Goal: Task Accomplishment & Management: Manage account settings

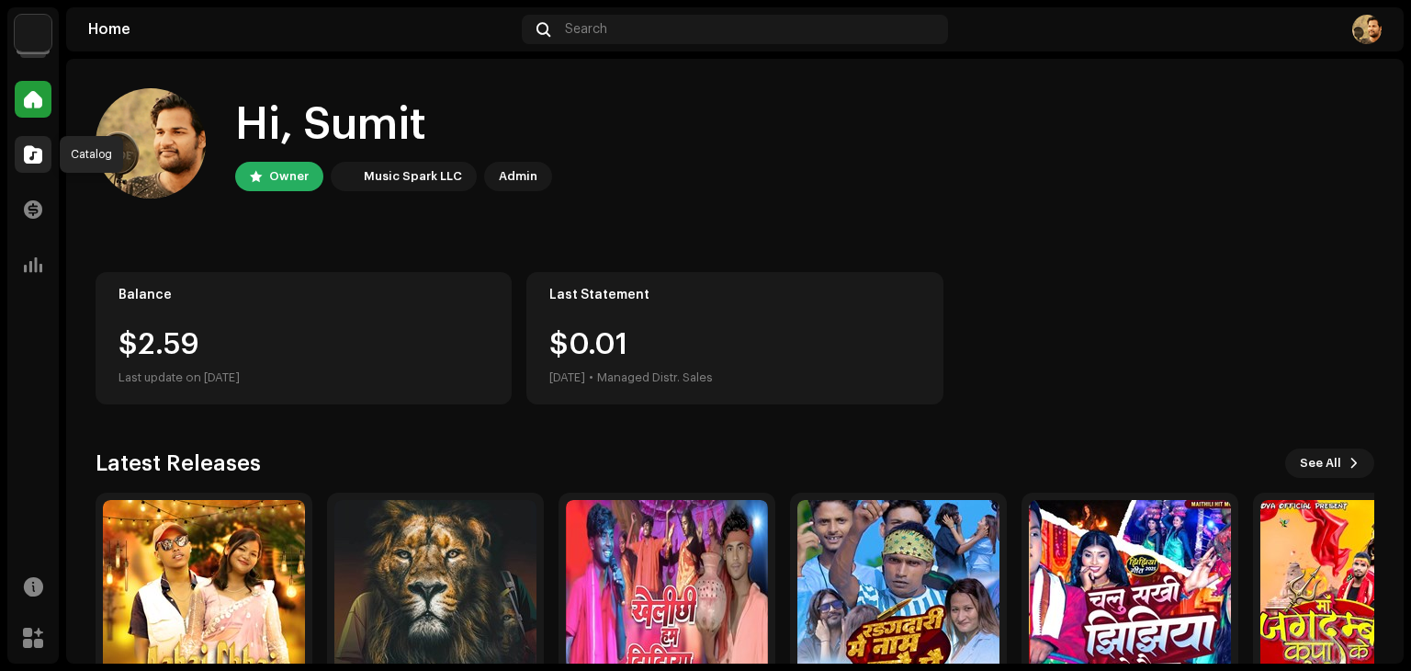
click at [38, 155] on span at bounding box center [33, 154] width 18 height 15
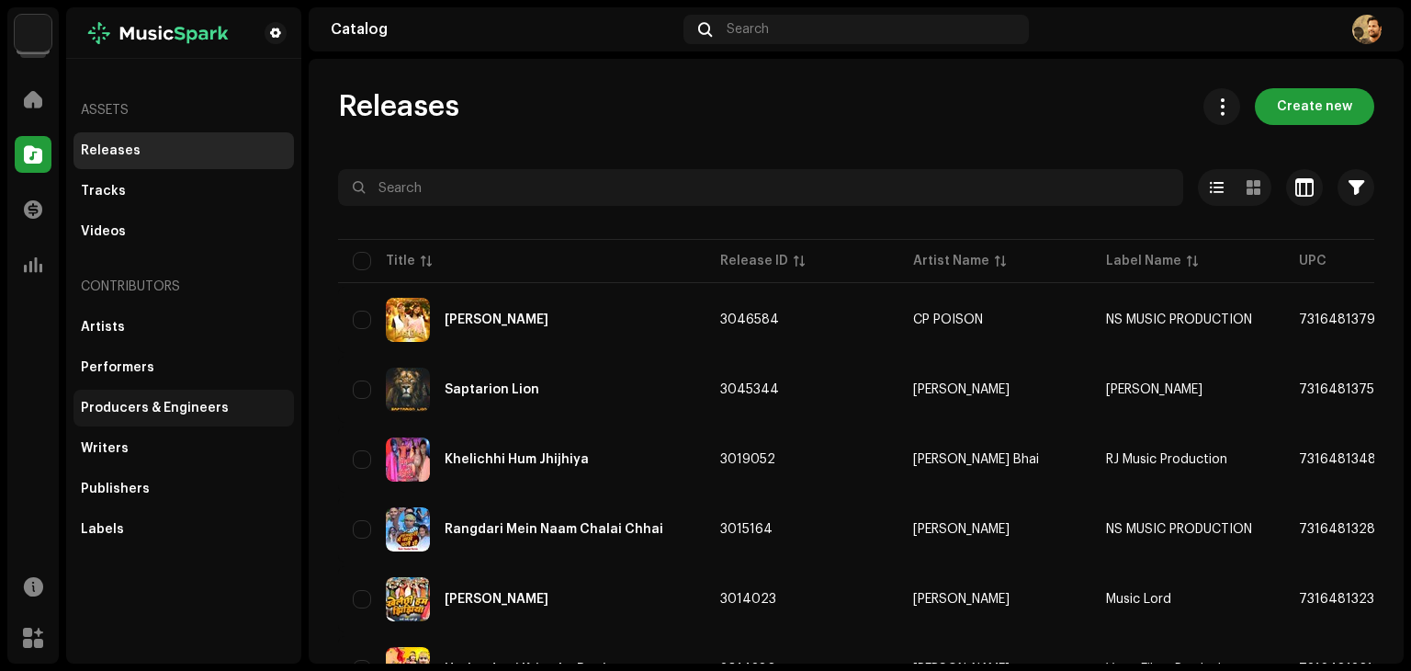
click at [228, 405] on div "Producers & Engineers" at bounding box center [184, 408] width 206 height 15
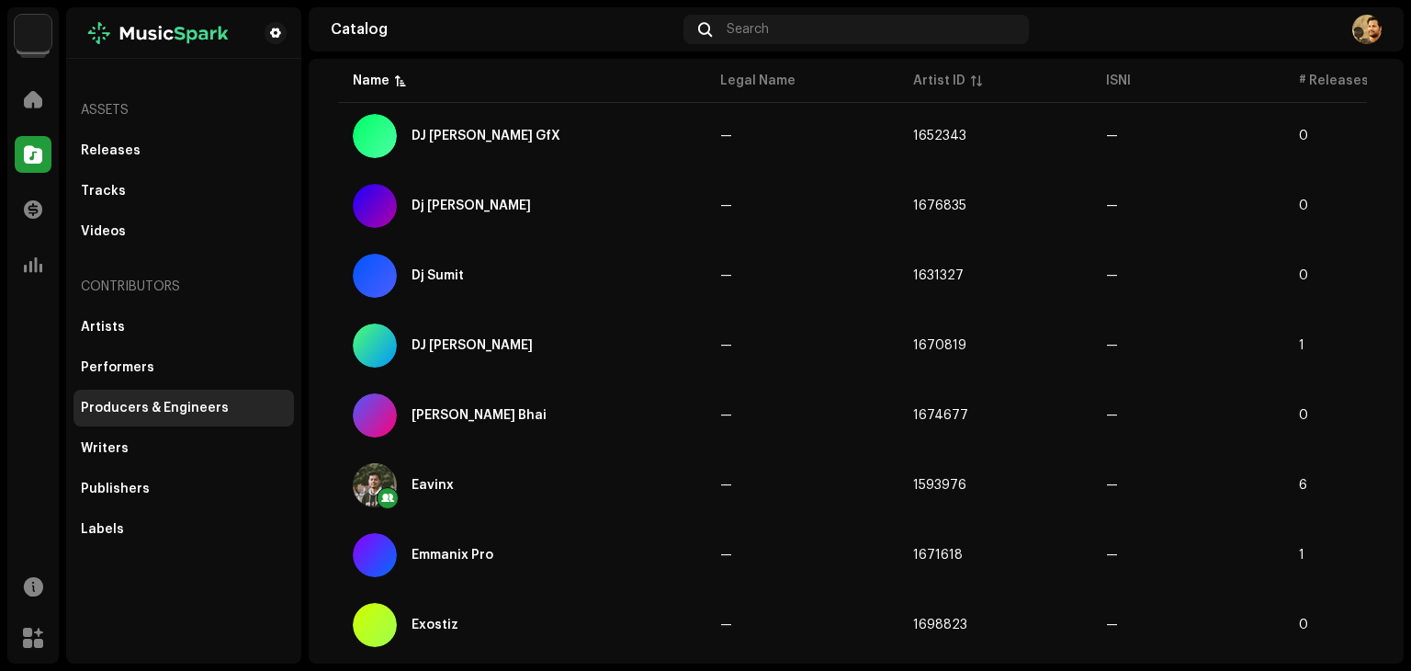
scroll to position [896, 0]
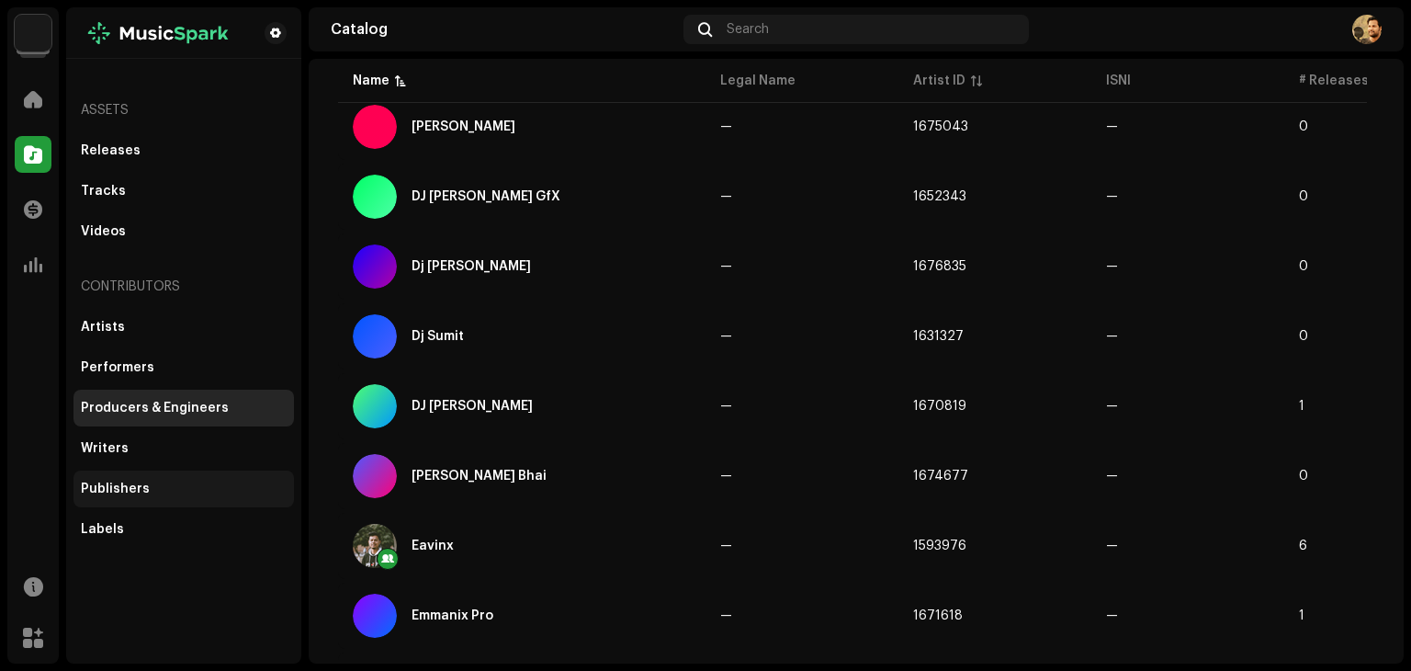
click at [233, 493] on div "Publishers" at bounding box center [184, 488] width 206 height 15
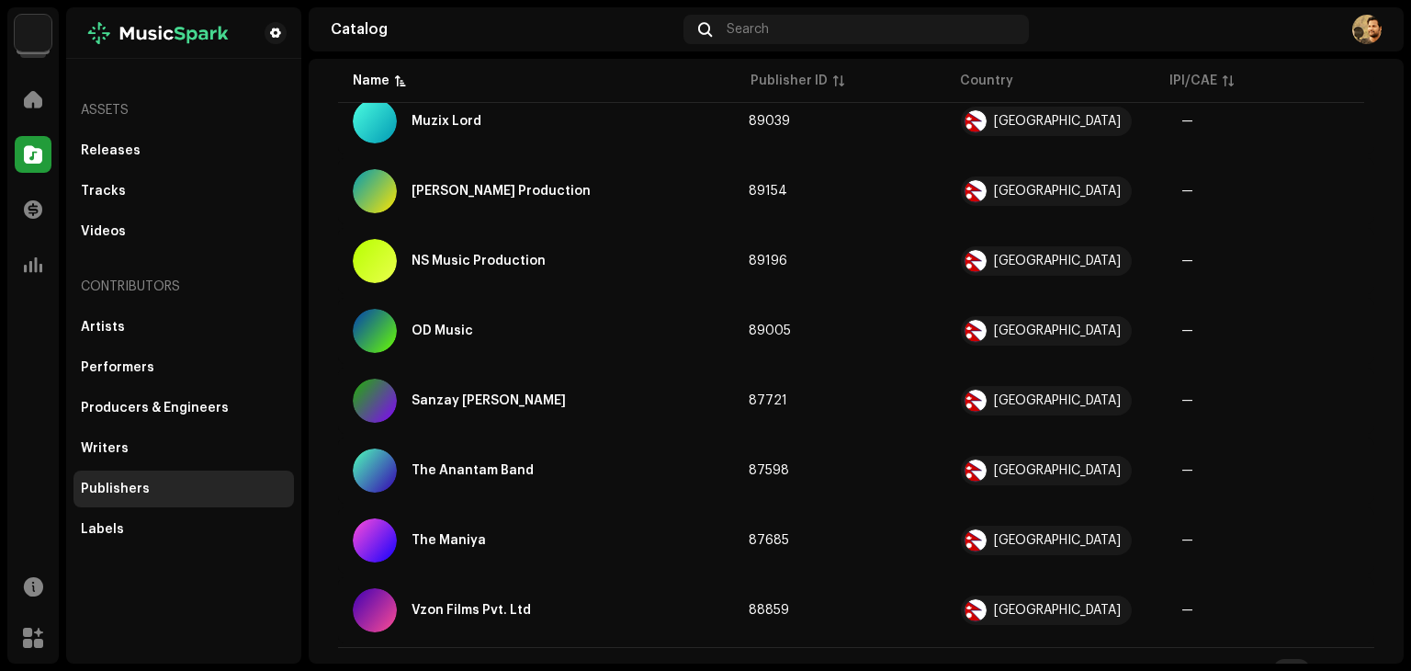
scroll to position [1348, 0]
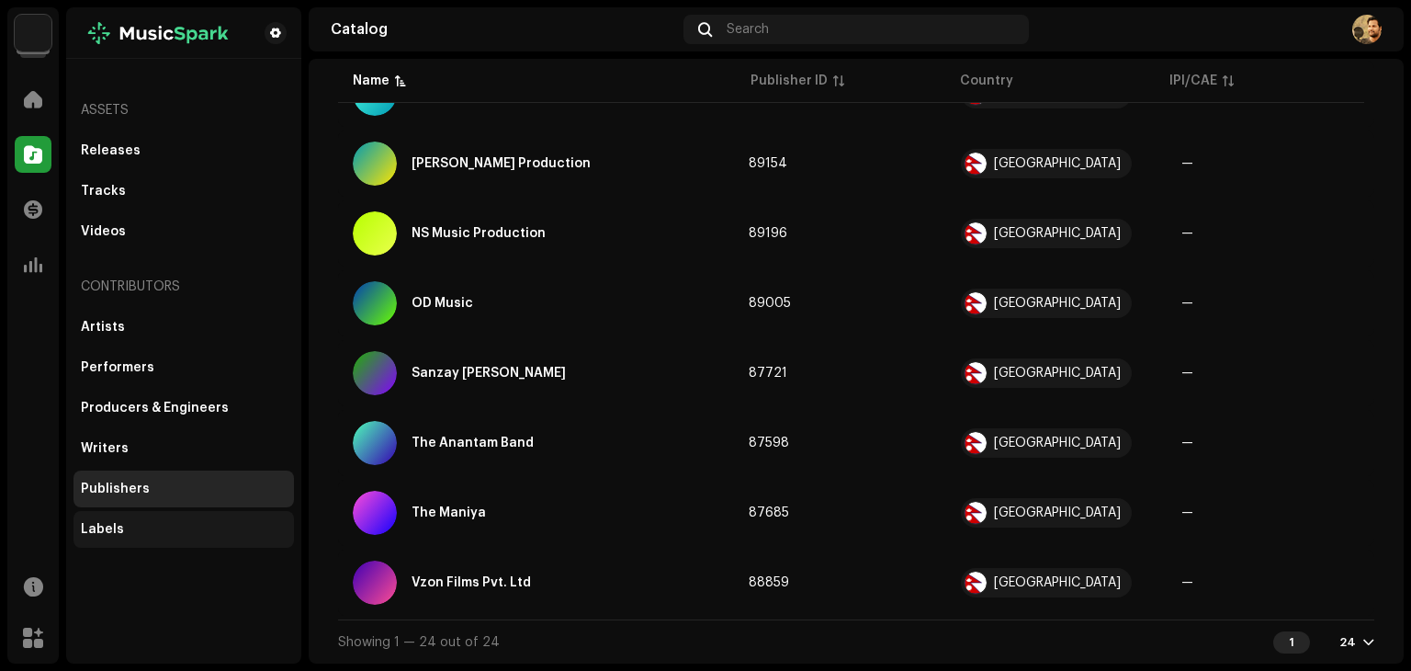
click at [223, 520] on div "Labels" at bounding box center [183, 529] width 220 height 37
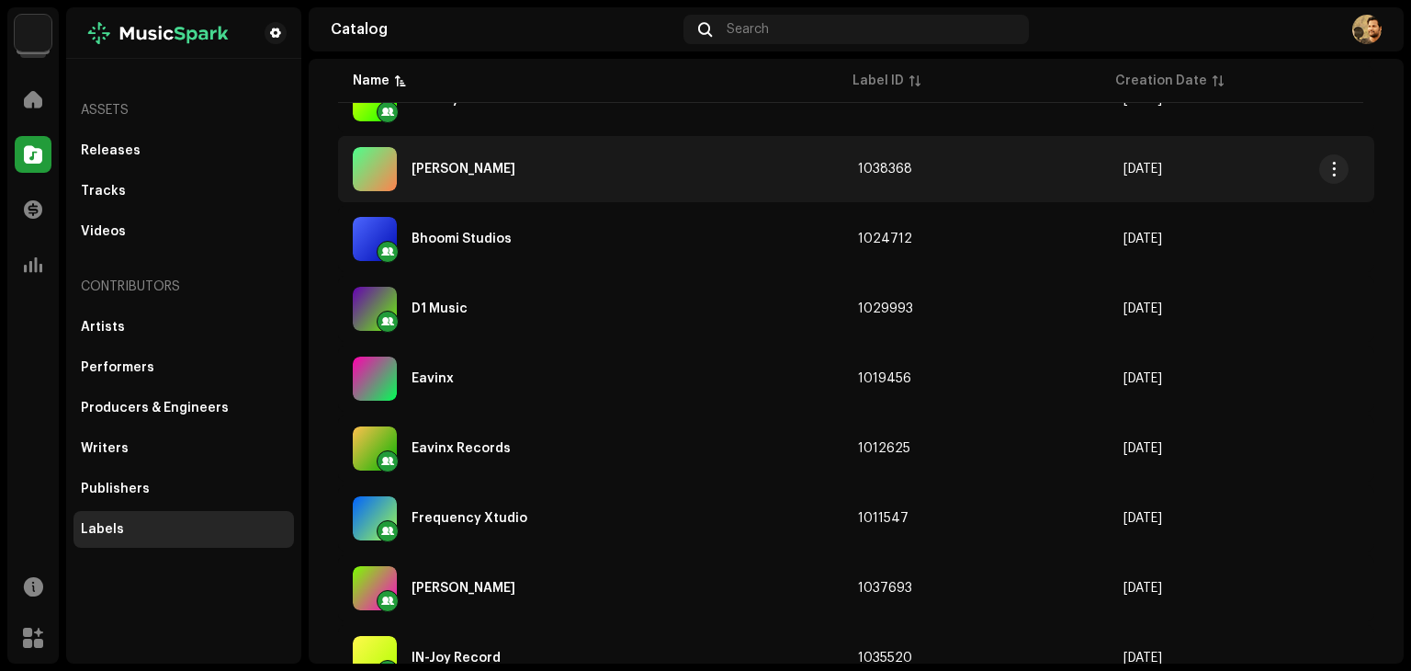
scroll to position [367, 0]
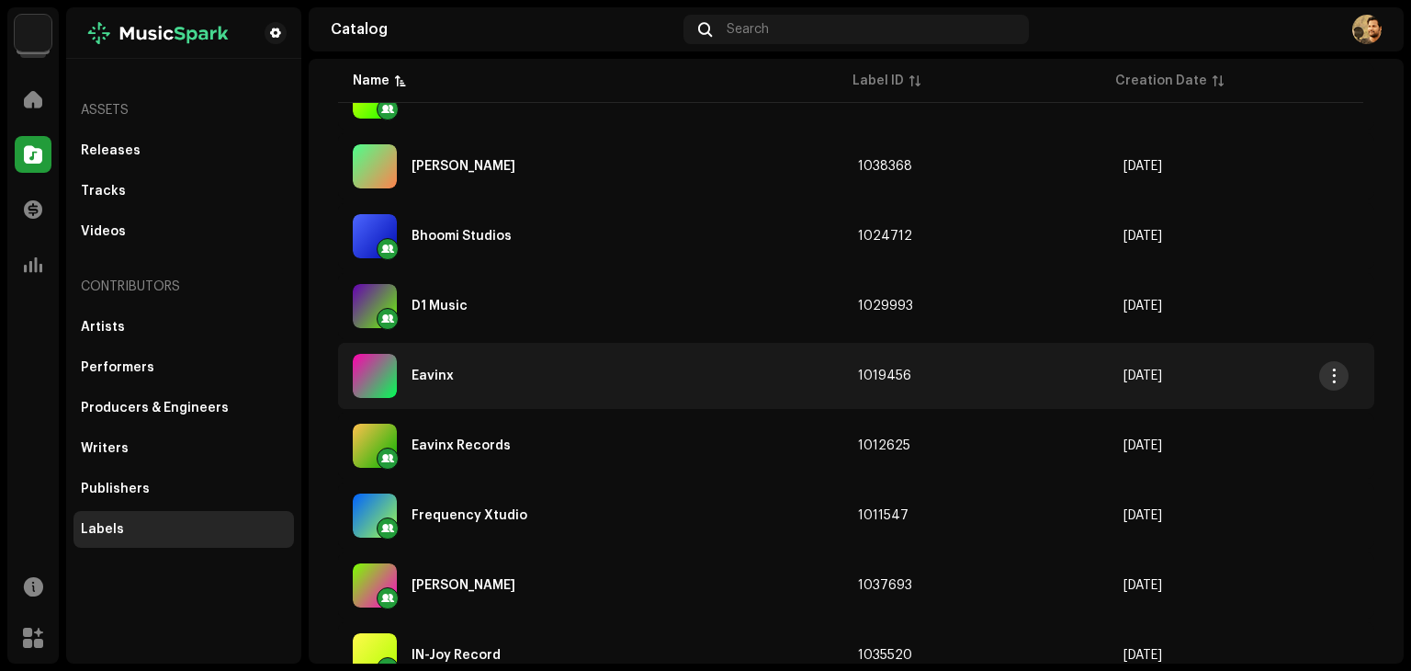
click at [1332, 373] on span "button" at bounding box center [1334, 375] width 14 height 15
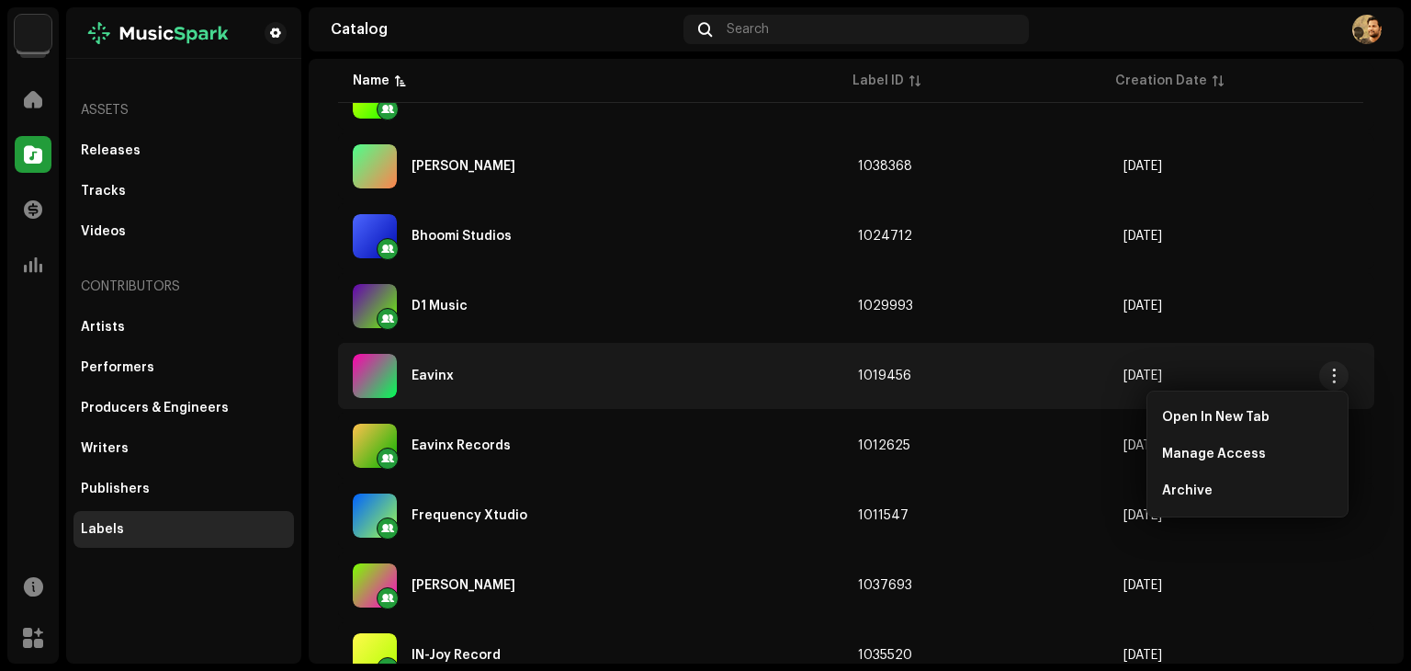
click at [496, 378] on div "Eavinx" at bounding box center [591, 376] width 476 height 44
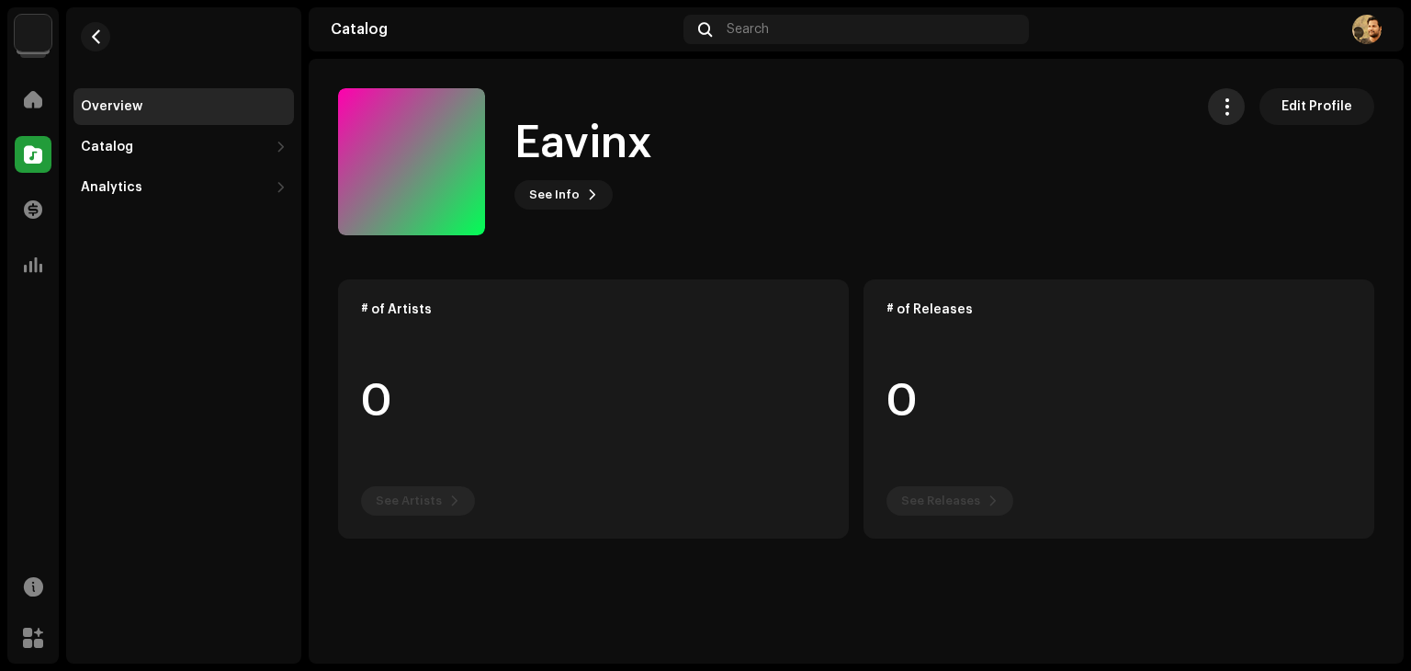
click at [1236, 112] on span "button" at bounding box center [1226, 106] width 17 height 15
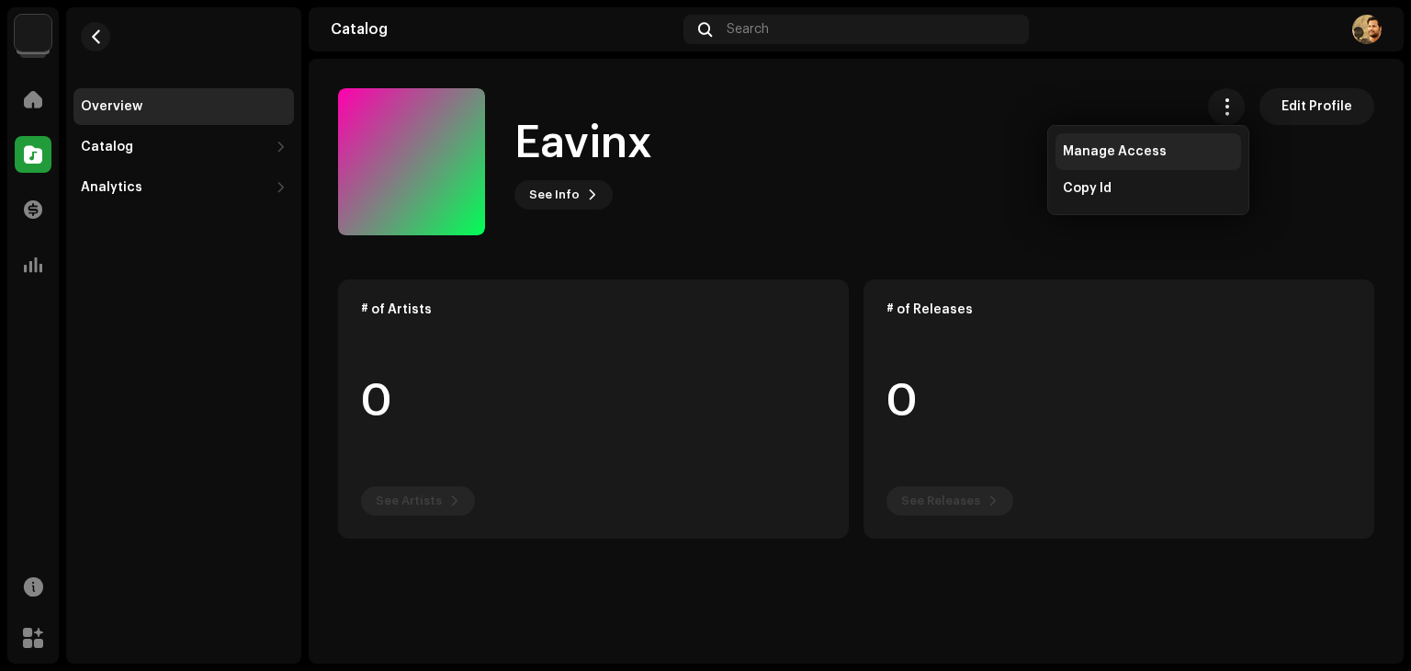
click at [1139, 165] on div "Manage Access" at bounding box center [1149, 151] width 186 height 37
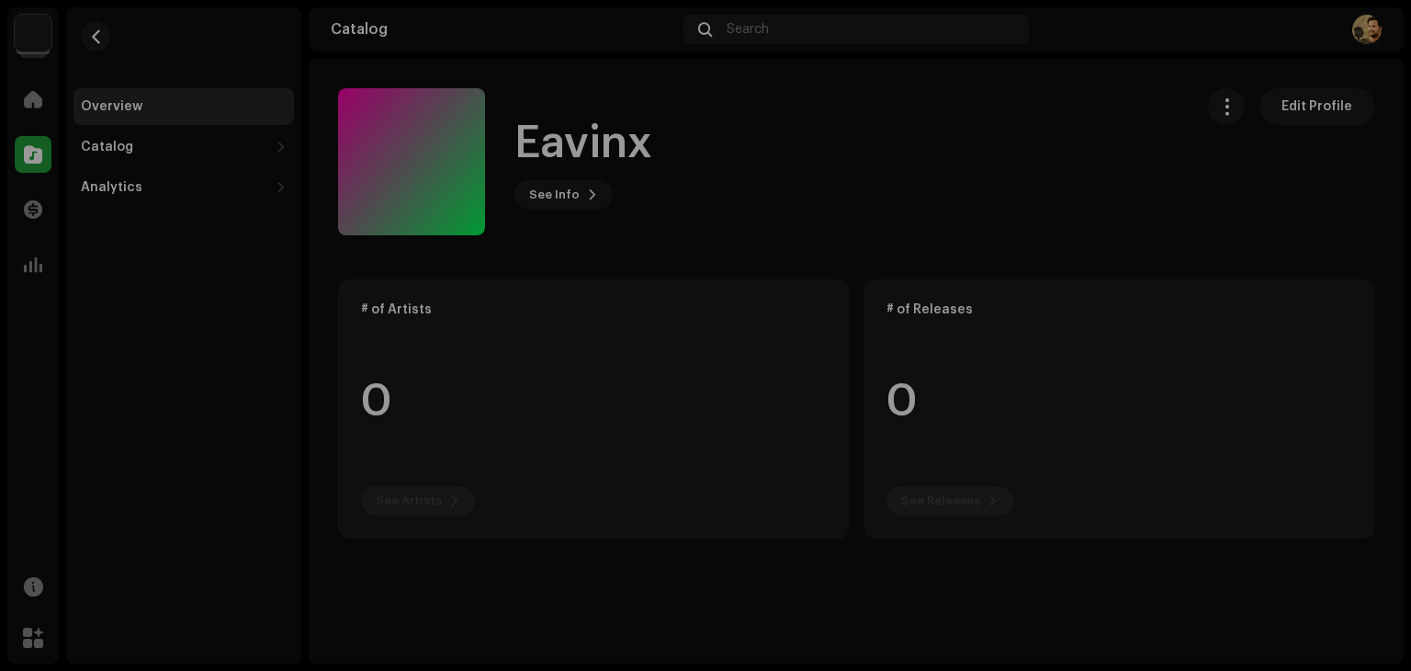
click at [1223, 196] on div "Eavinx Label Portal Invite Member Member Email Last Active Status No members in…" at bounding box center [705, 335] width 1411 height 671
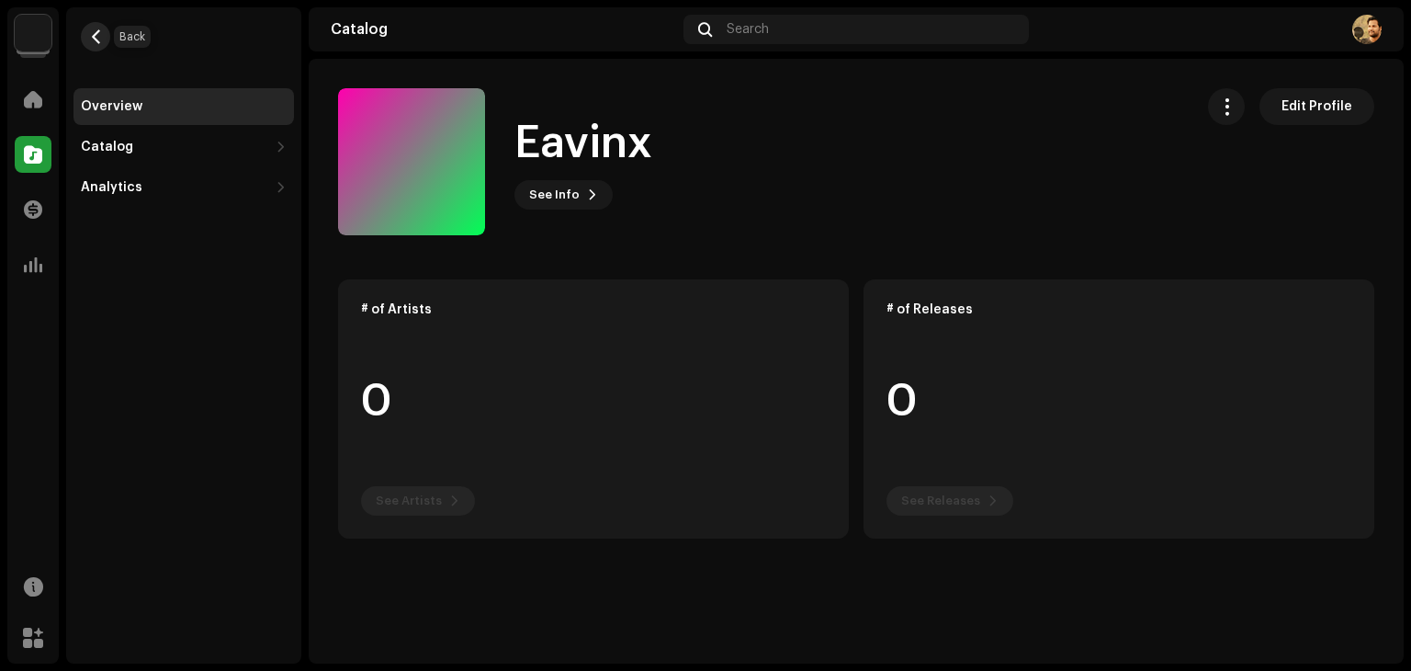
click at [96, 27] on button "button" at bounding box center [95, 36] width 29 height 29
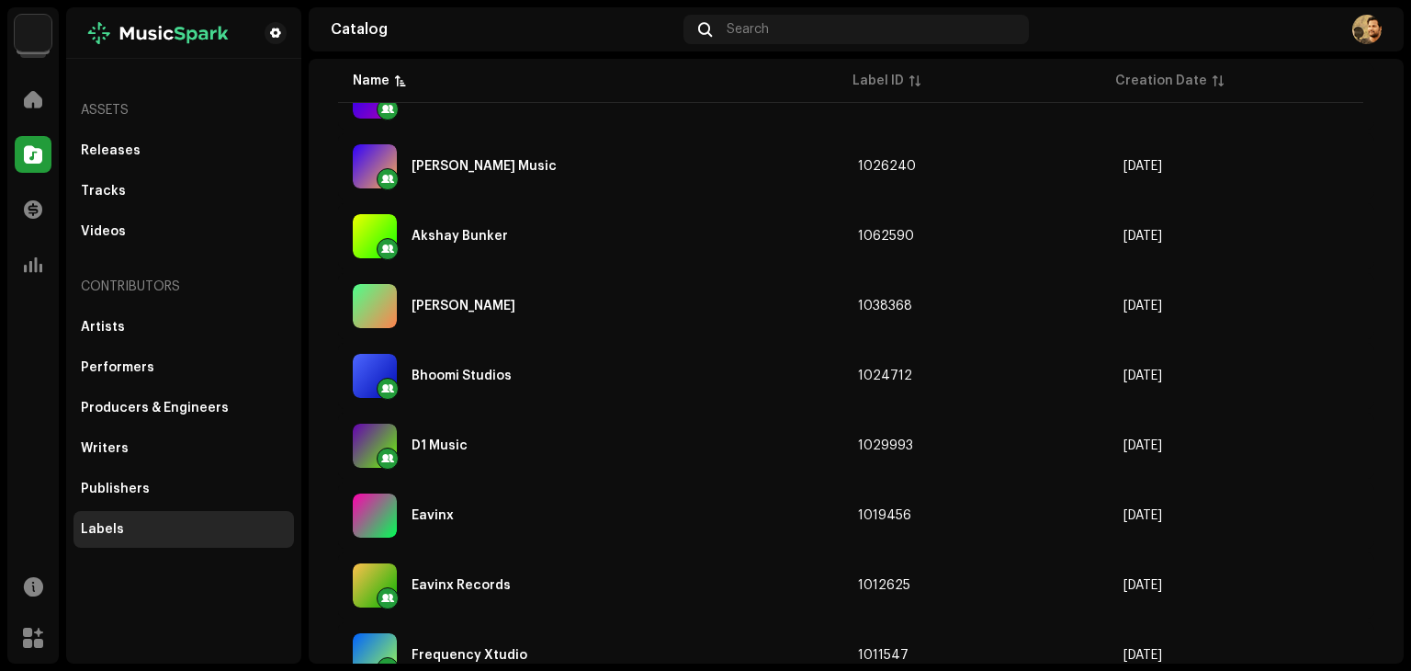
scroll to position [367, 0]
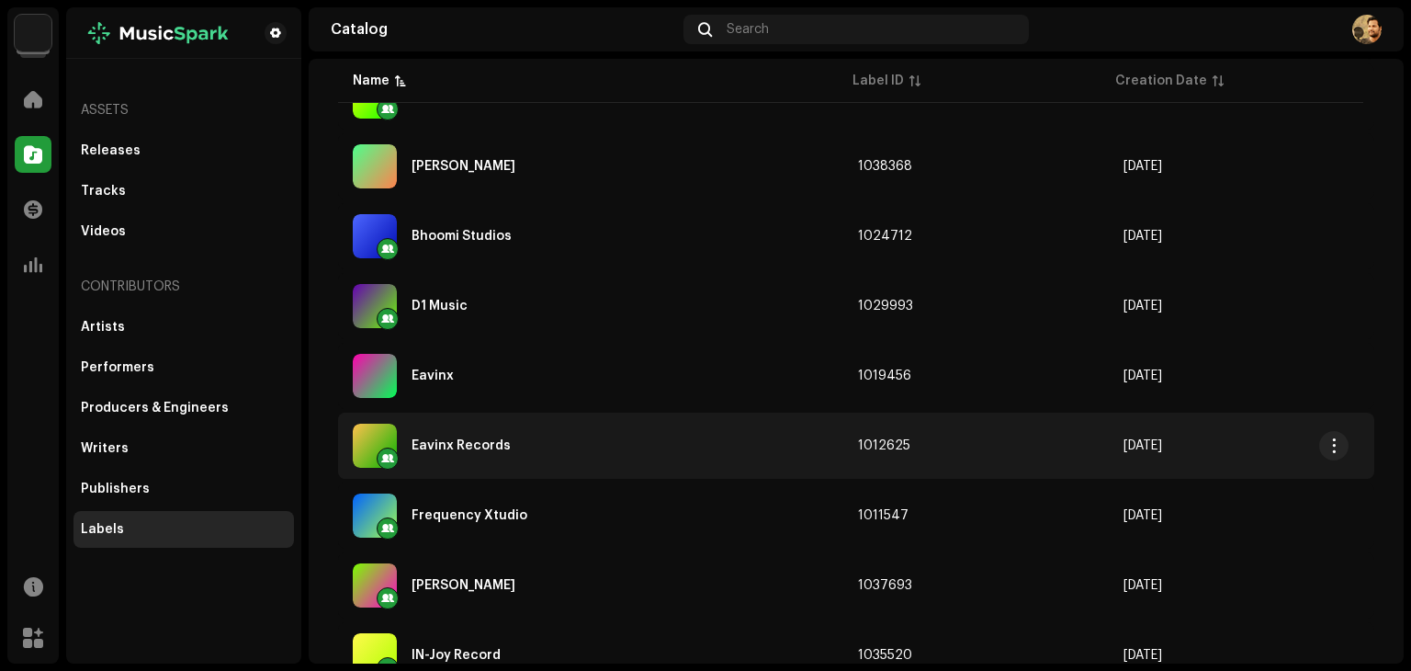
click at [503, 441] on div "Eavinx Records" at bounding box center [461, 445] width 99 height 13
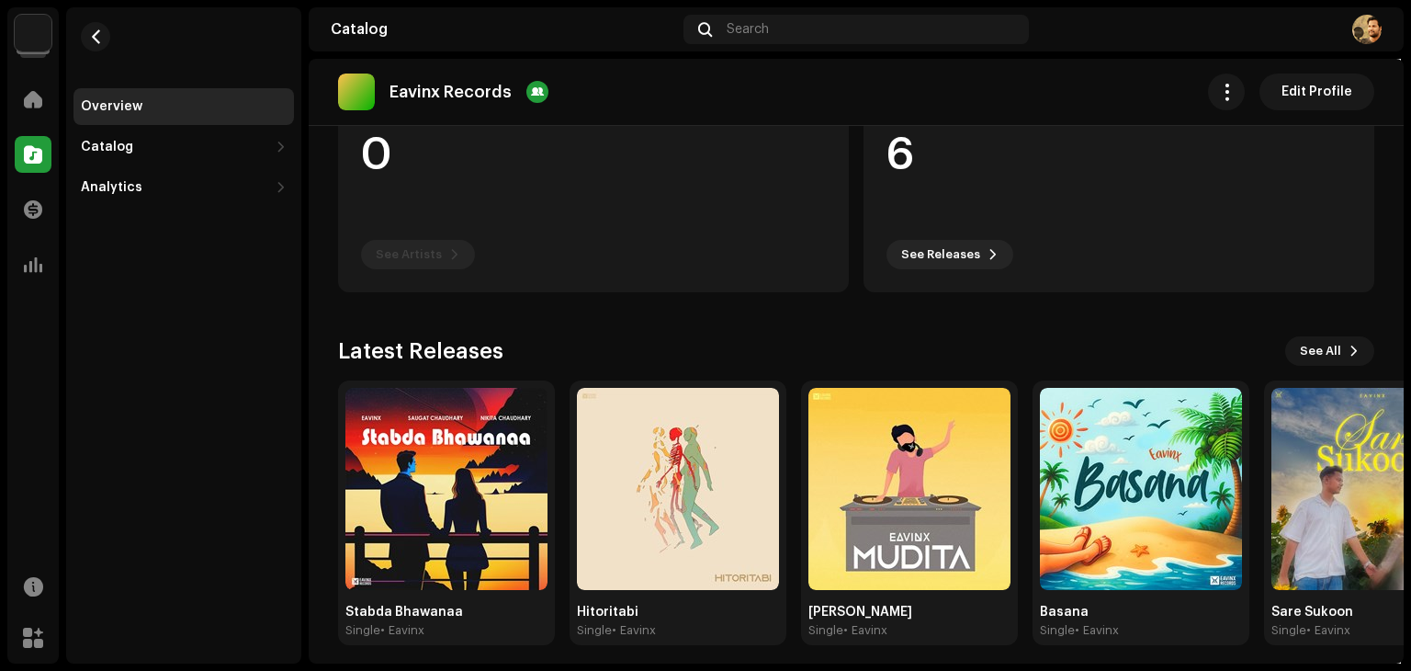
scroll to position [257, 0]
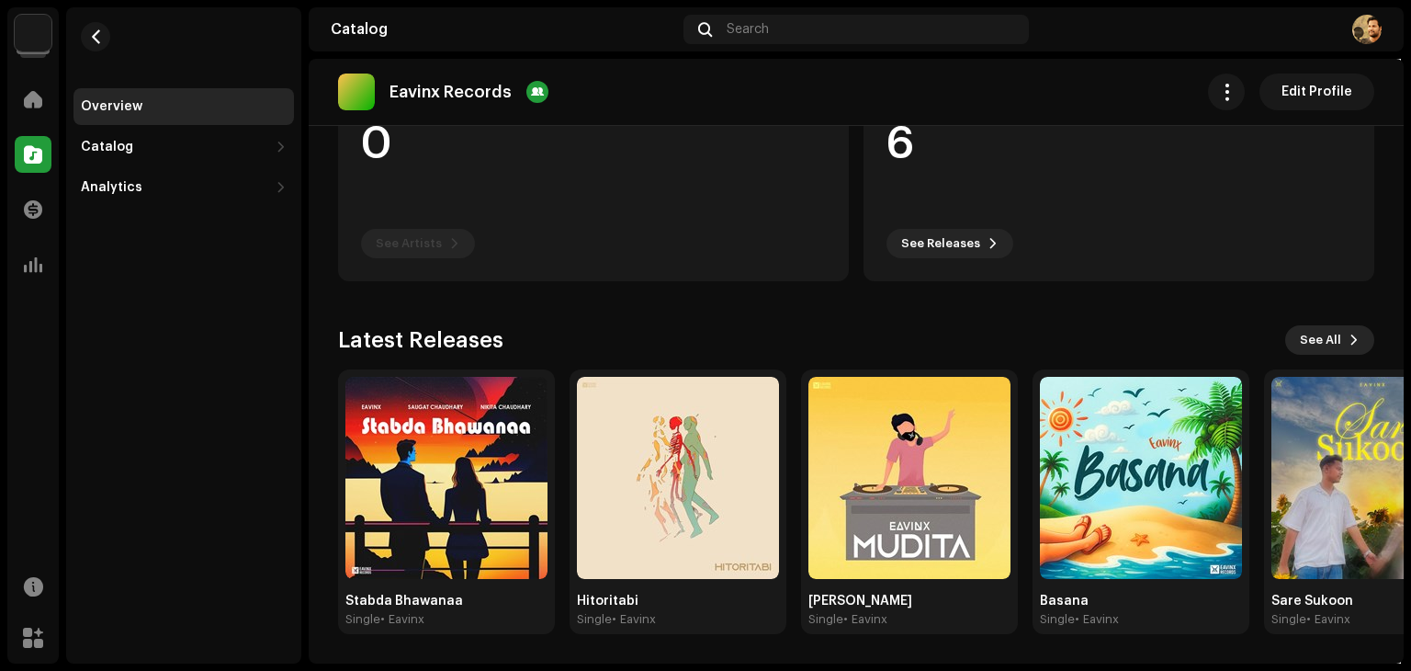
click at [1329, 343] on span "See All" at bounding box center [1320, 340] width 41 height 37
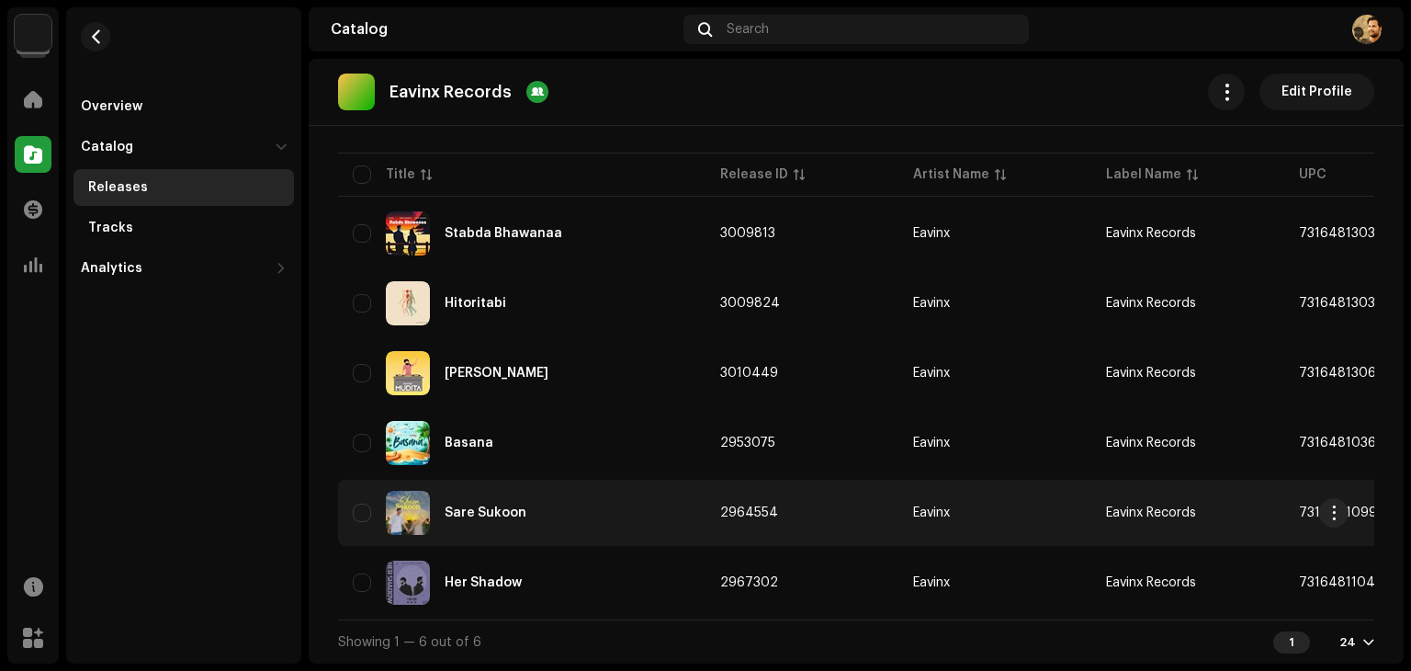
click at [551, 504] on div "Sare Sukoon" at bounding box center [522, 513] width 338 height 44
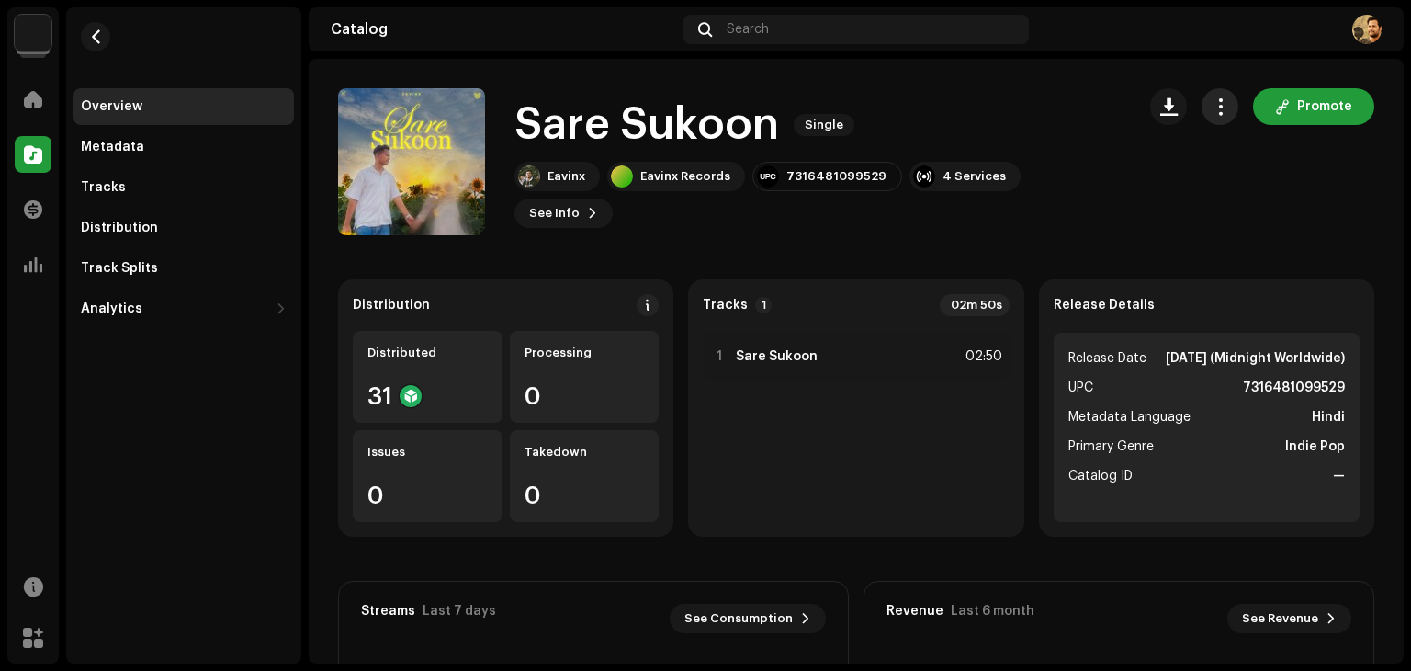
click at [1212, 107] on span "button" at bounding box center [1220, 106] width 17 height 15
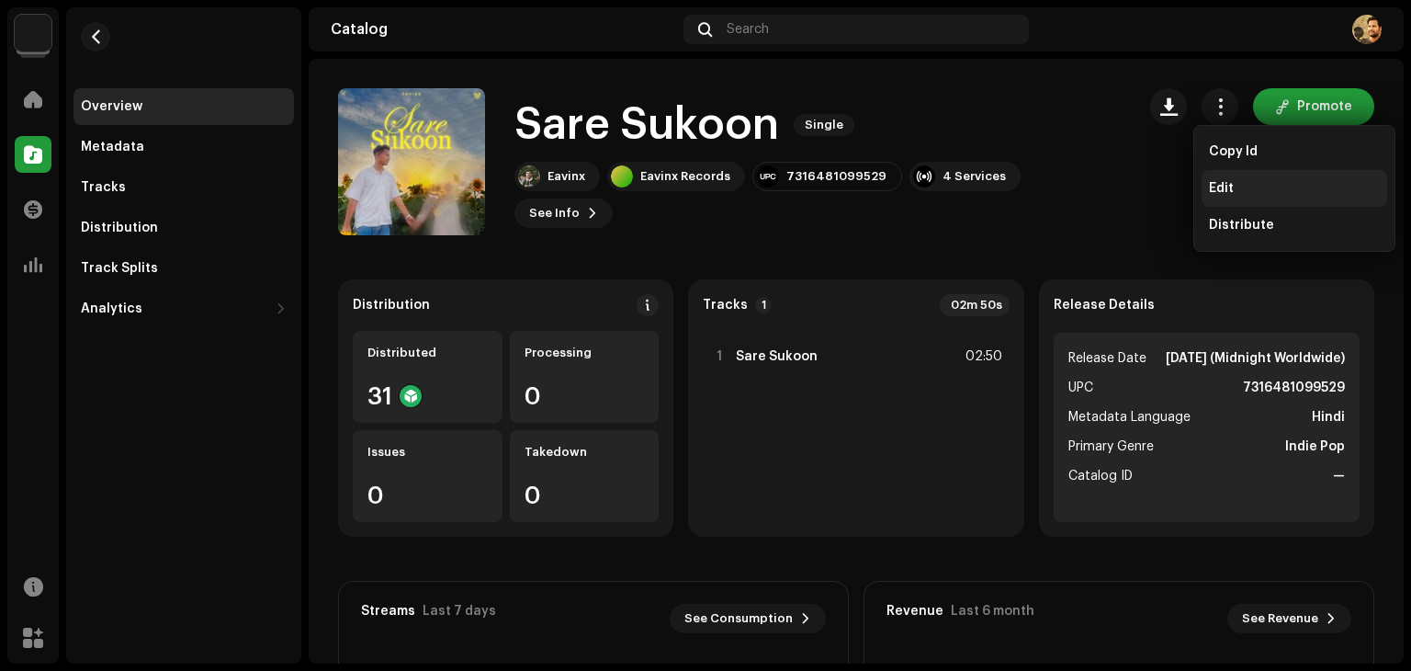
click at [1235, 191] on div "Edit" at bounding box center [1294, 188] width 171 height 15
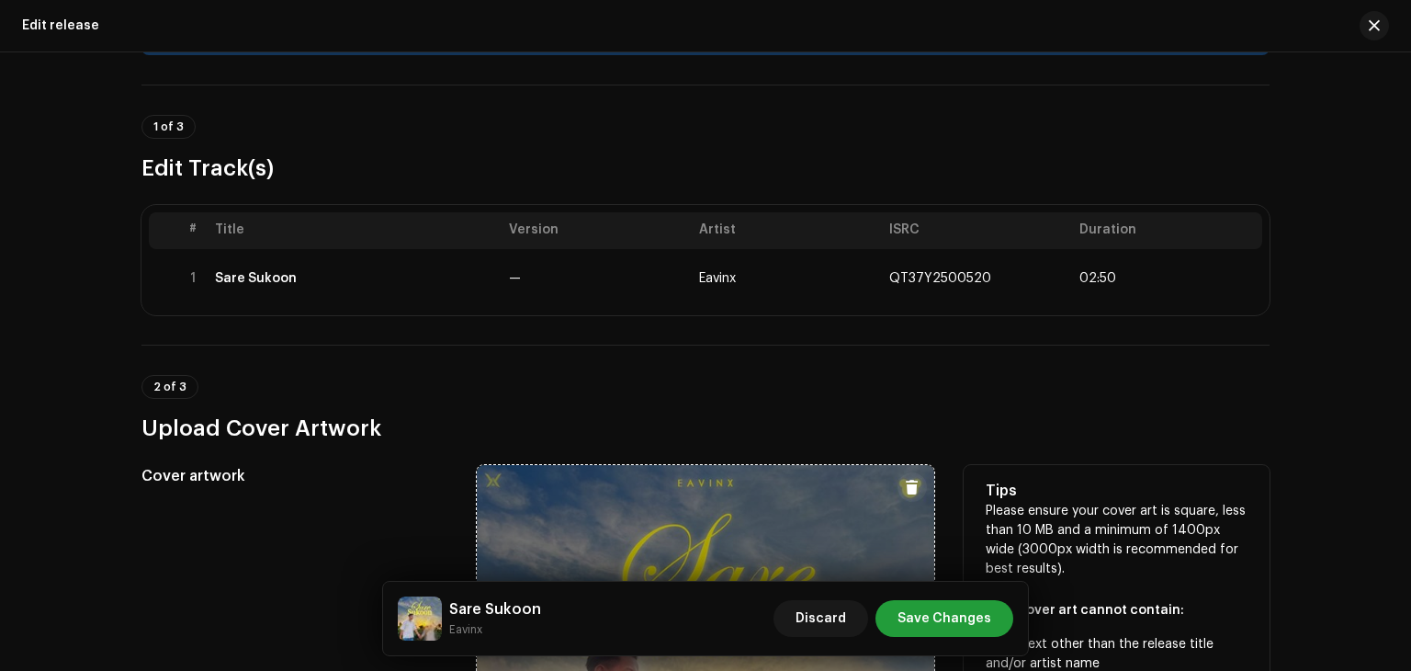
scroll to position [73, 0]
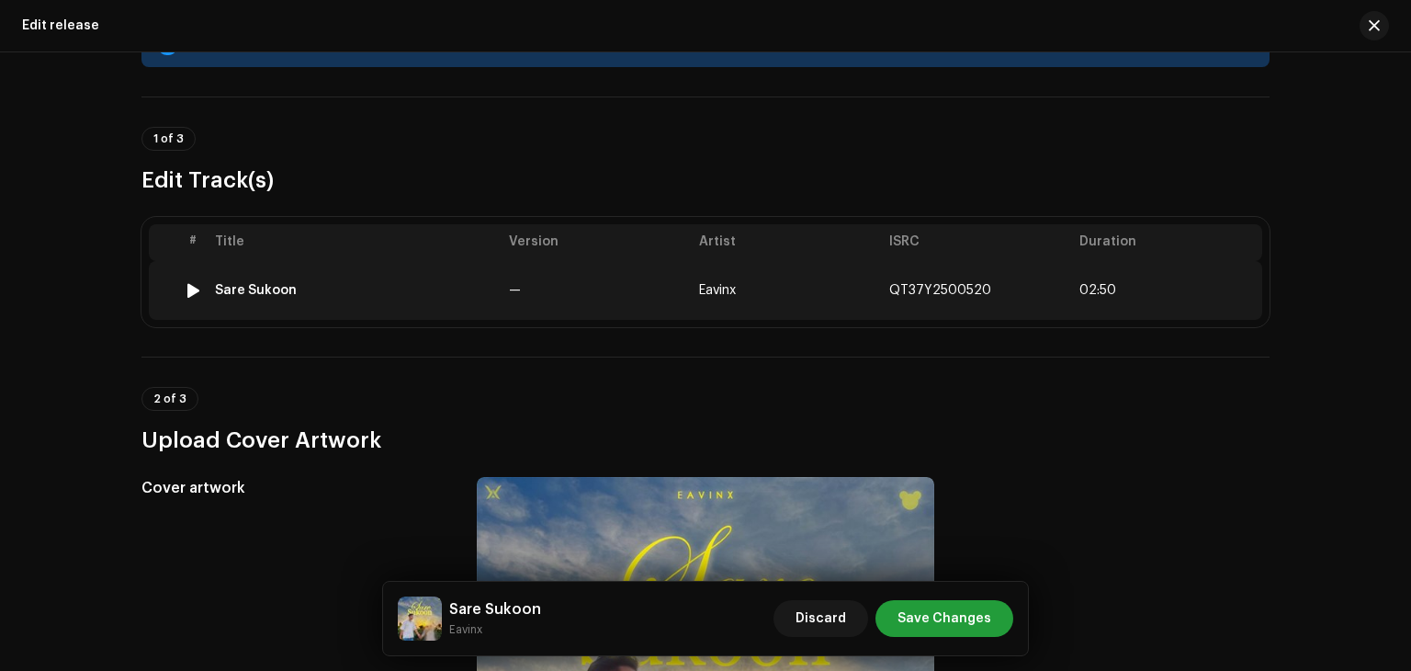
click at [619, 296] on td "—" at bounding box center [597, 290] width 190 height 59
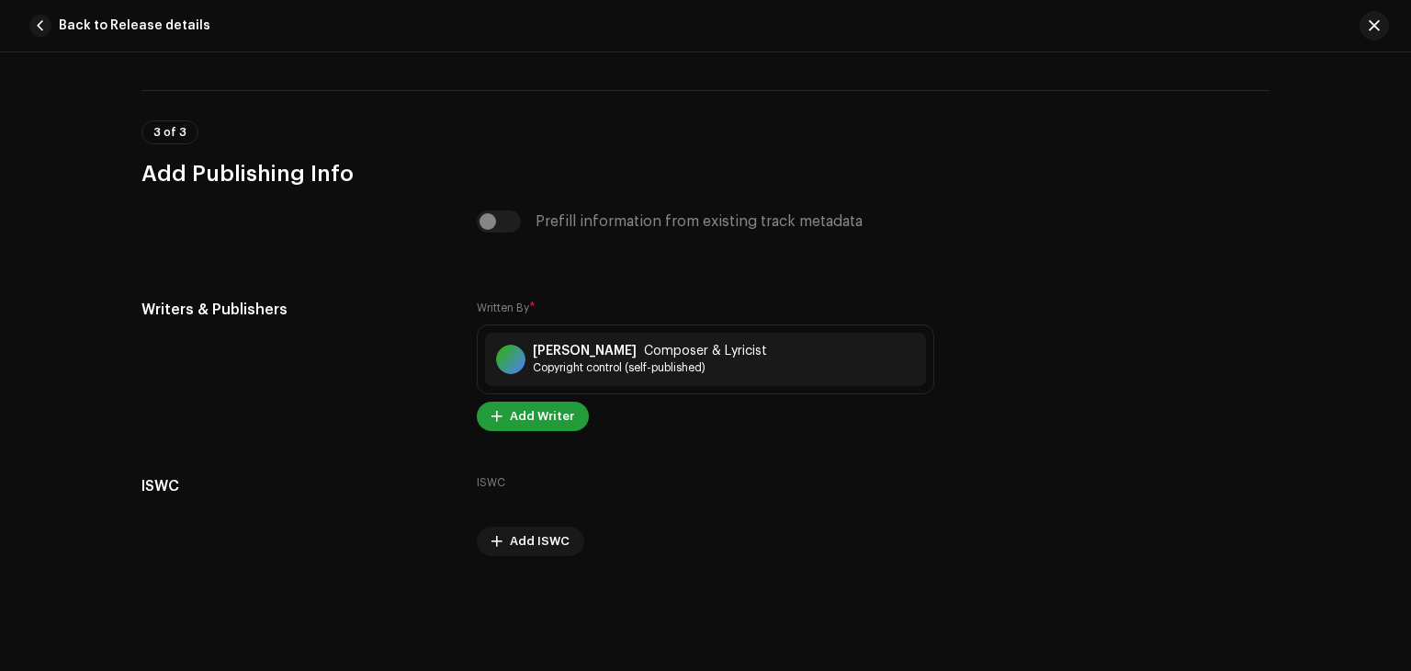
scroll to position [3800, 0]
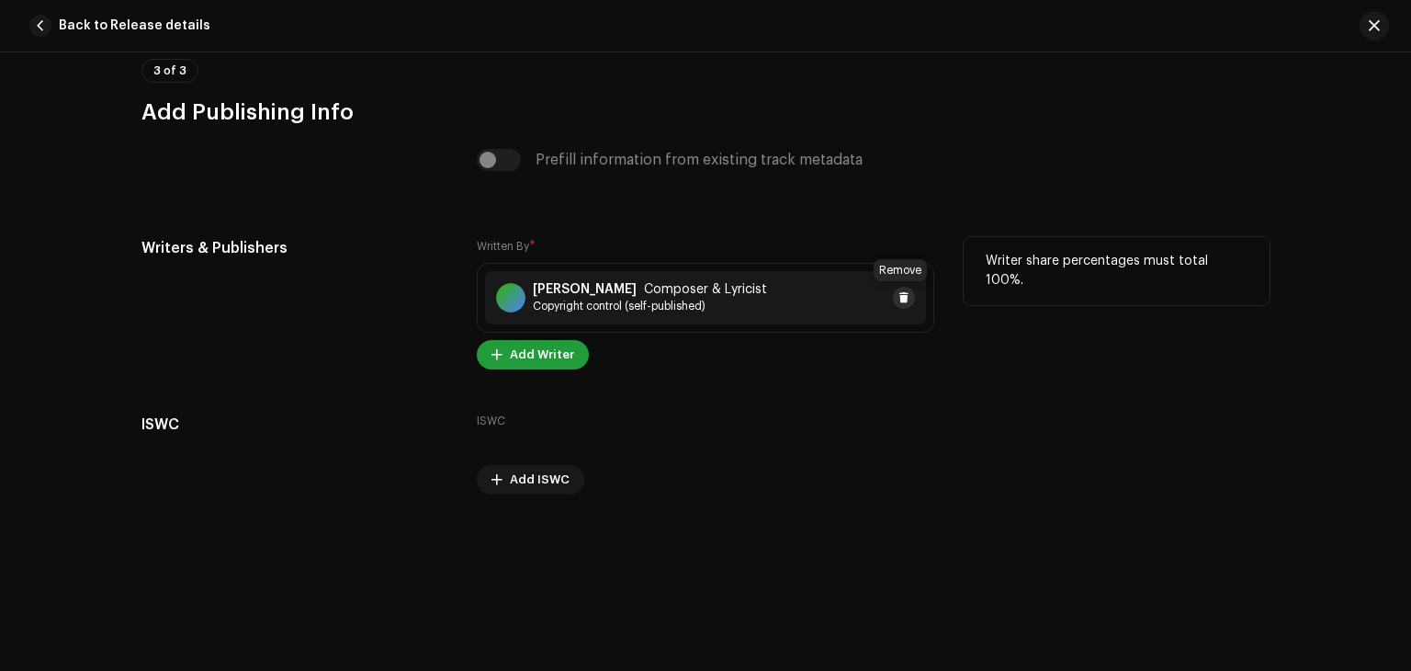
click at [898, 298] on span at bounding box center [903, 297] width 11 height 15
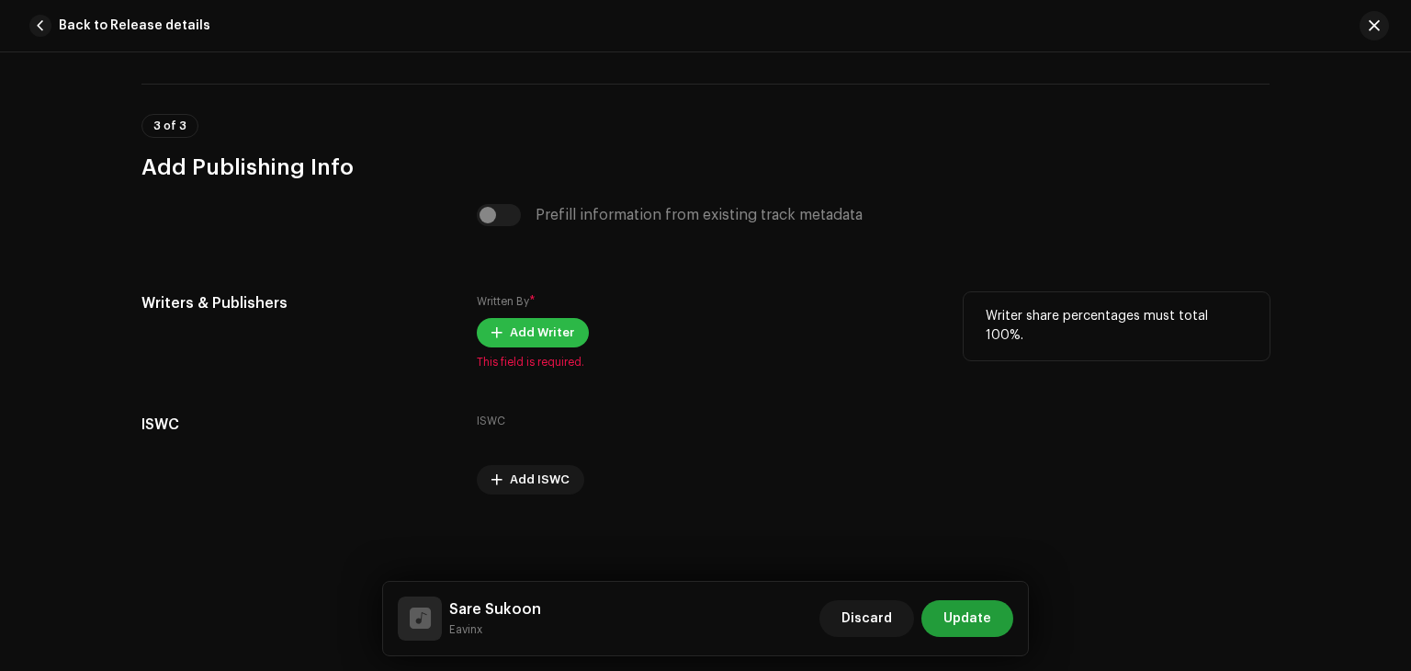
click at [563, 332] on span "Add Writer" at bounding box center [542, 332] width 64 height 37
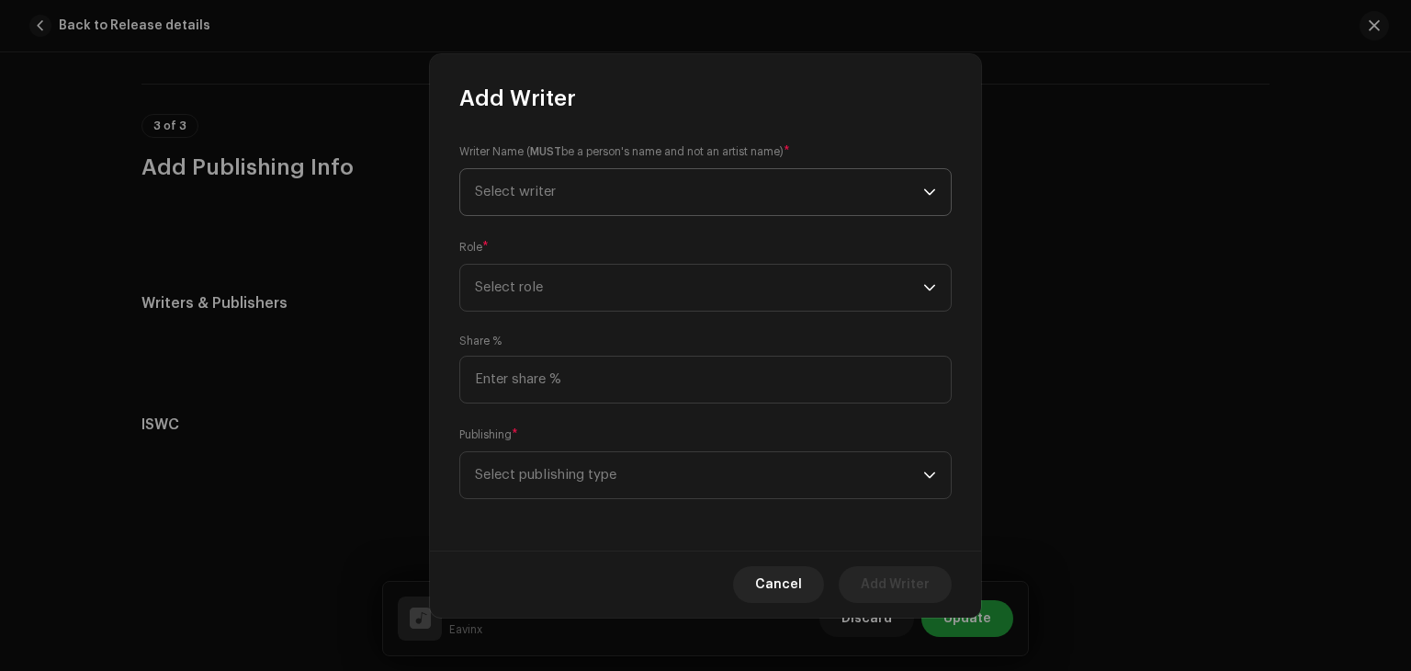
click at [665, 191] on span "Select writer" at bounding box center [699, 192] width 448 height 46
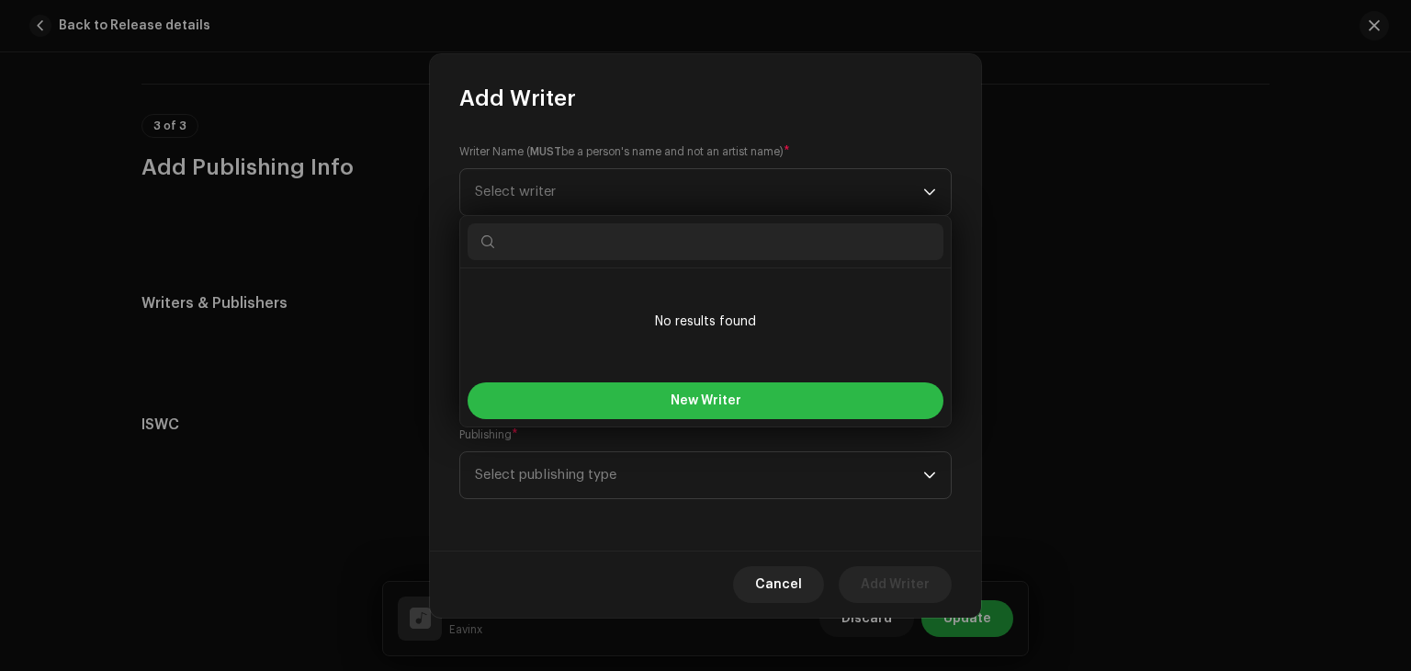
click at [727, 392] on button "New Writer" at bounding box center [706, 400] width 476 height 37
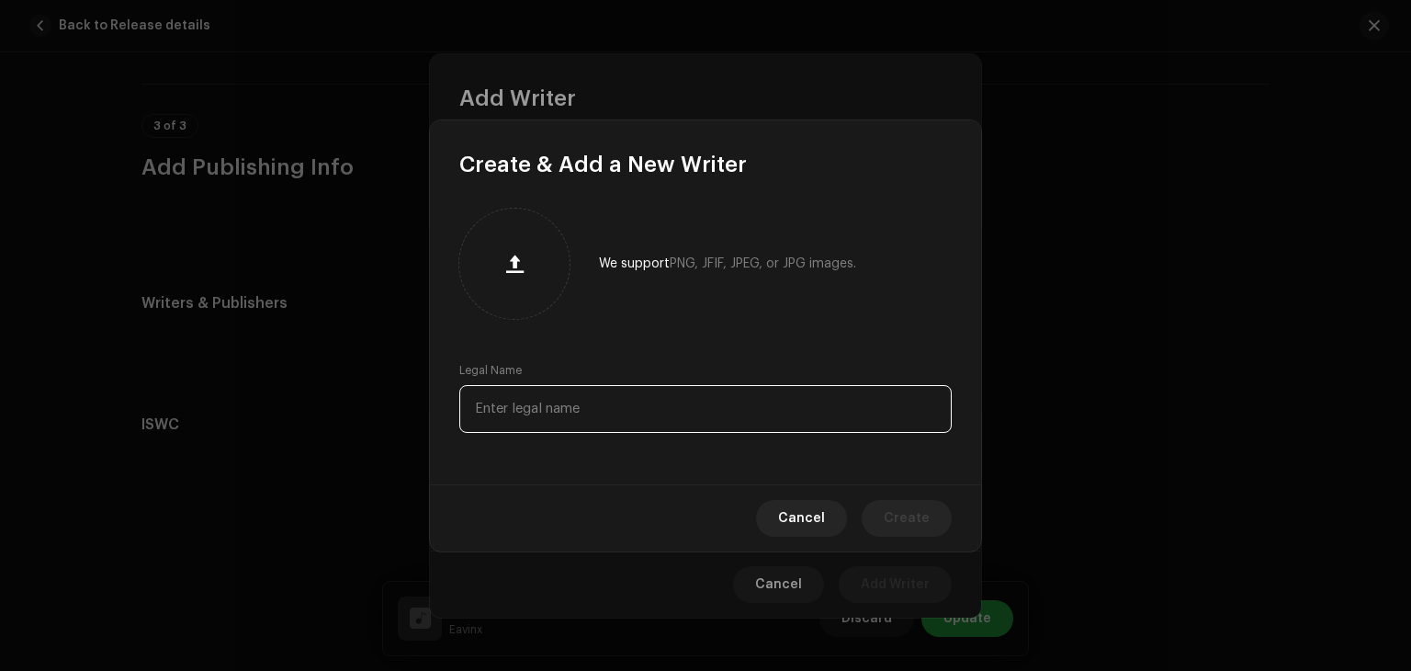
click at [619, 411] on input "text" at bounding box center [705, 409] width 492 height 48
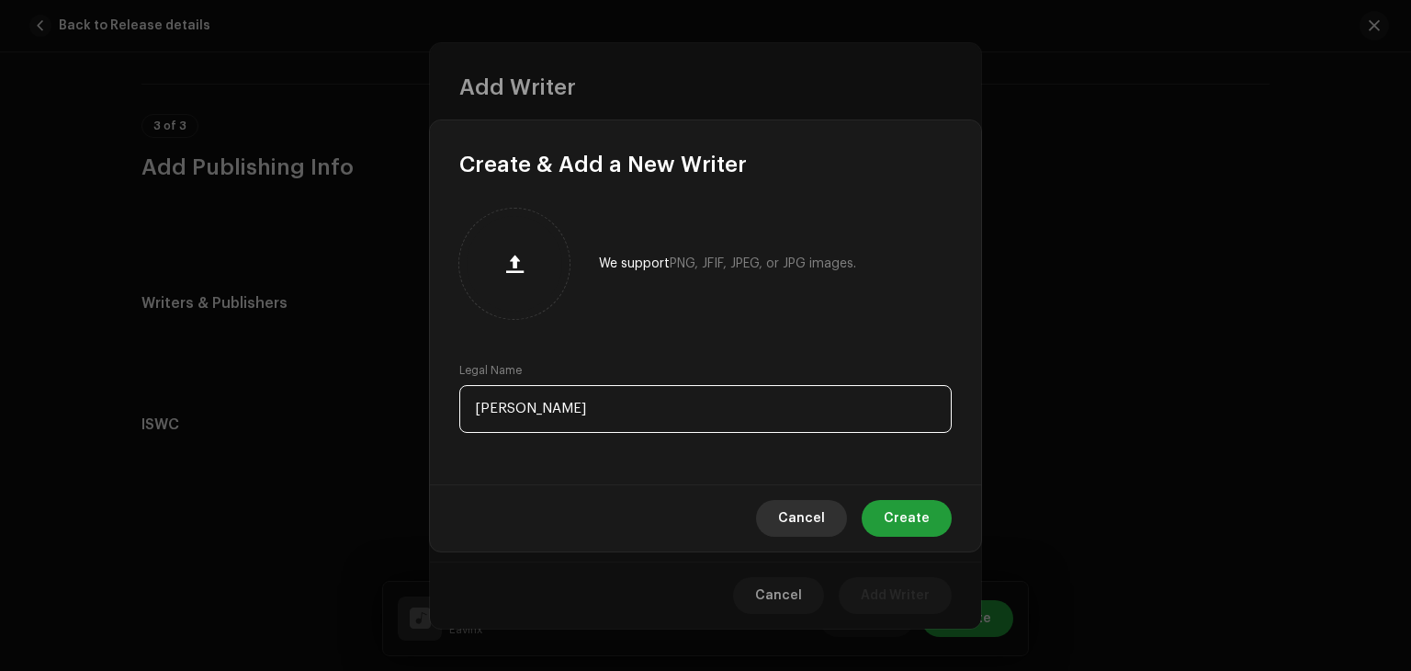
type input "[PERSON_NAME]"
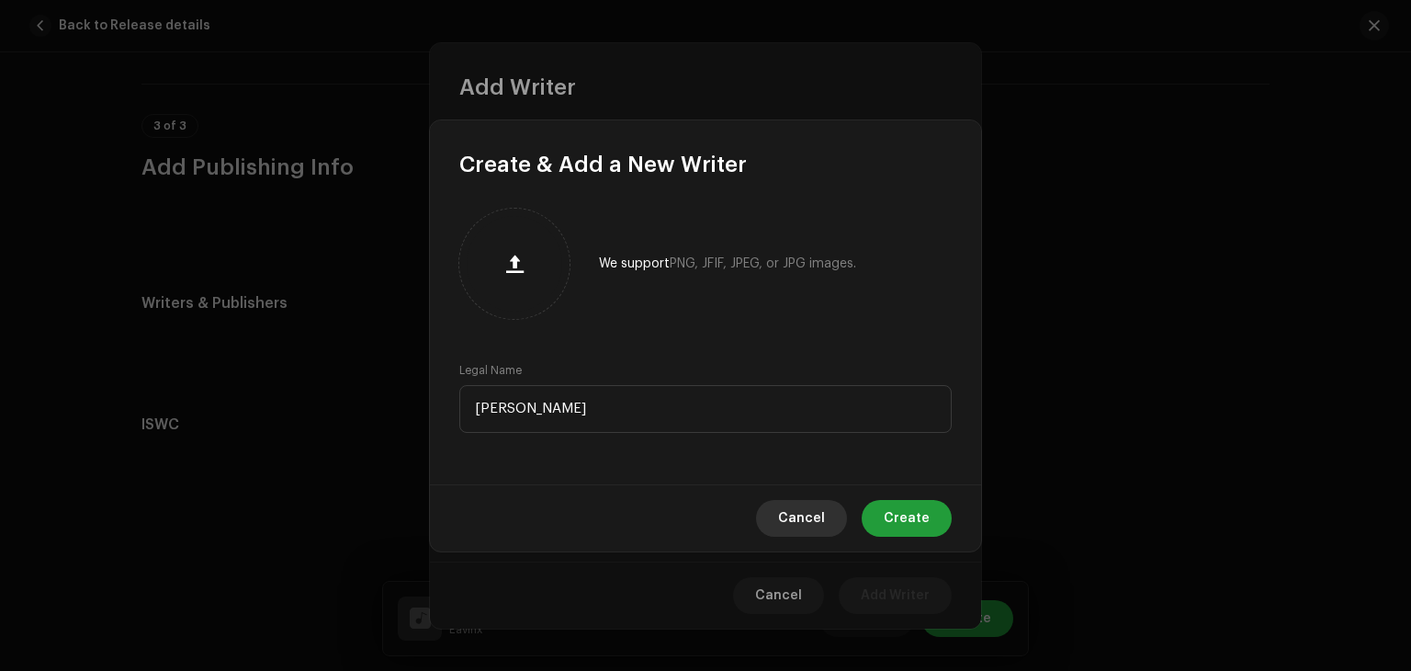
click at [803, 516] on span "Cancel" at bounding box center [801, 518] width 47 height 37
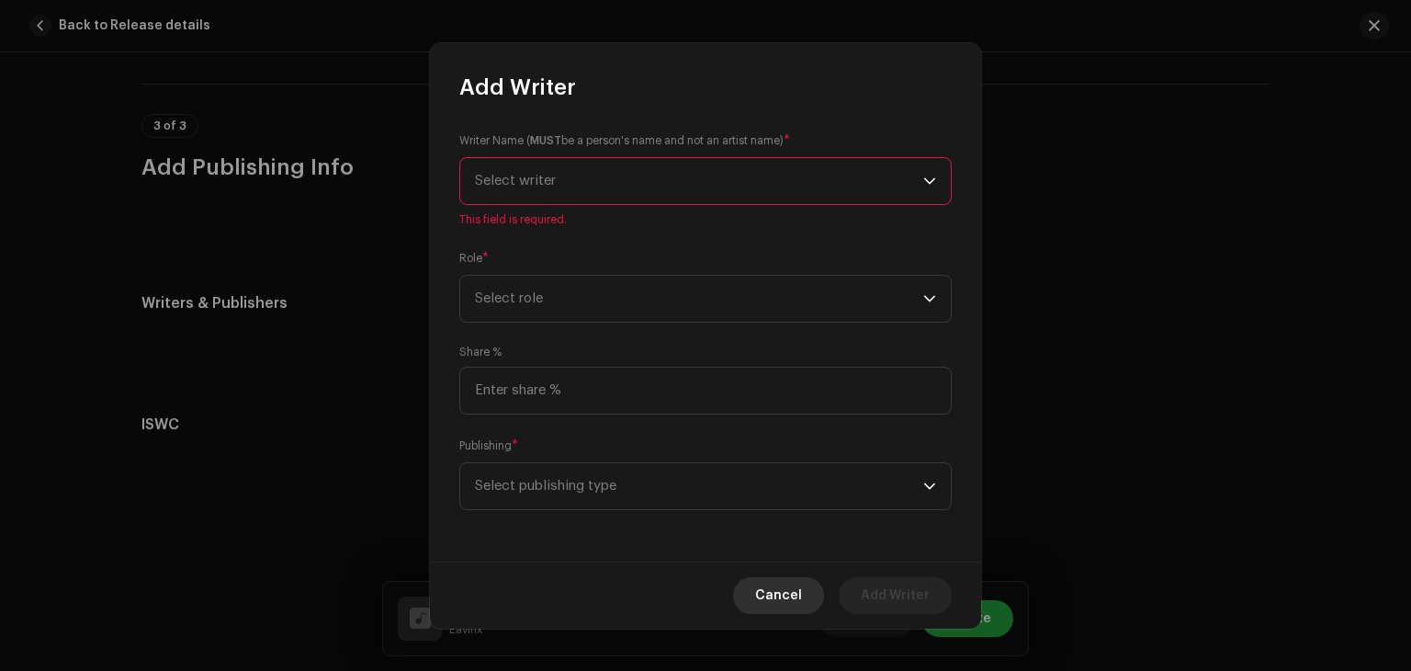
click at [783, 600] on span "Cancel" at bounding box center [778, 595] width 47 height 37
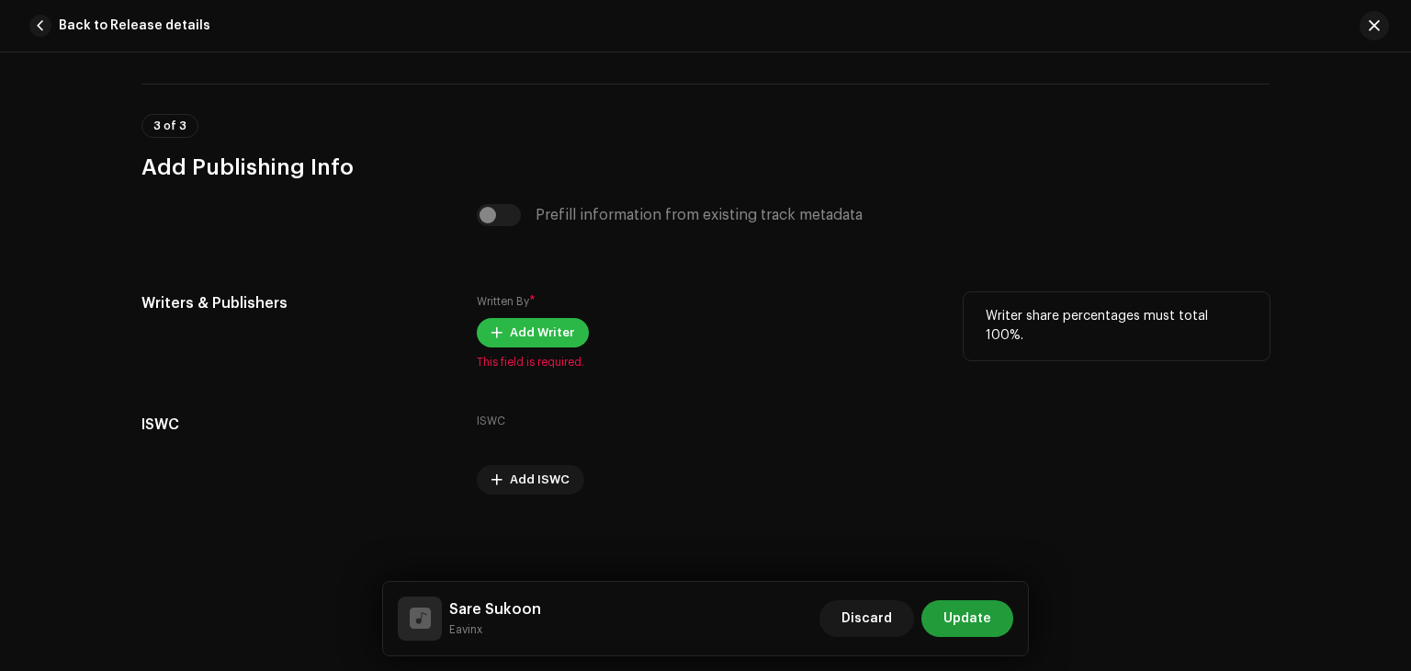
click at [536, 335] on span "Add Writer" at bounding box center [542, 332] width 64 height 37
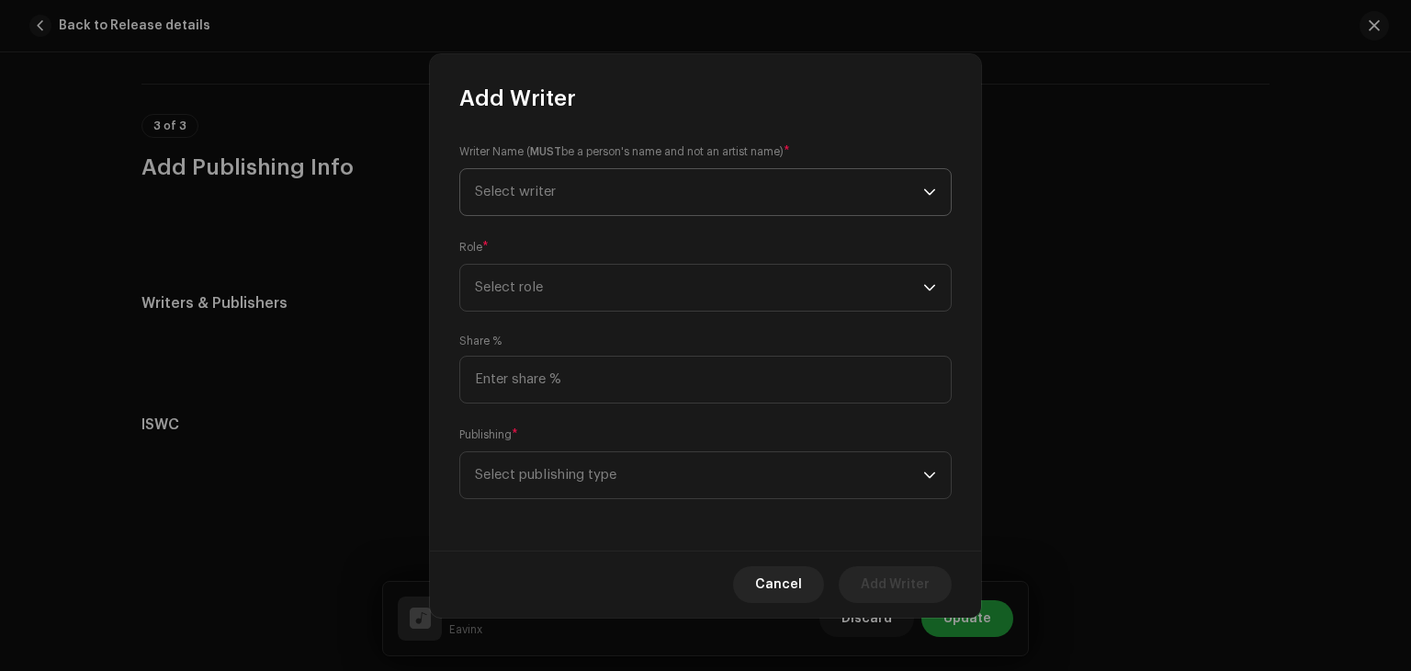
click at [700, 189] on span "Select writer" at bounding box center [699, 192] width 448 height 46
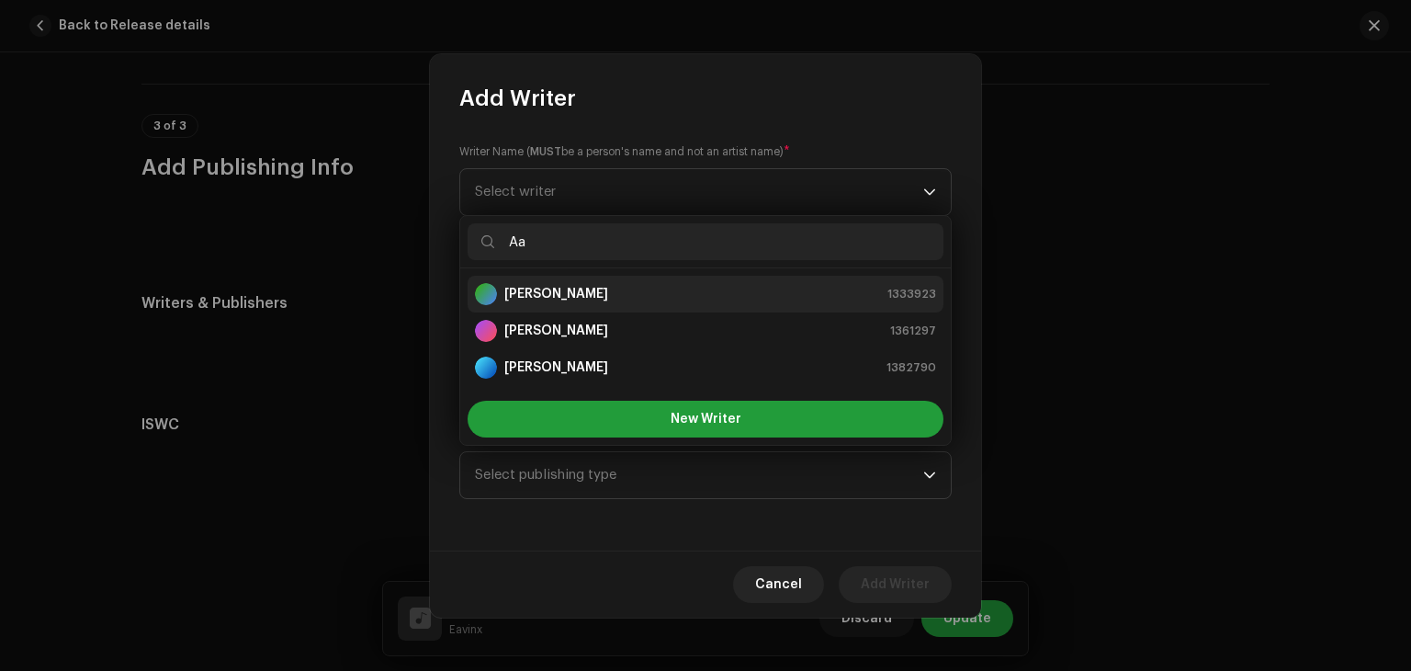
type input "Aa"
click at [672, 292] on div "[PERSON_NAME] 1333923" at bounding box center [705, 294] width 461 height 22
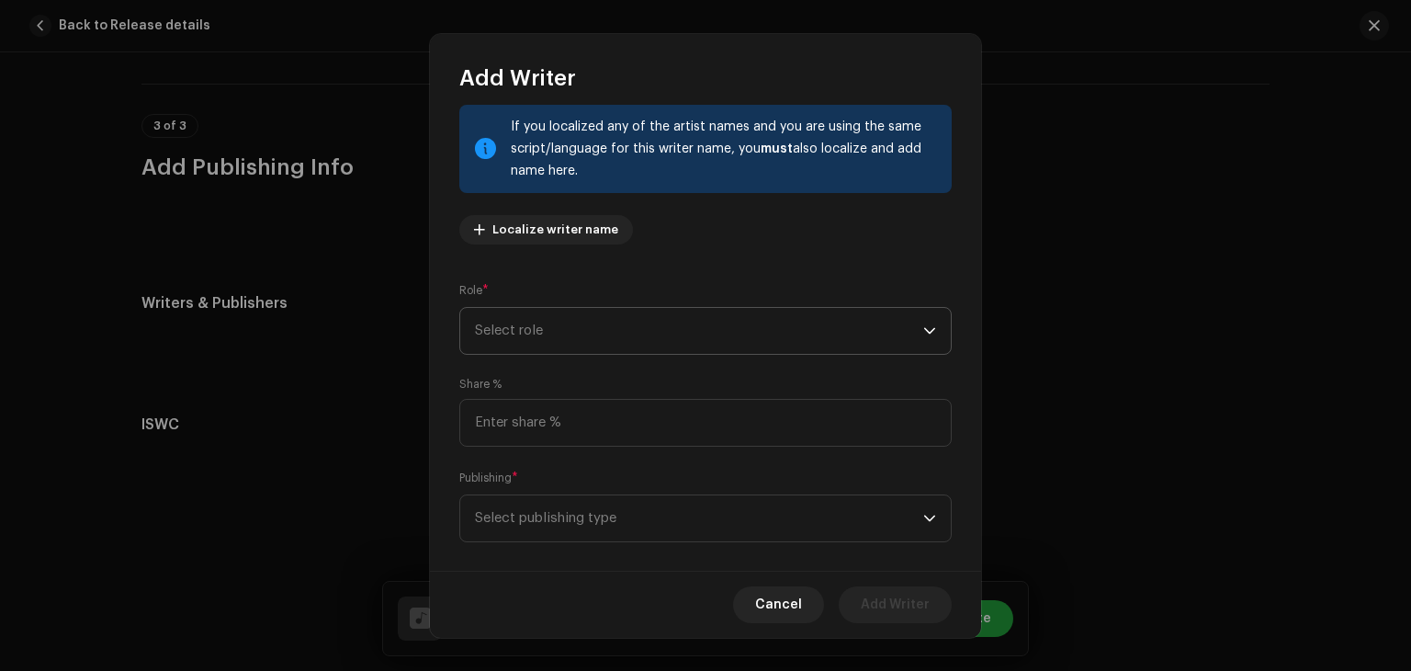
scroll to position [129, 0]
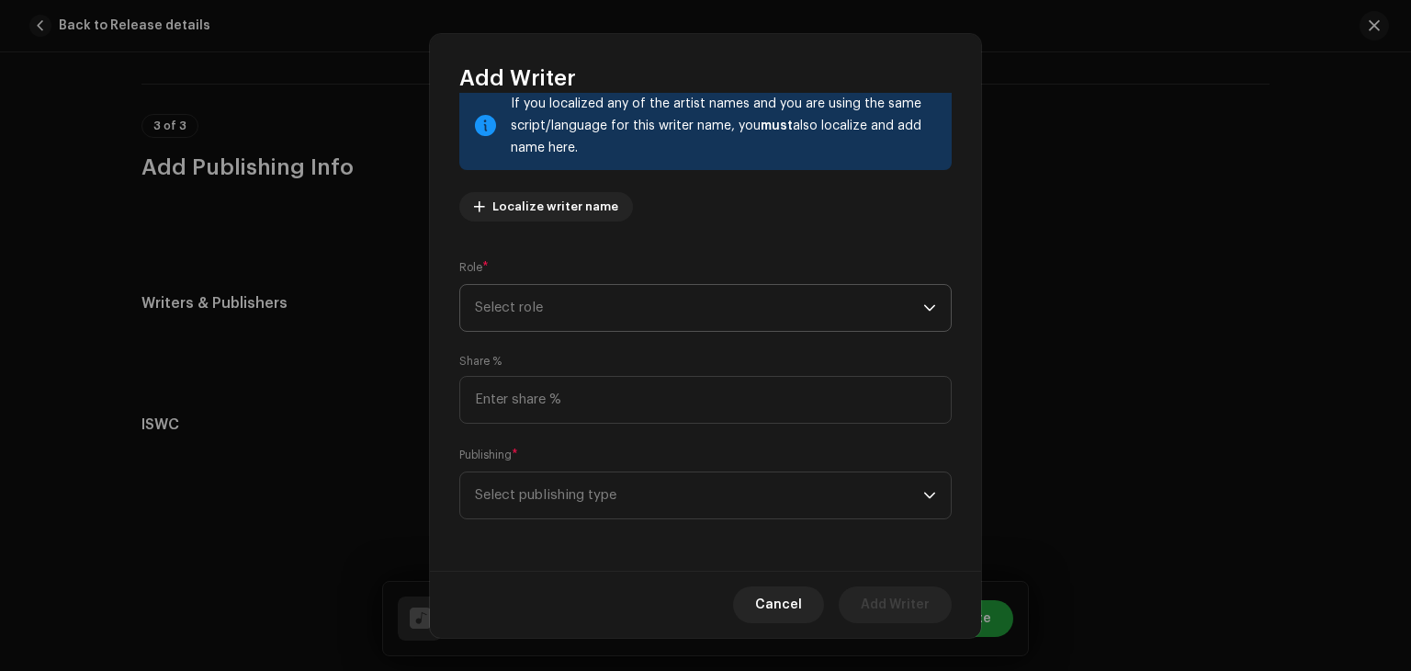
click at [707, 306] on span "Select role" at bounding box center [699, 308] width 448 height 46
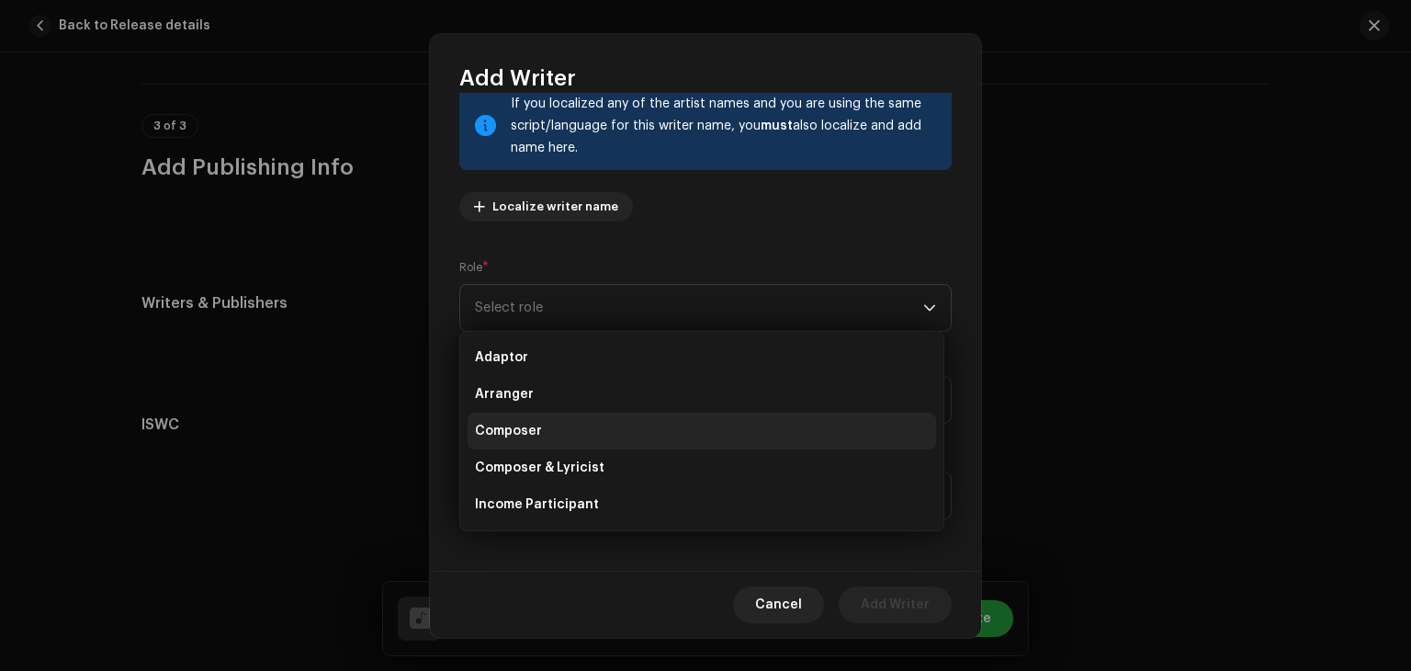
click at [641, 428] on li "Composer" at bounding box center [702, 430] width 469 height 37
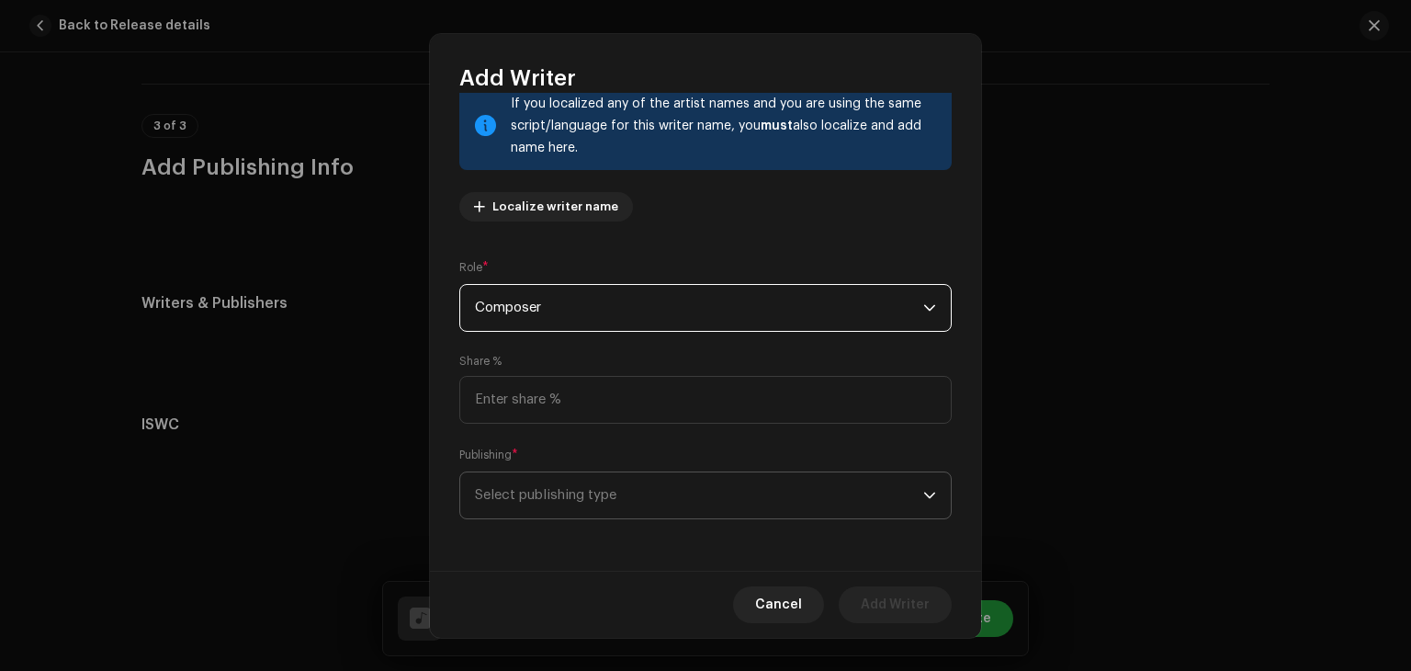
click at [656, 490] on span "Select publishing type" at bounding box center [699, 495] width 448 height 46
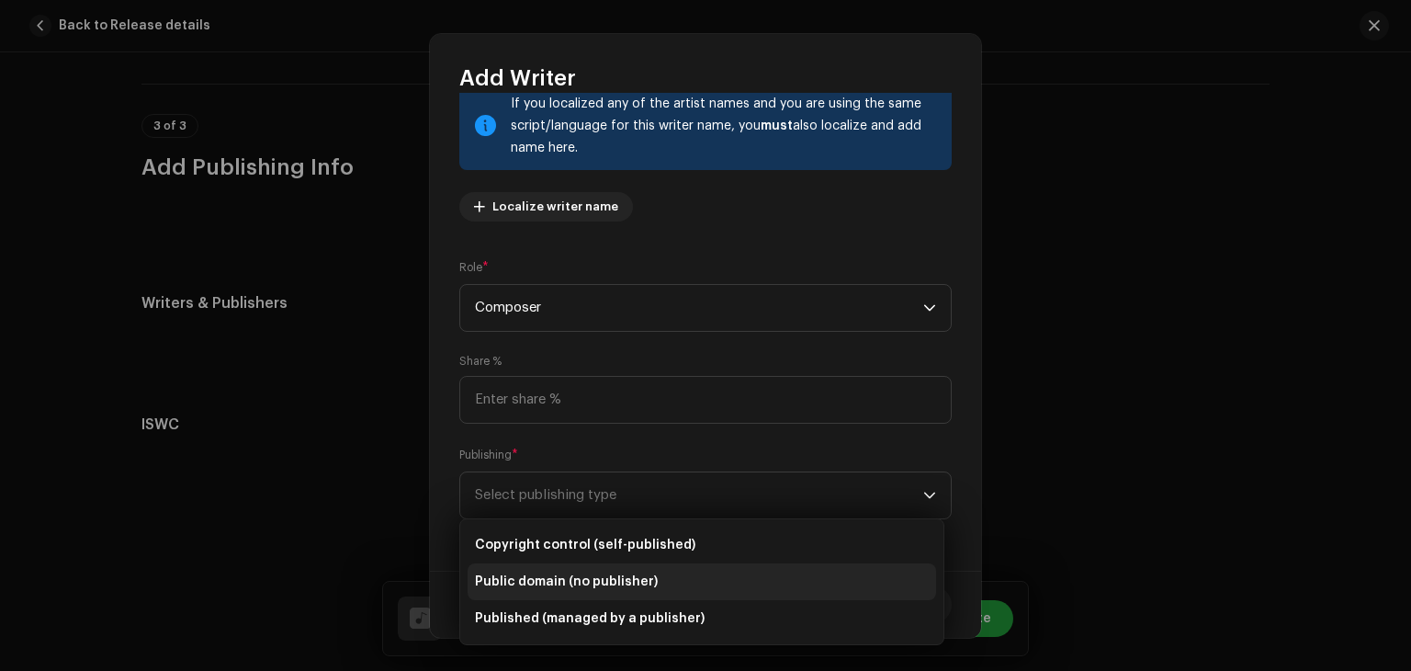
click at [651, 579] on li "Public domain (no publisher)" at bounding box center [702, 581] width 469 height 37
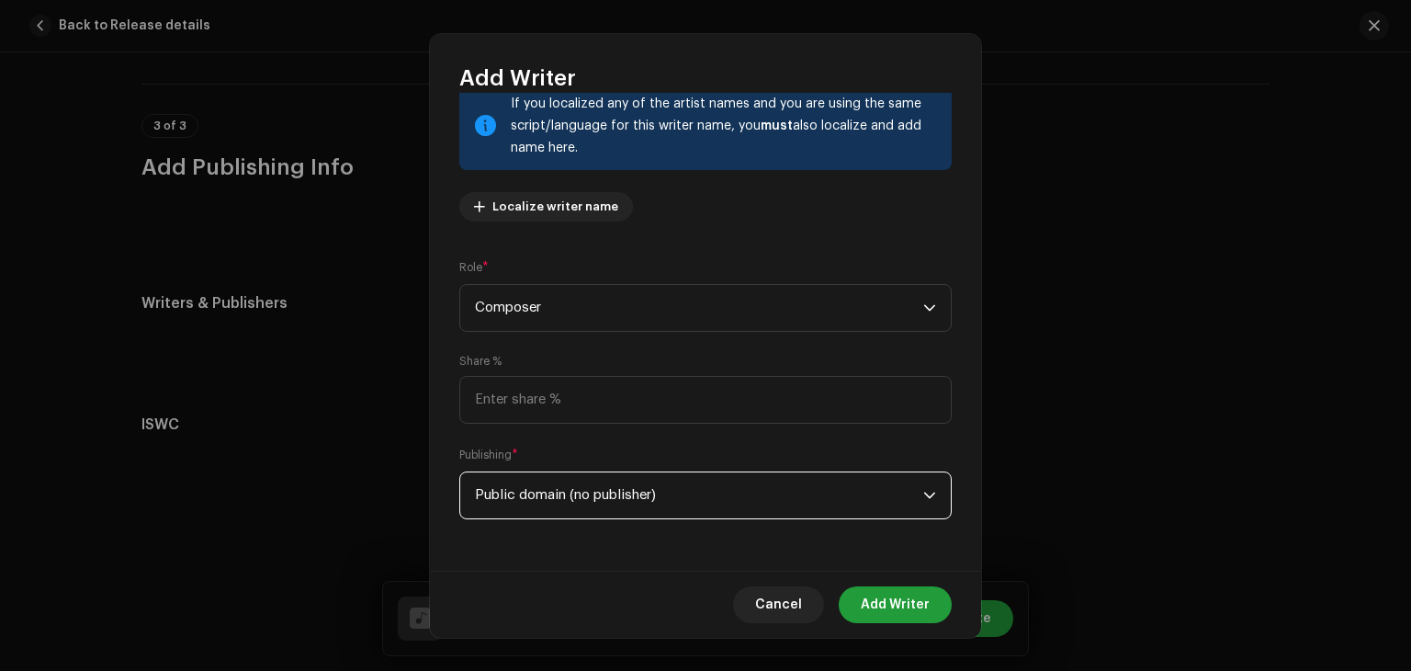
click at [709, 514] on span "Public domain (no publisher)" at bounding box center [699, 495] width 448 height 46
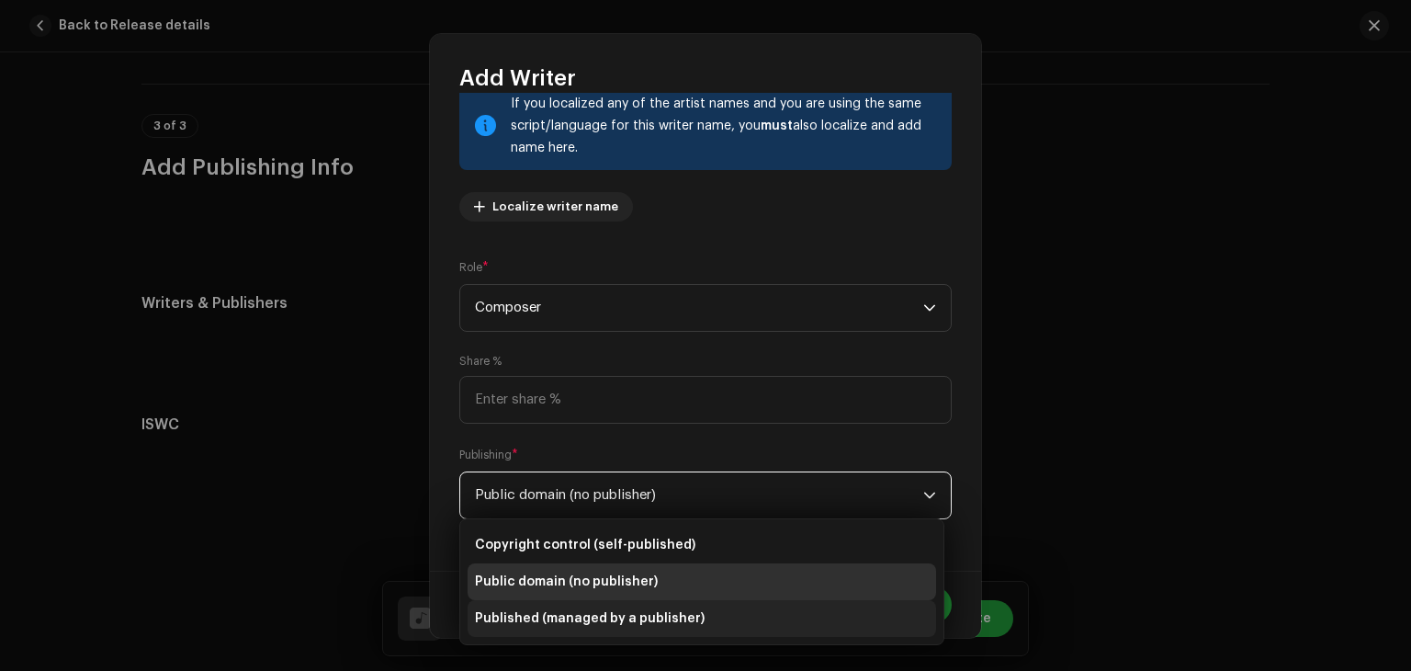
click at [694, 615] on li "Published (managed by a publisher)" at bounding box center [702, 618] width 469 height 37
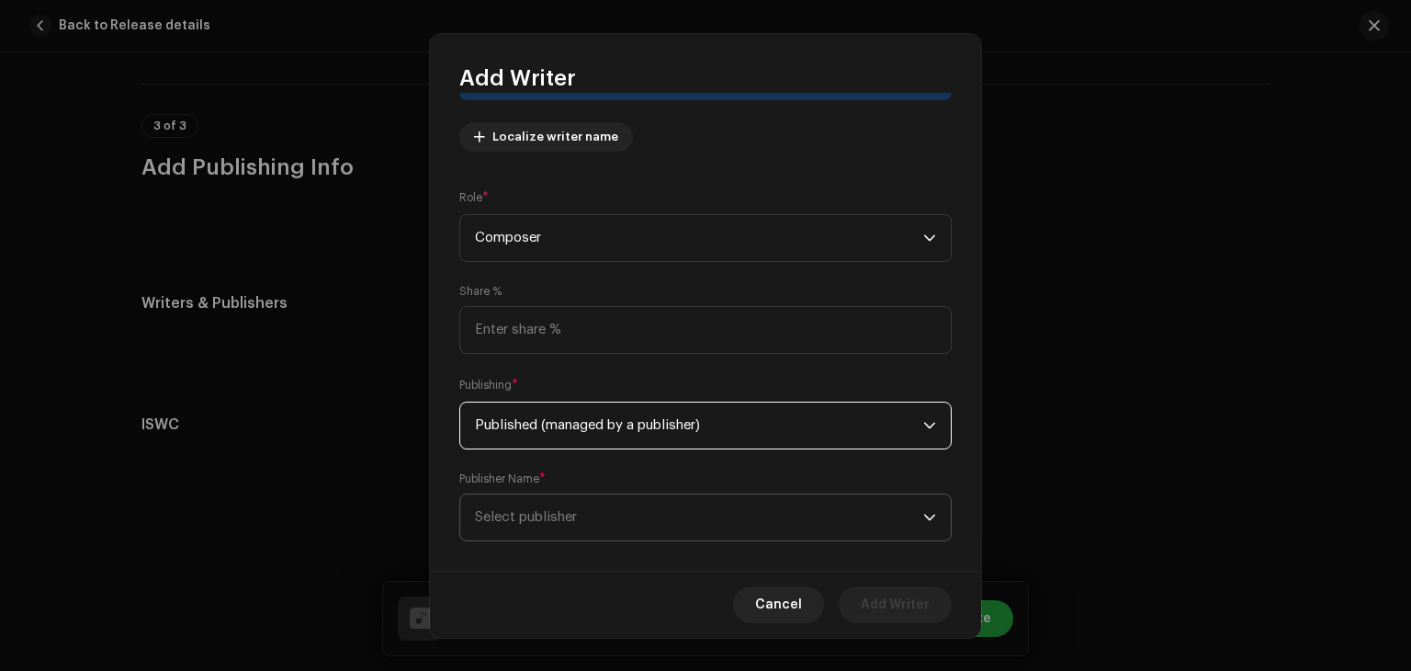
scroll to position [221, 0]
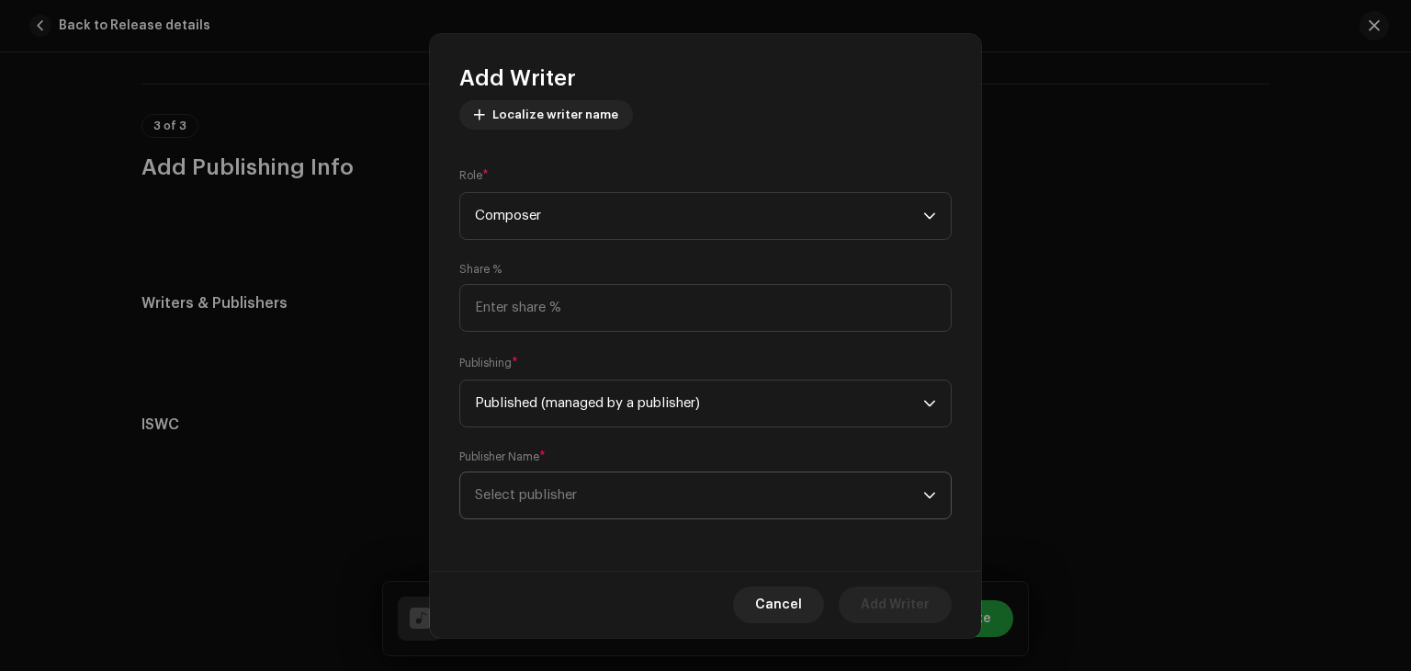
click at [694, 482] on span "Select publisher" at bounding box center [699, 495] width 448 height 46
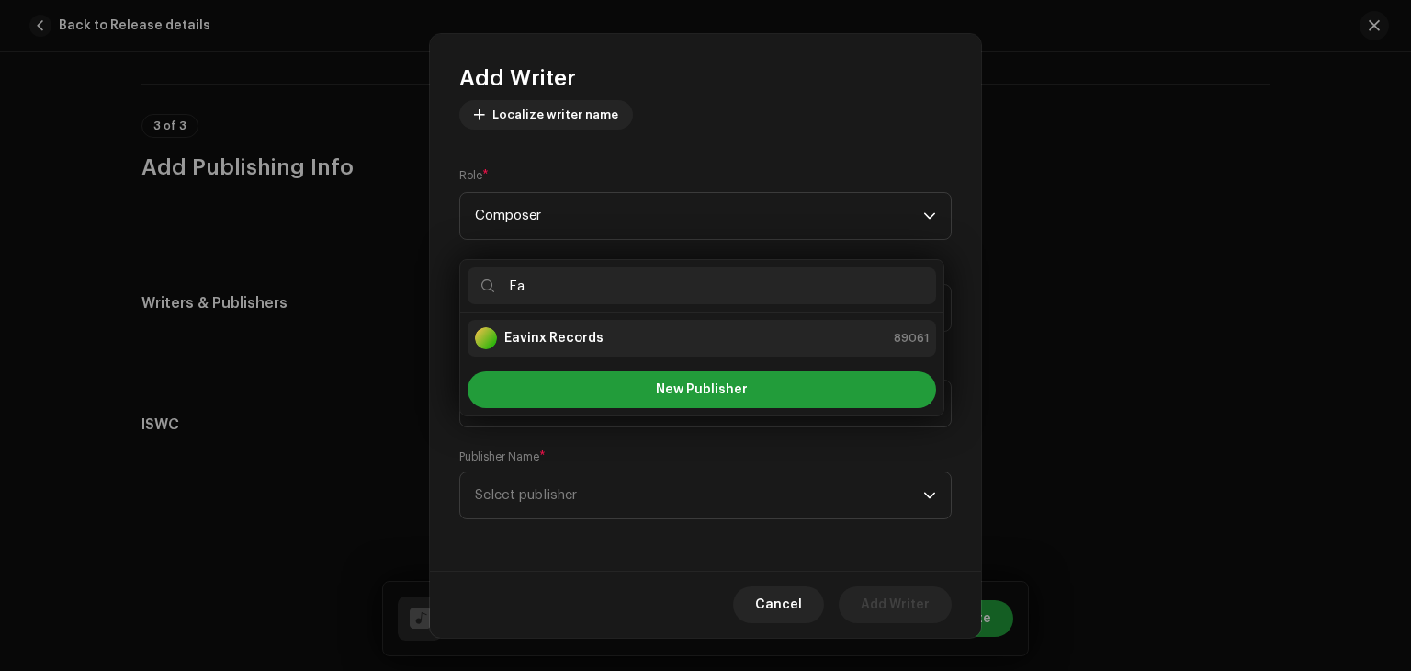
type input "Ea"
click at [665, 339] on div "Eavinx Records 89061" at bounding box center [702, 338] width 454 height 22
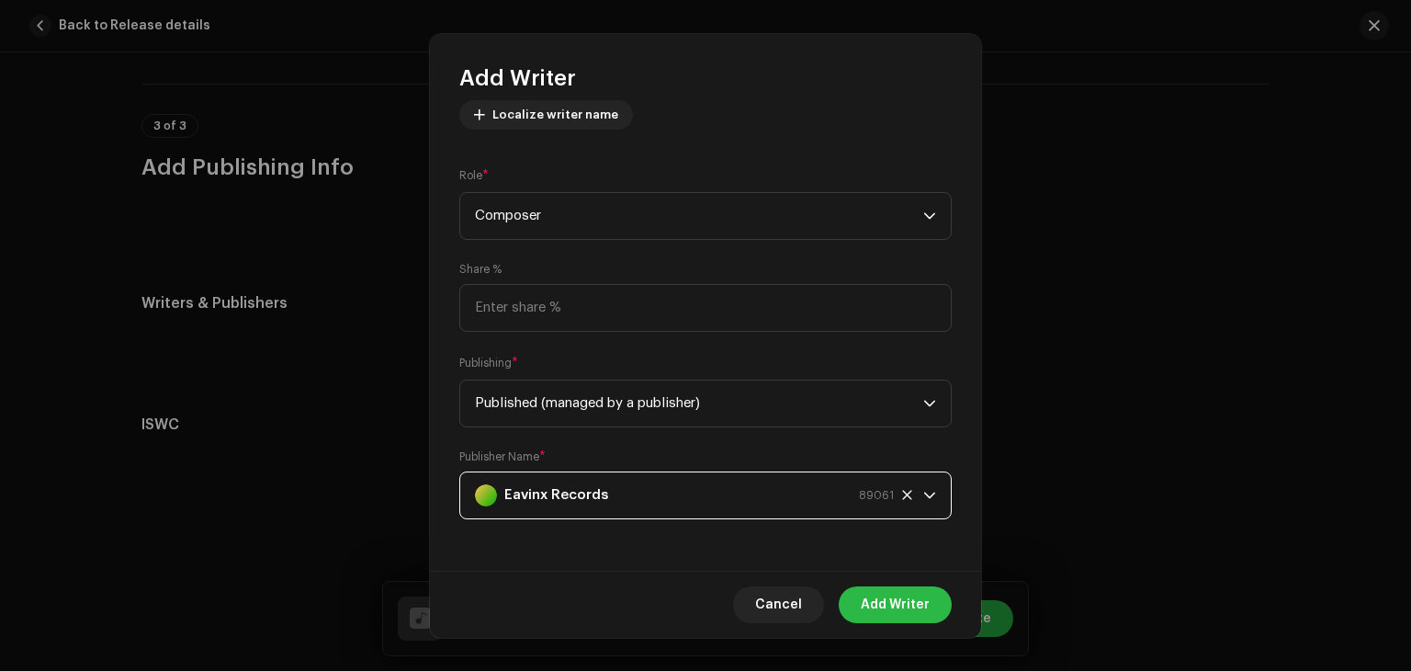
click at [889, 605] on span "Add Writer" at bounding box center [895, 604] width 69 height 37
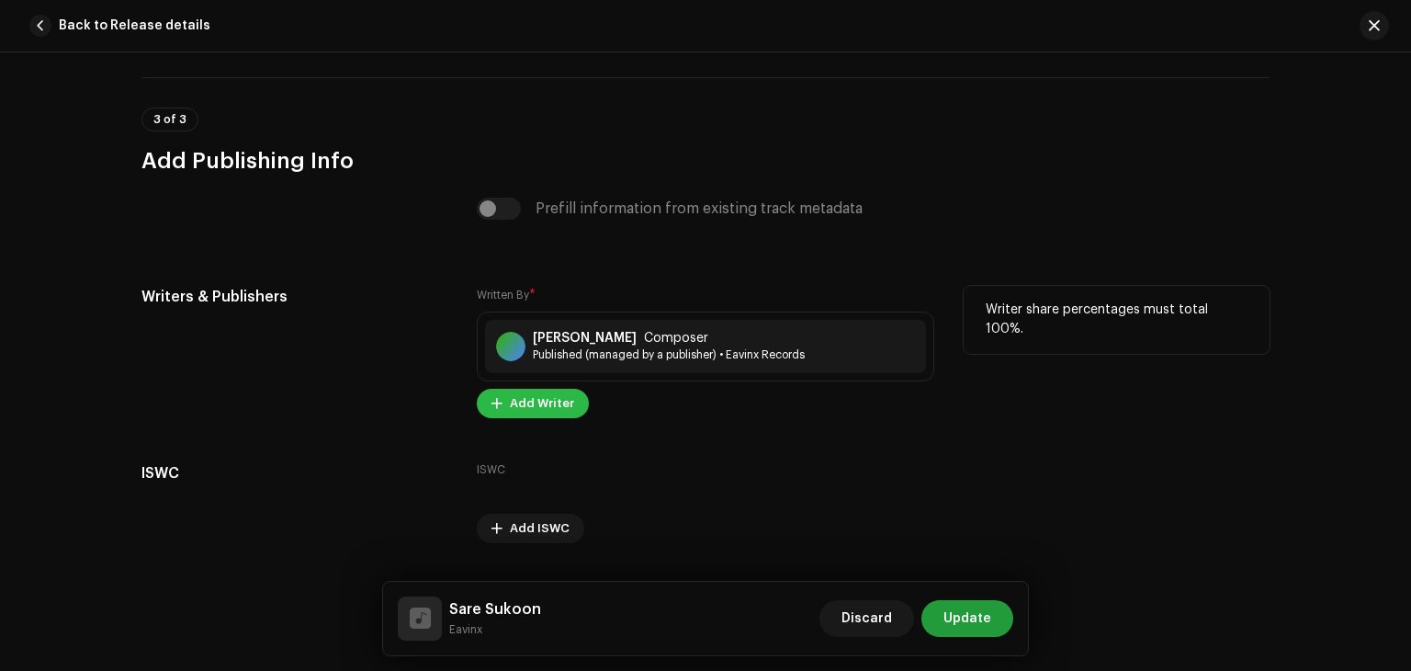
click at [549, 409] on span "Add Writer" at bounding box center [542, 403] width 64 height 37
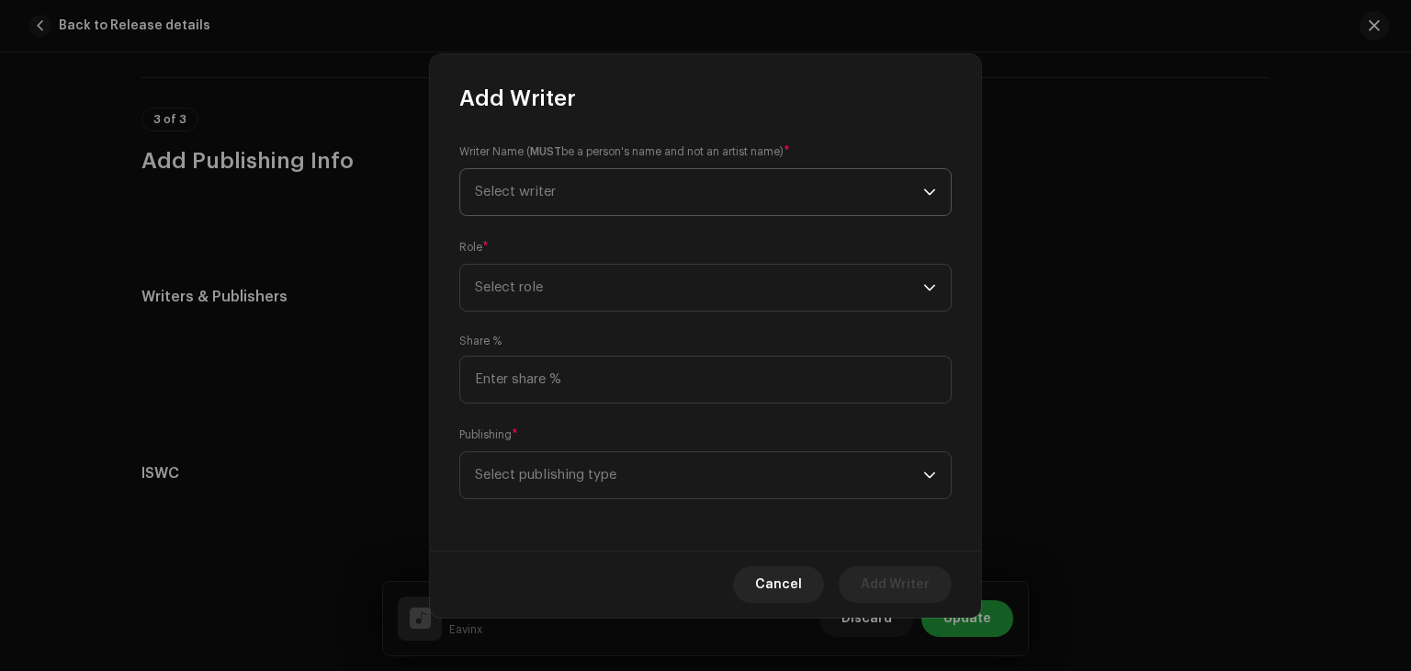
click at [634, 197] on span "Select writer" at bounding box center [699, 192] width 448 height 46
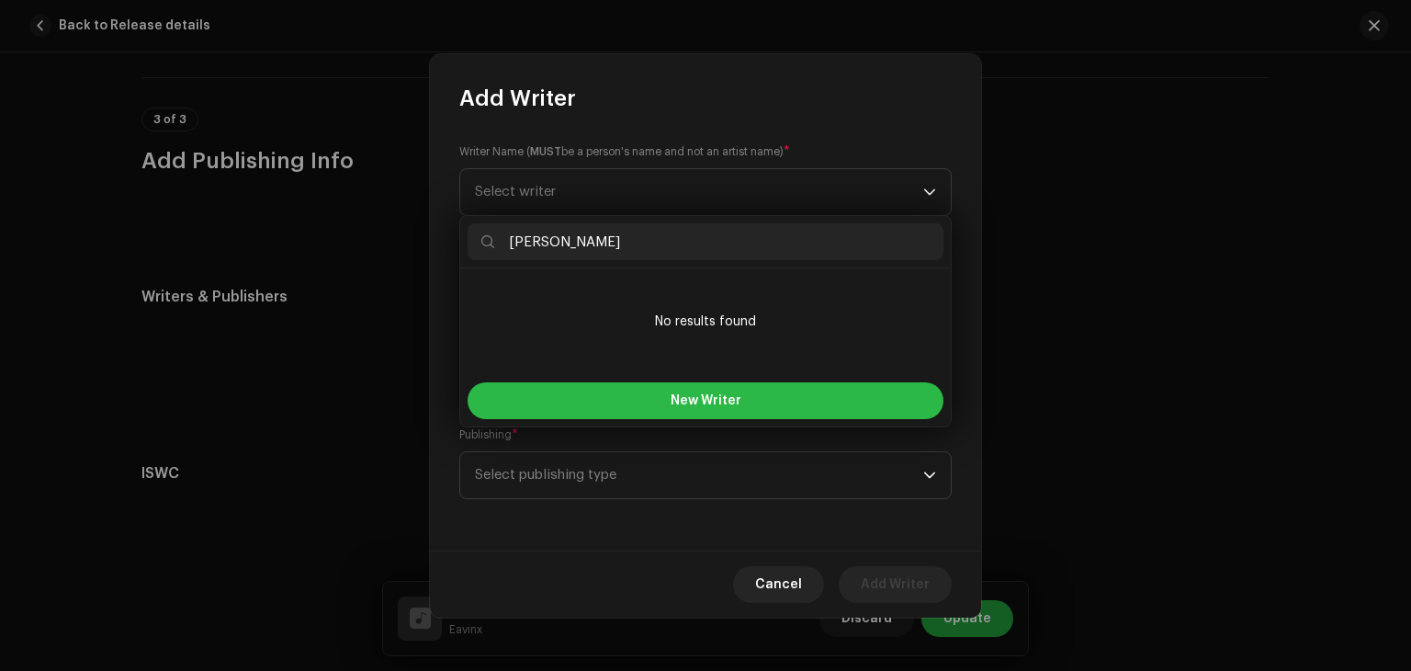
type input "[PERSON_NAME]"
click at [694, 388] on button "New Writer" at bounding box center [706, 400] width 476 height 37
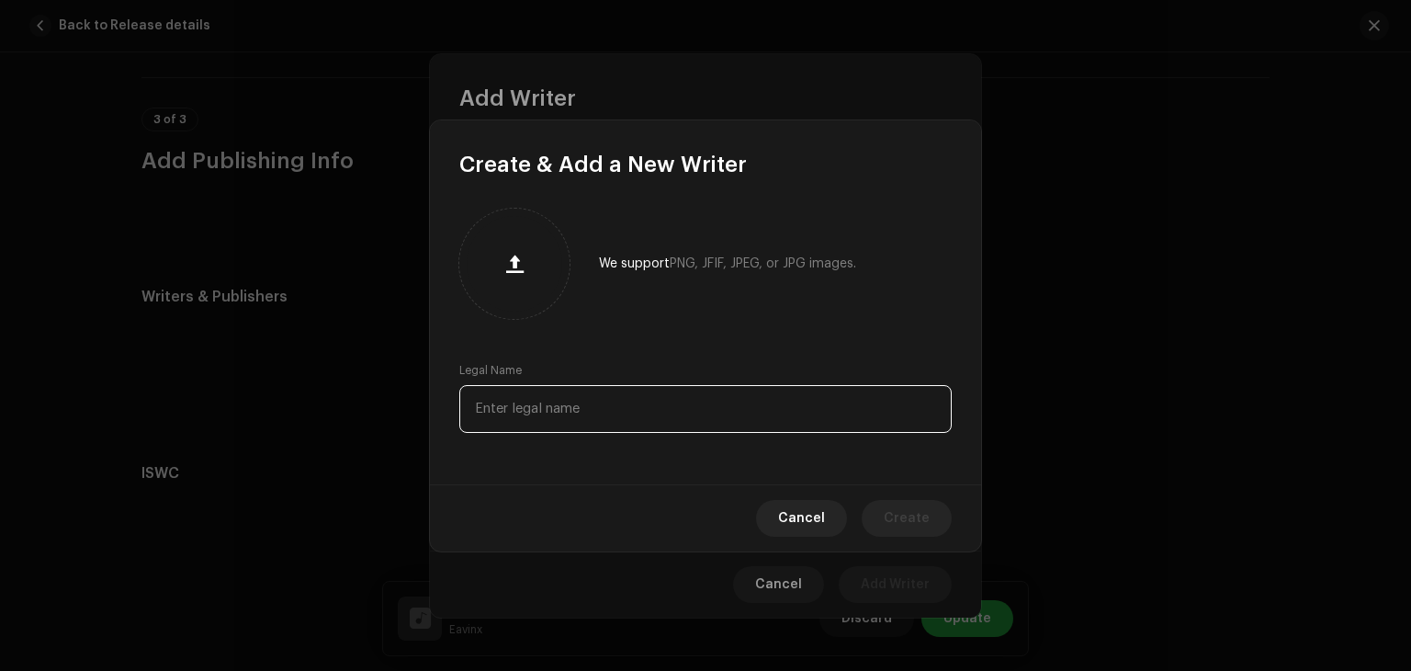
click at [662, 412] on input "text" at bounding box center [705, 409] width 492 height 48
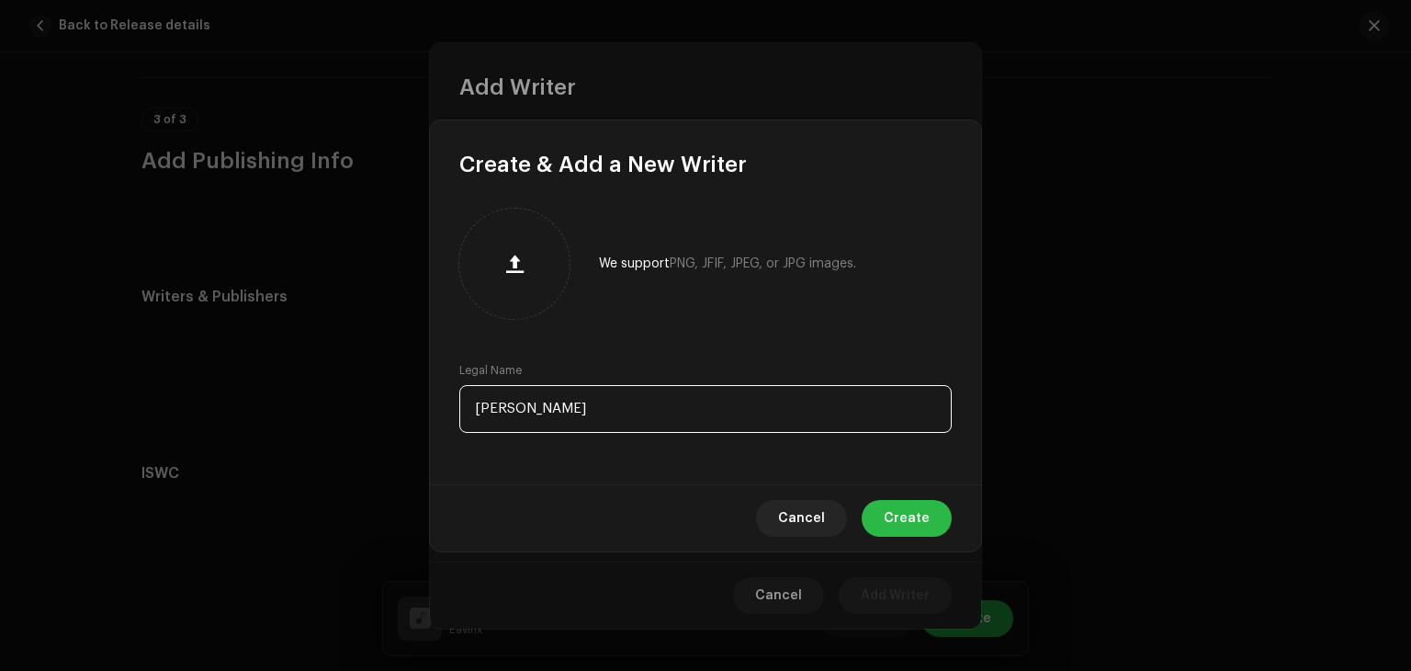
type input "[PERSON_NAME]"
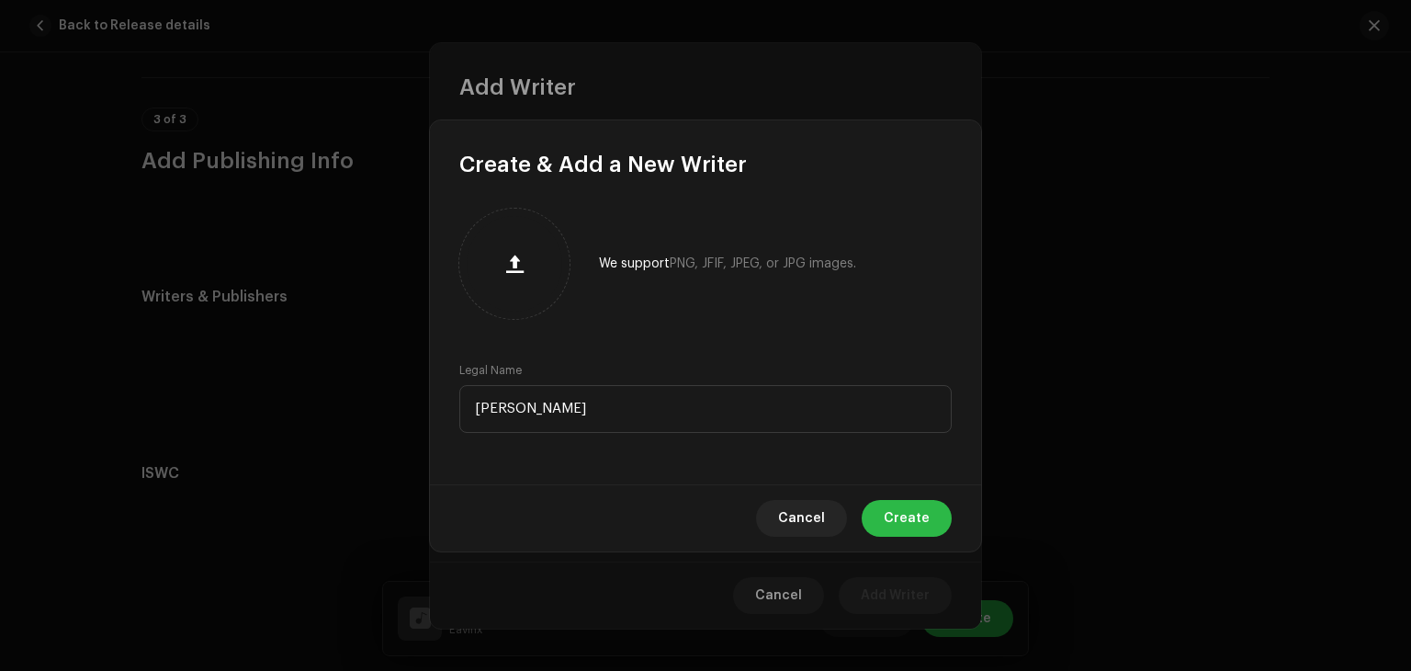
click at [925, 512] on span "Create" at bounding box center [907, 518] width 46 height 37
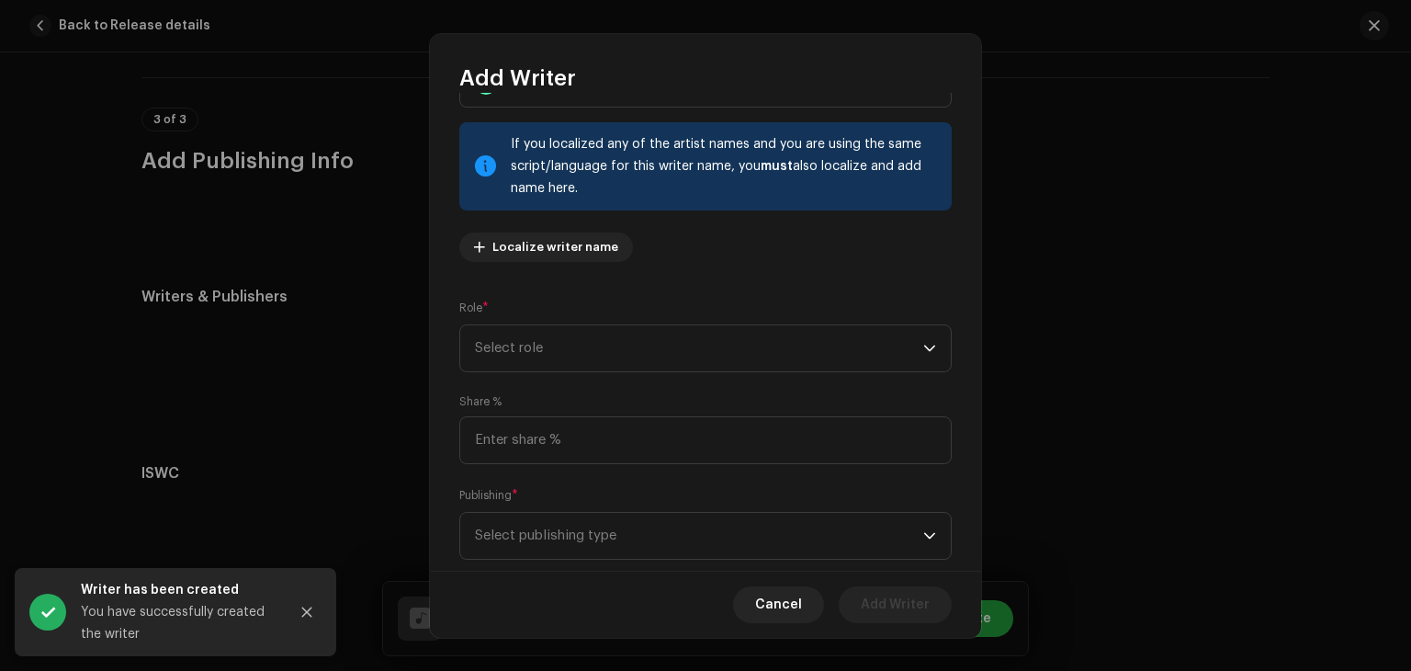
scroll to position [92, 0]
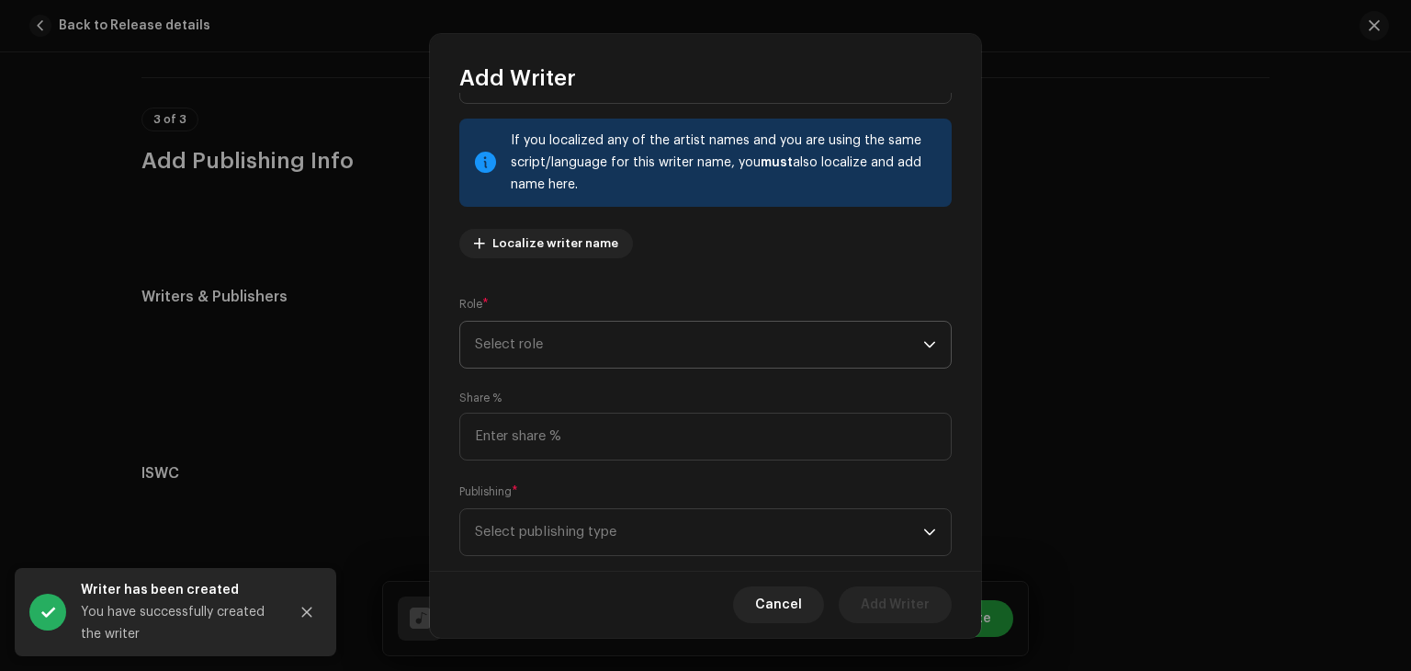
click at [720, 342] on span "Select role" at bounding box center [699, 345] width 448 height 46
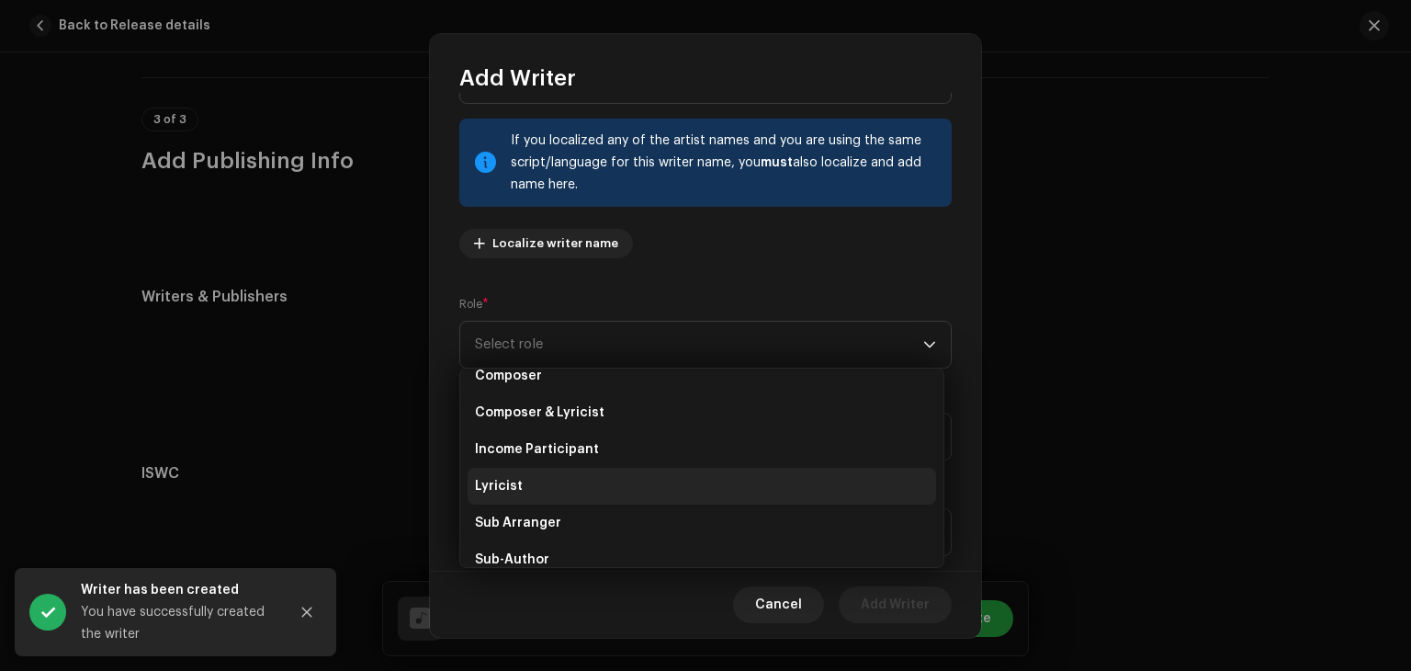
click at [618, 487] on li "Lyricist" at bounding box center [702, 486] width 469 height 37
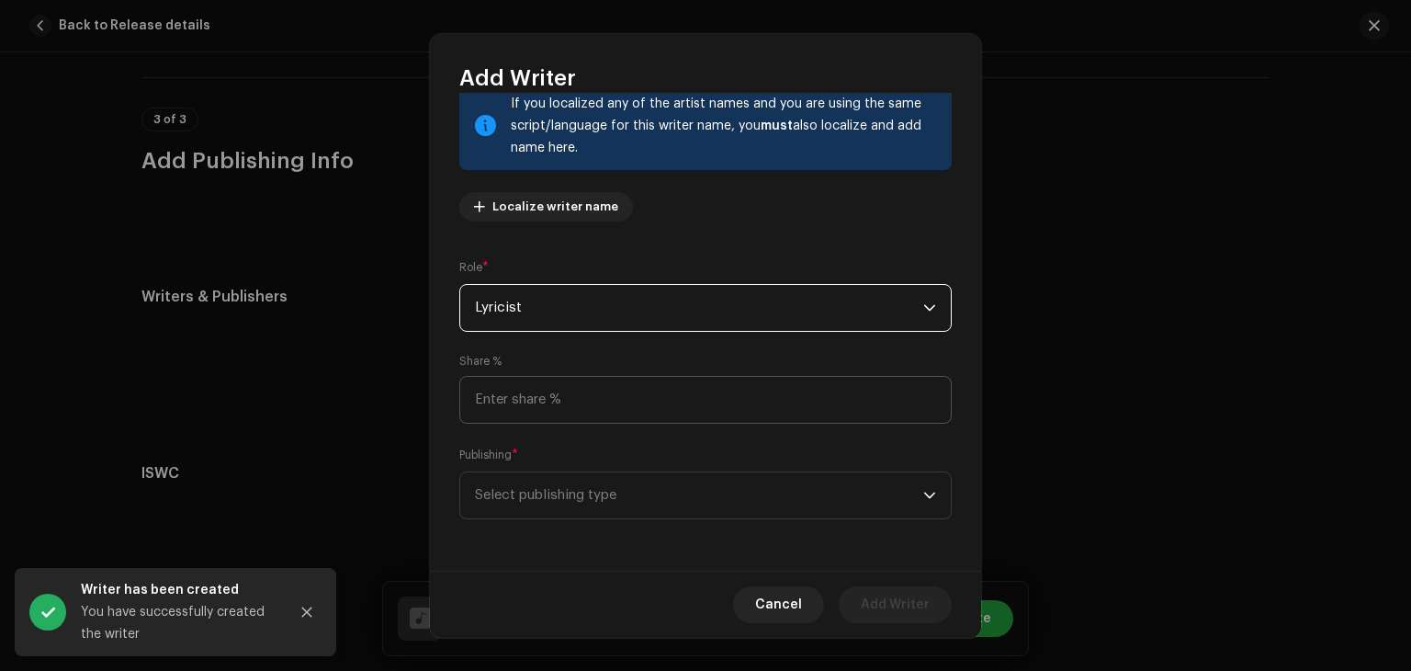
scroll to position [129, 0]
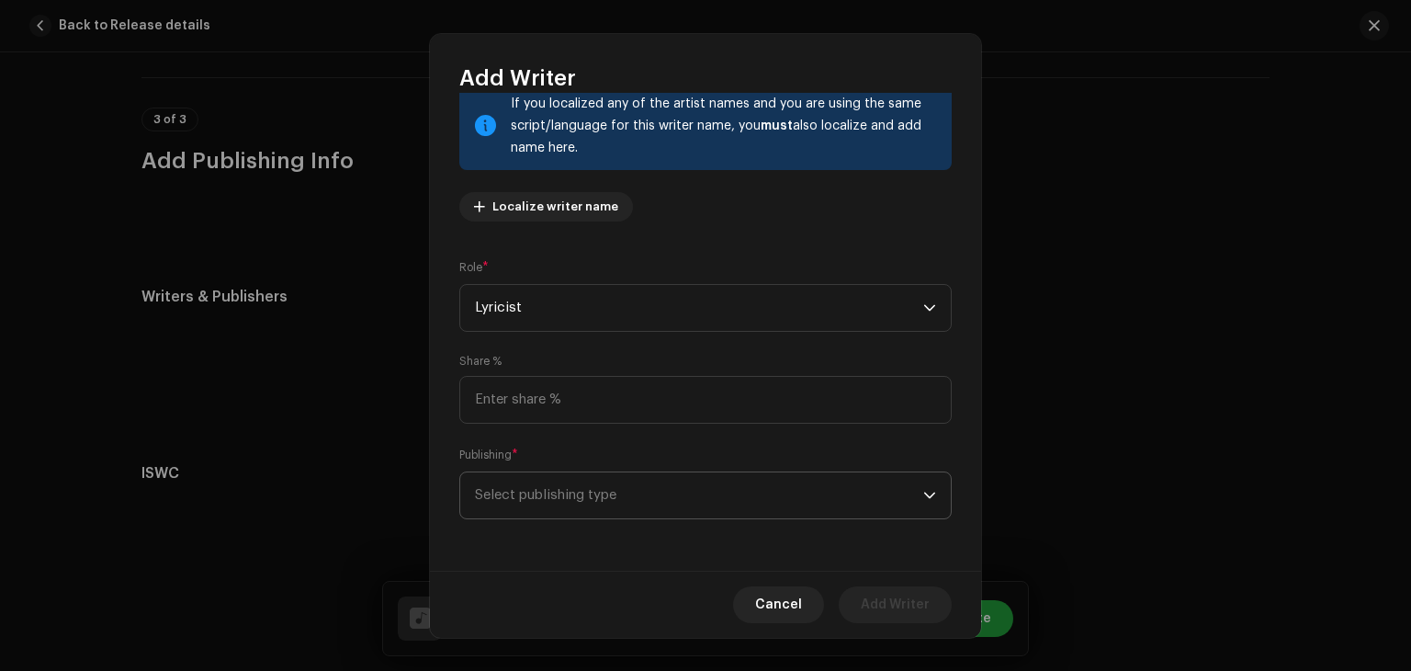
click at [664, 491] on span "Select publishing type" at bounding box center [699, 495] width 448 height 46
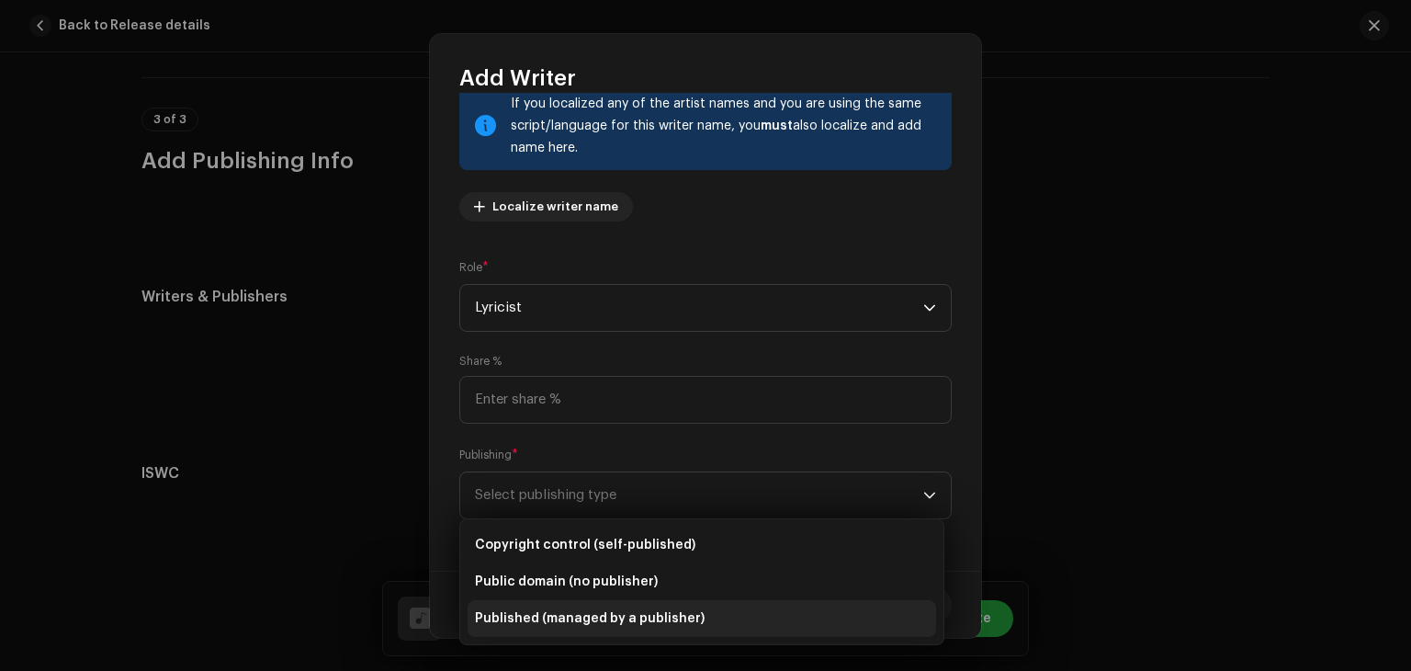
click at [632, 613] on span "Published (managed by a publisher)" at bounding box center [590, 618] width 230 height 18
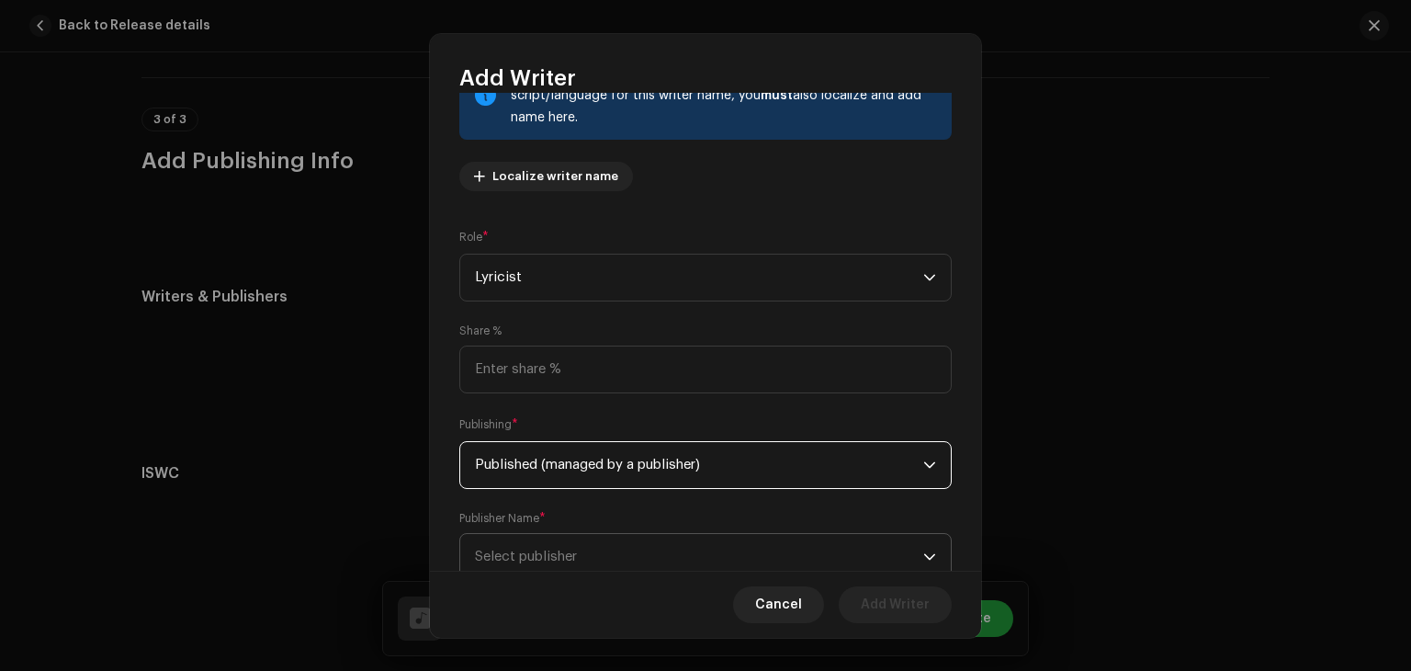
scroll to position [221, 0]
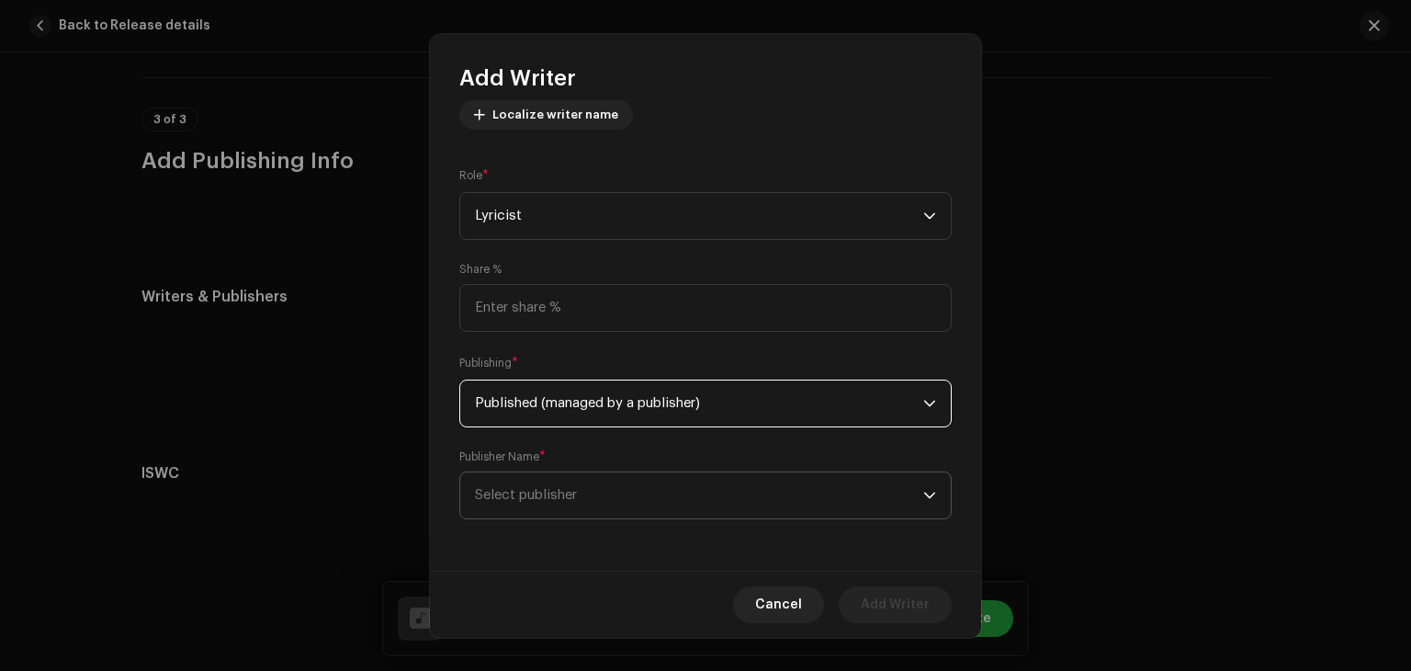
click at [663, 508] on span "Select publisher" at bounding box center [699, 495] width 448 height 46
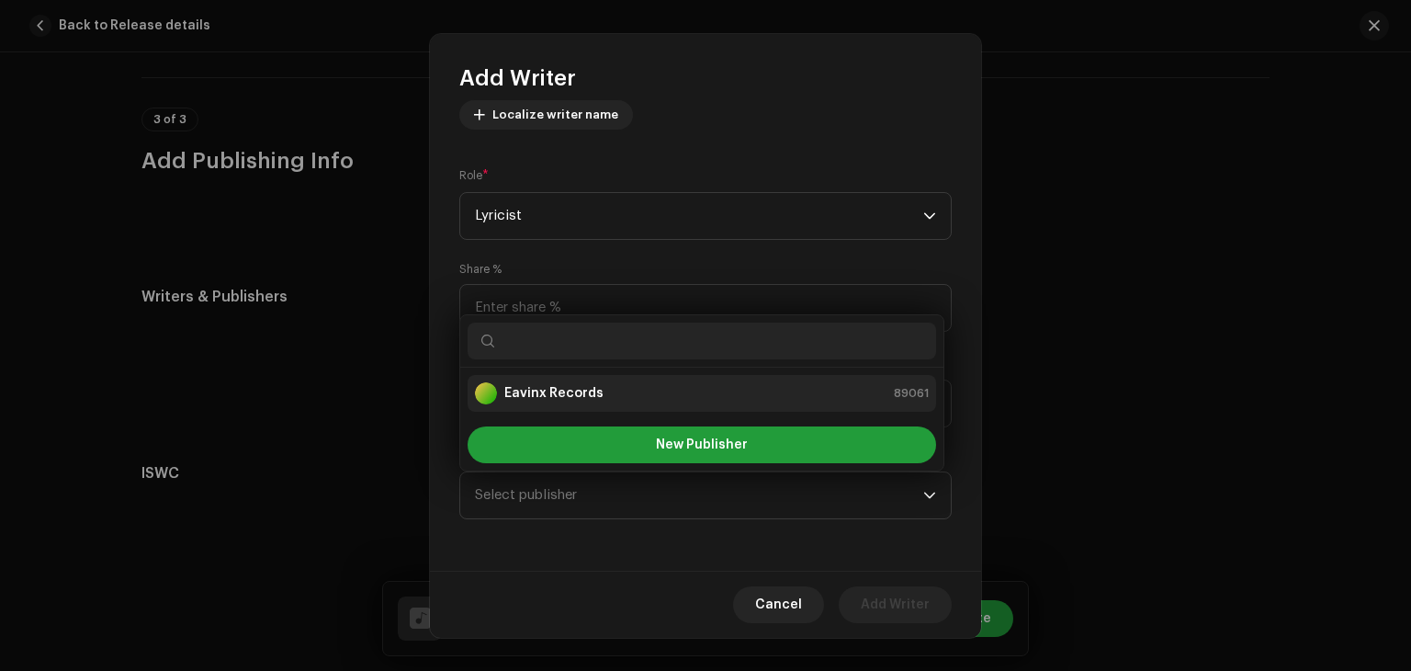
click at [620, 376] on li "Eavinx Records 89061" at bounding box center [702, 393] width 469 height 37
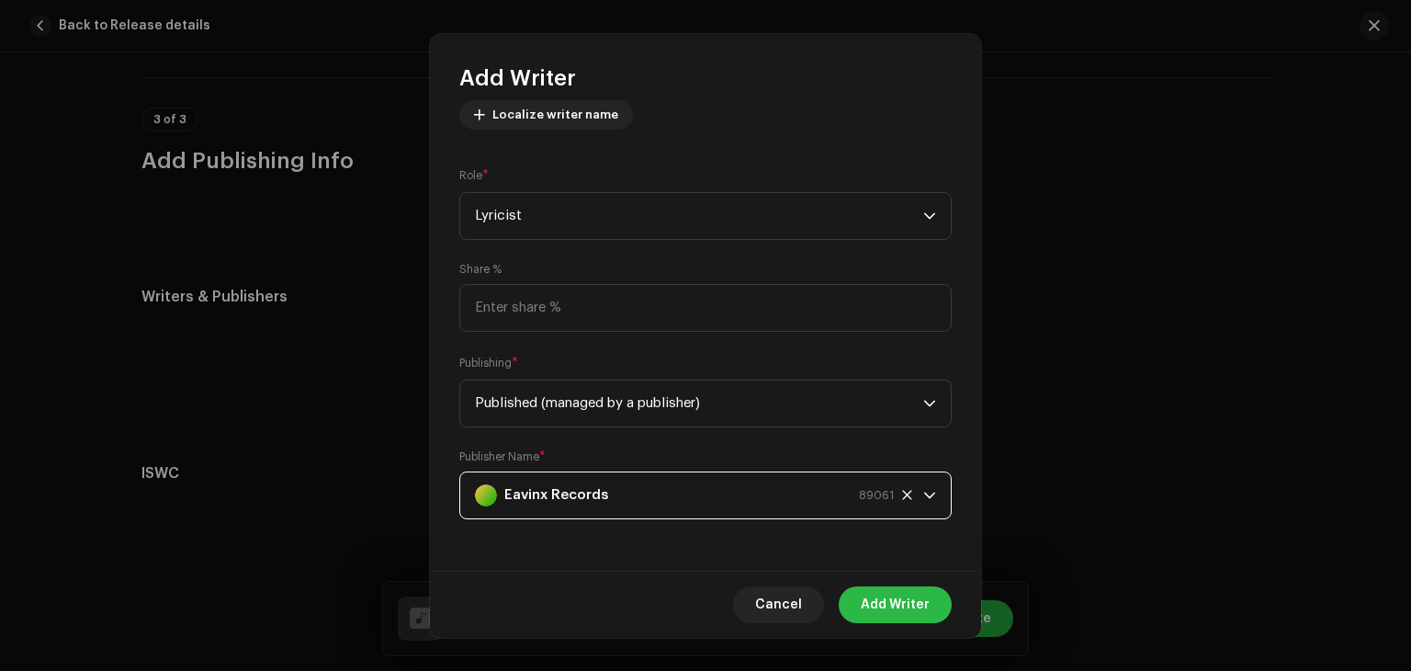
click at [847, 599] on button "Add Writer" at bounding box center [895, 604] width 113 height 37
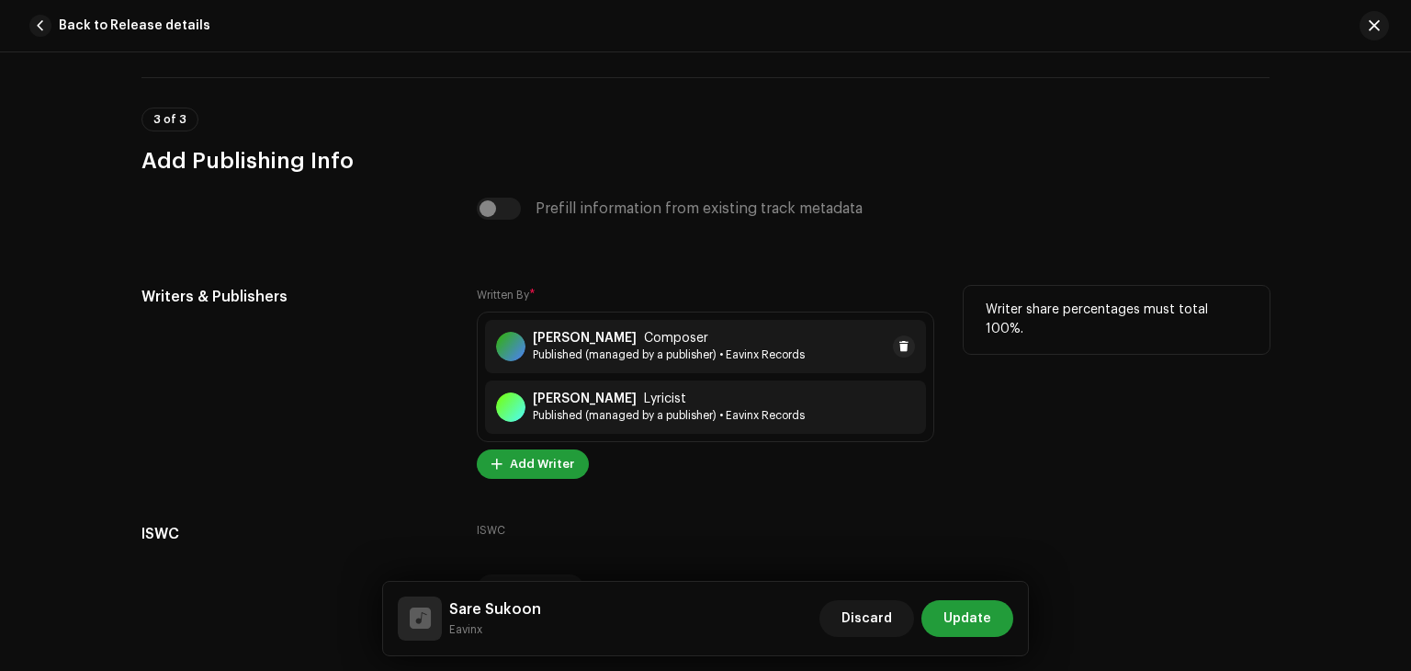
click at [691, 362] on span "Published (managed by a publisher) • Eavinx Records" at bounding box center [669, 354] width 272 height 15
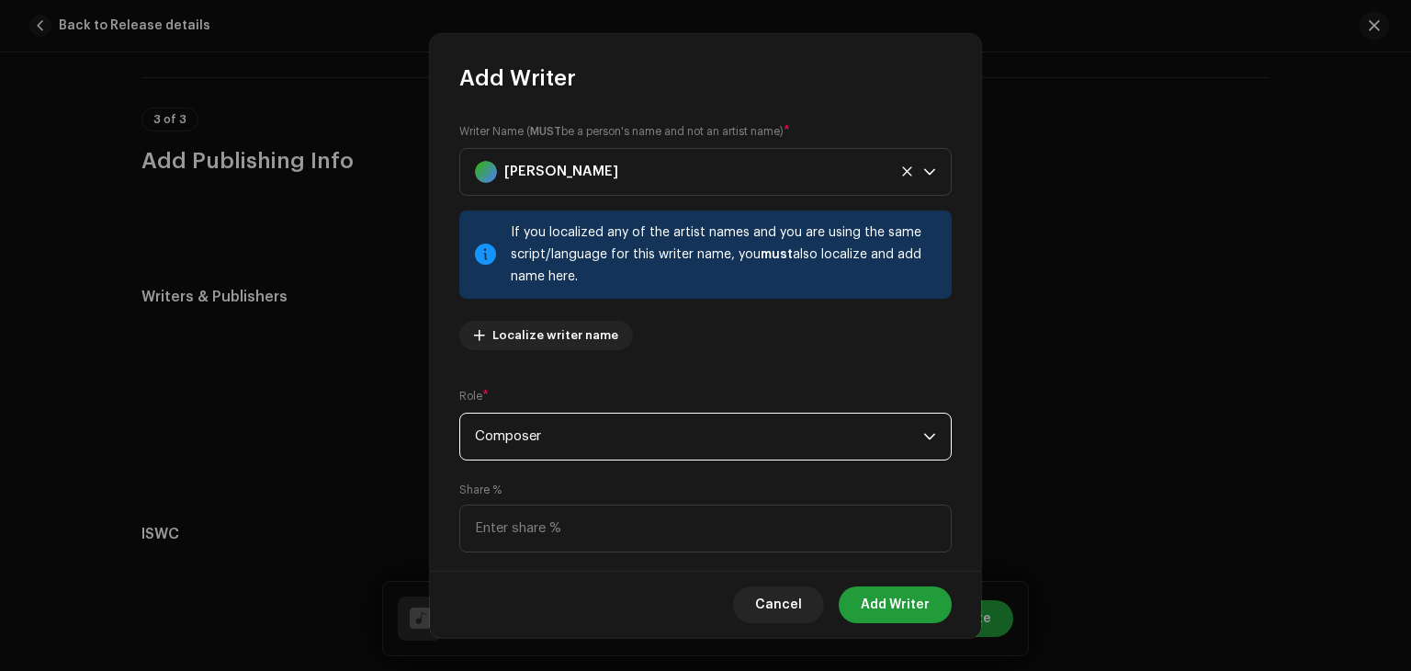
click at [673, 442] on span "Composer" at bounding box center [699, 436] width 448 height 46
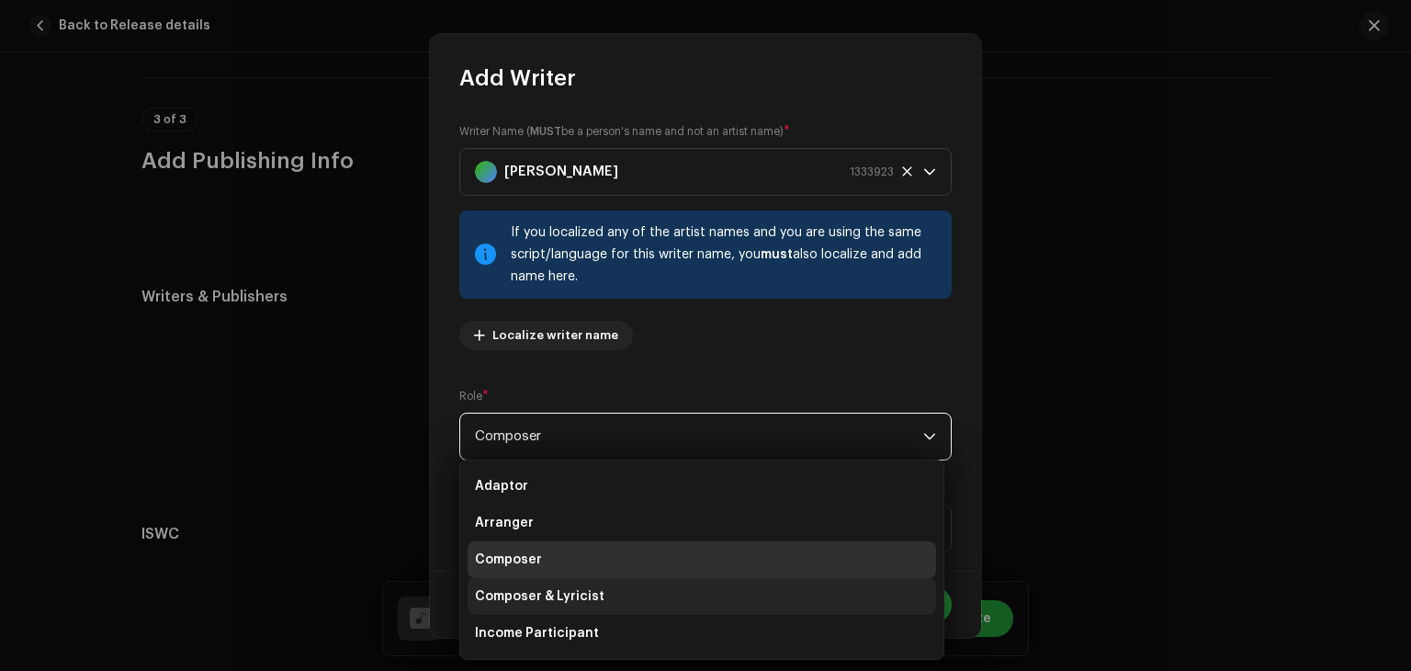
click at [633, 599] on li "Composer & Lyricist" at bounding box center [702, 596] width 469 height 37
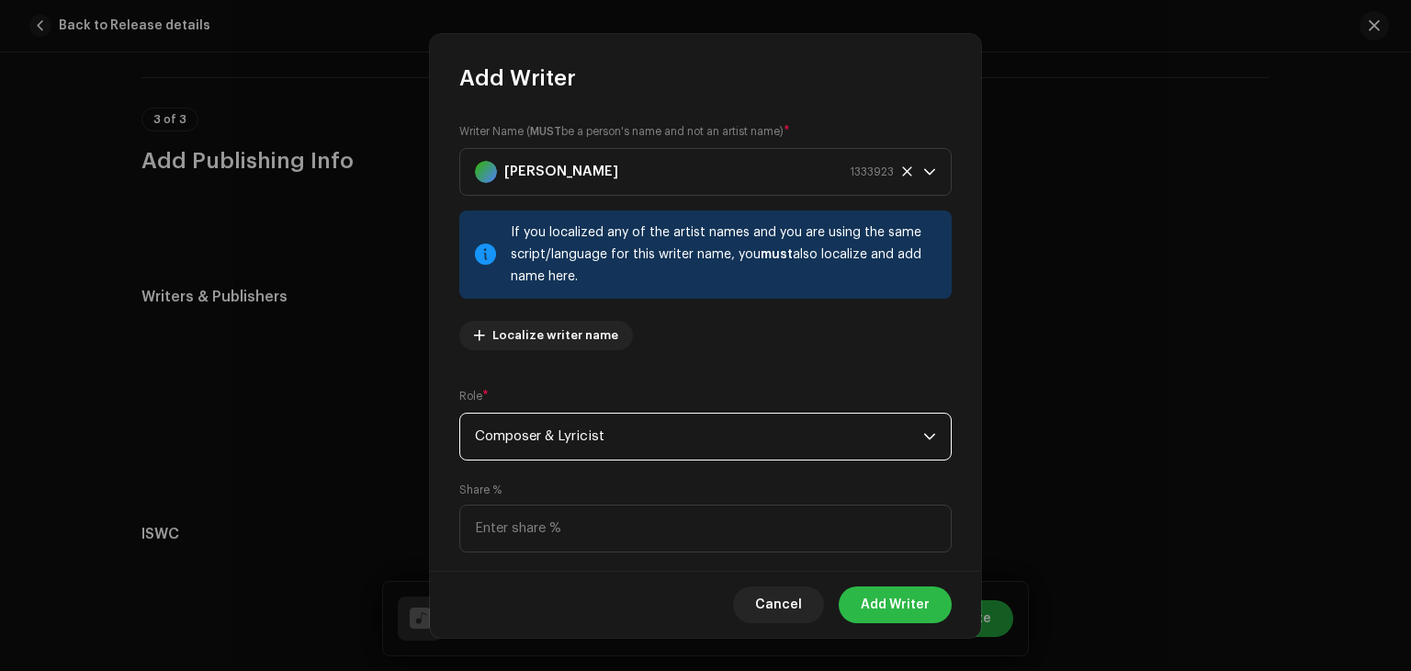
click at [886, 619] on span "Add Writer" at bounding box center [895, 604] width 69 height 37
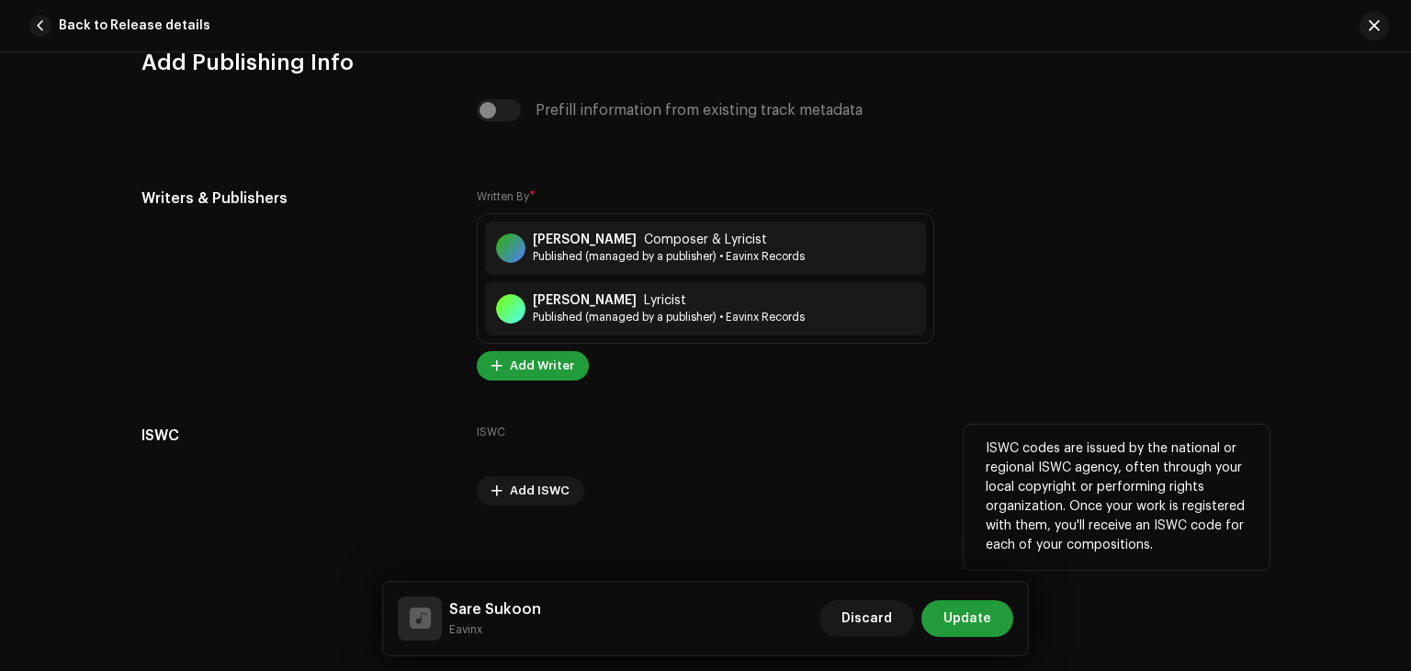
scroll to position [3862, 0]
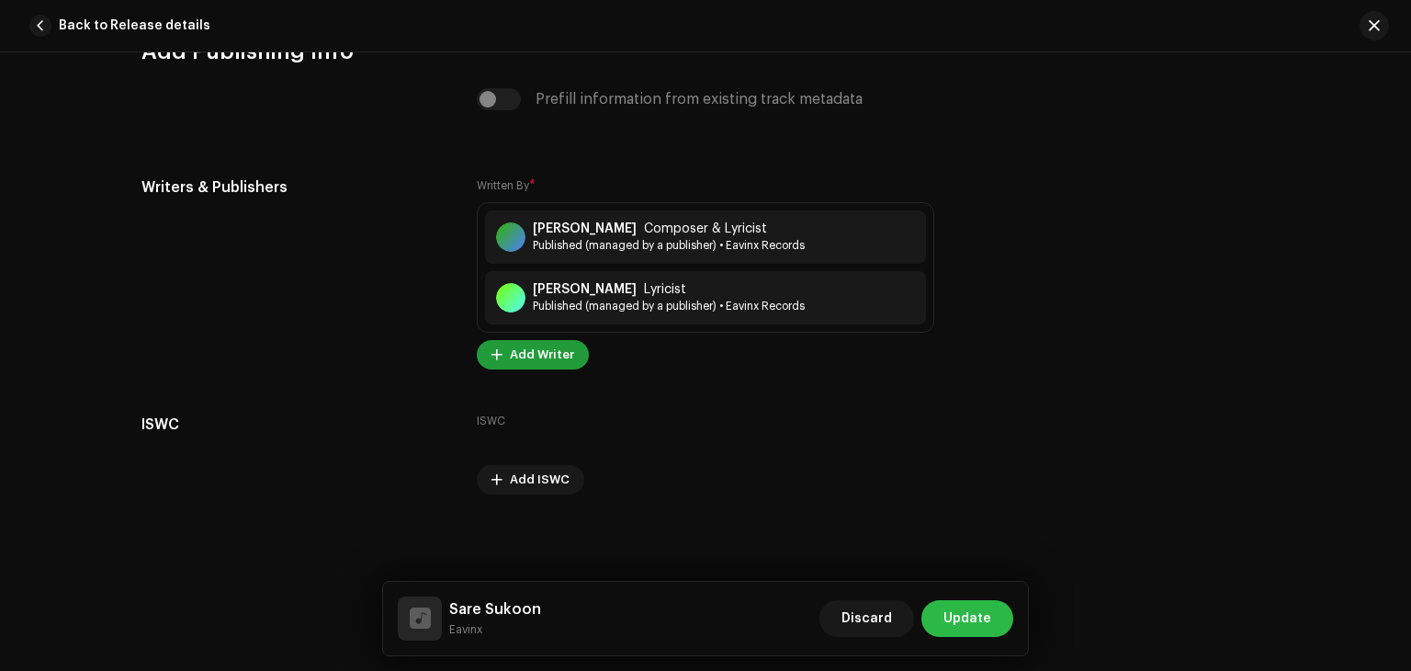
click at [974, 615] on span "Update" at bounding box center [967, 618] width 48 height 37
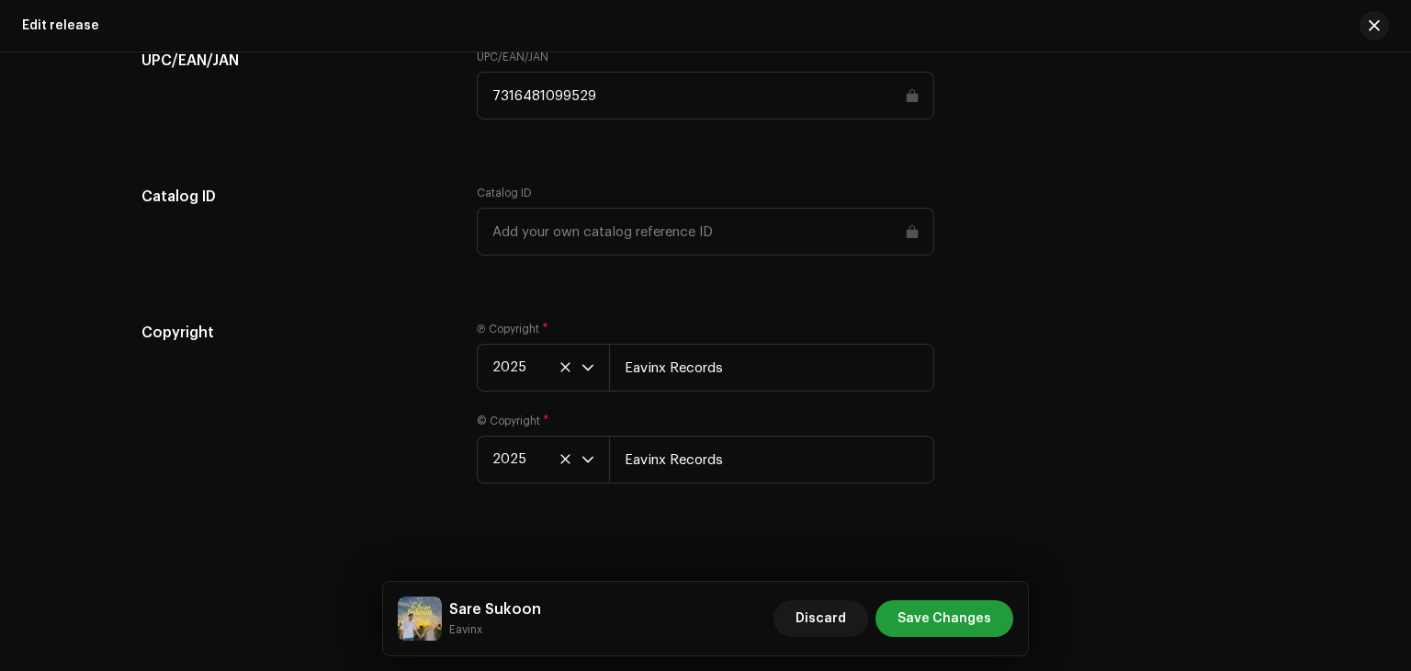
scroll to position [2829, 0]
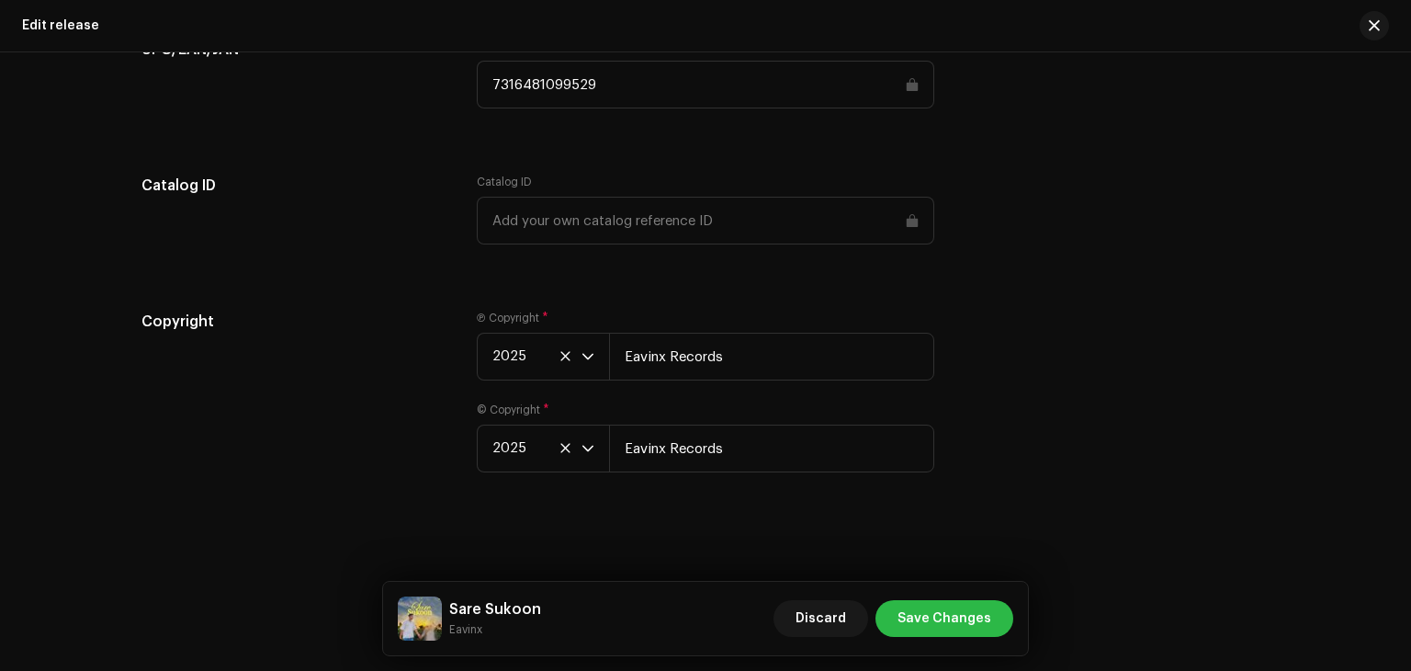
click at [977, 615] on span "Save Changes" at bounding box center [944, 618] width 94 height 37
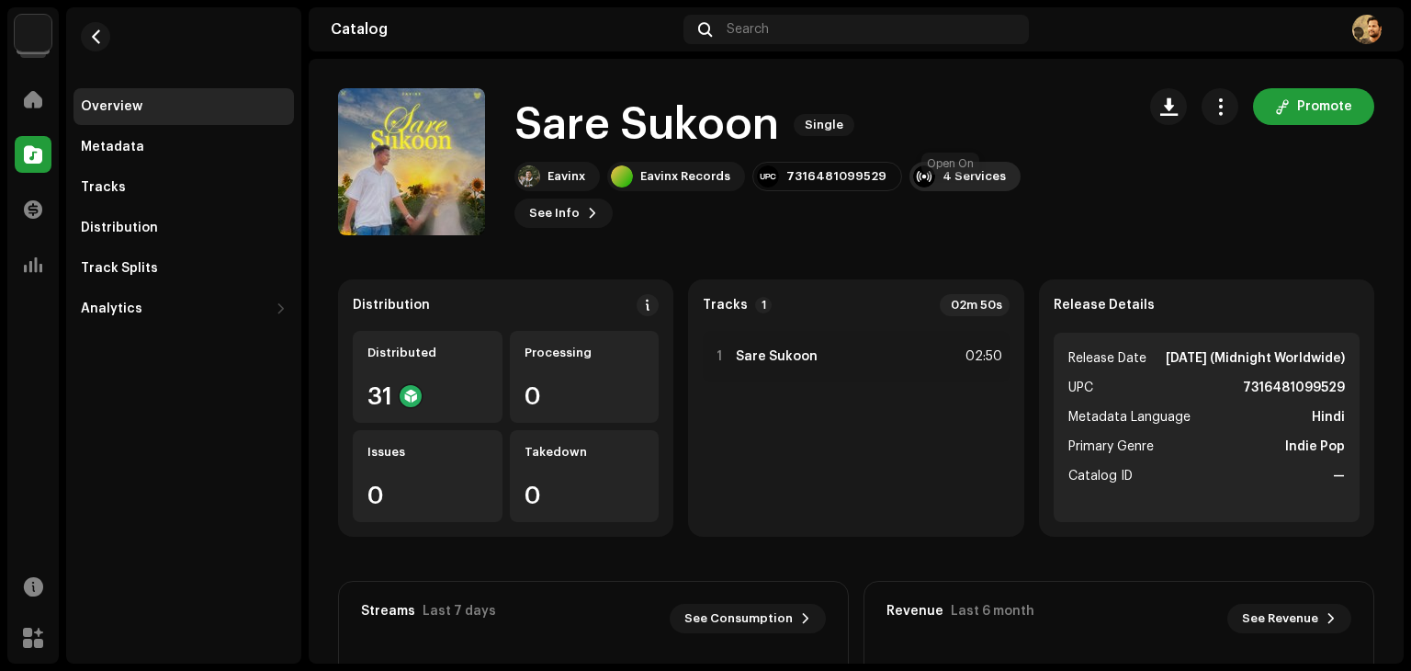
click at [959, 184] on div "4 Services" at bounding box center [974, 176] width 63 height 15
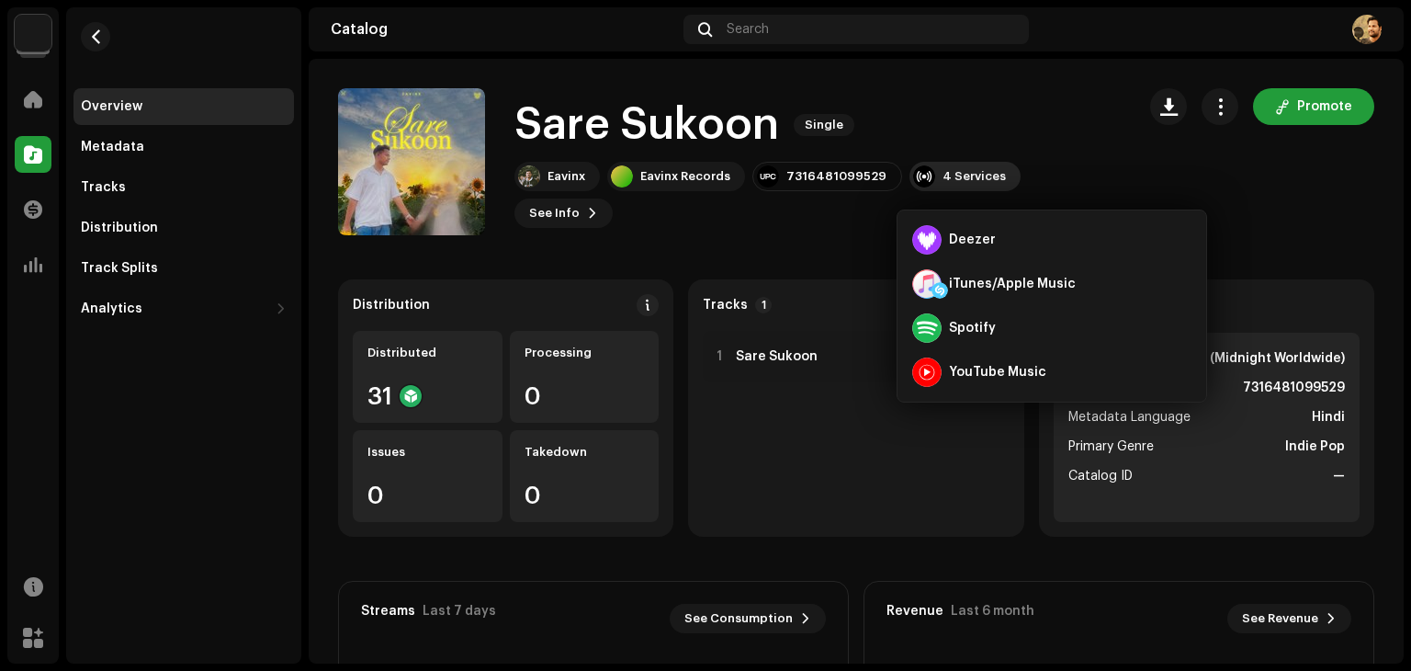
click at [959, 184] on div "4 Services" at bounding box center [974, 176] width 63 height 15
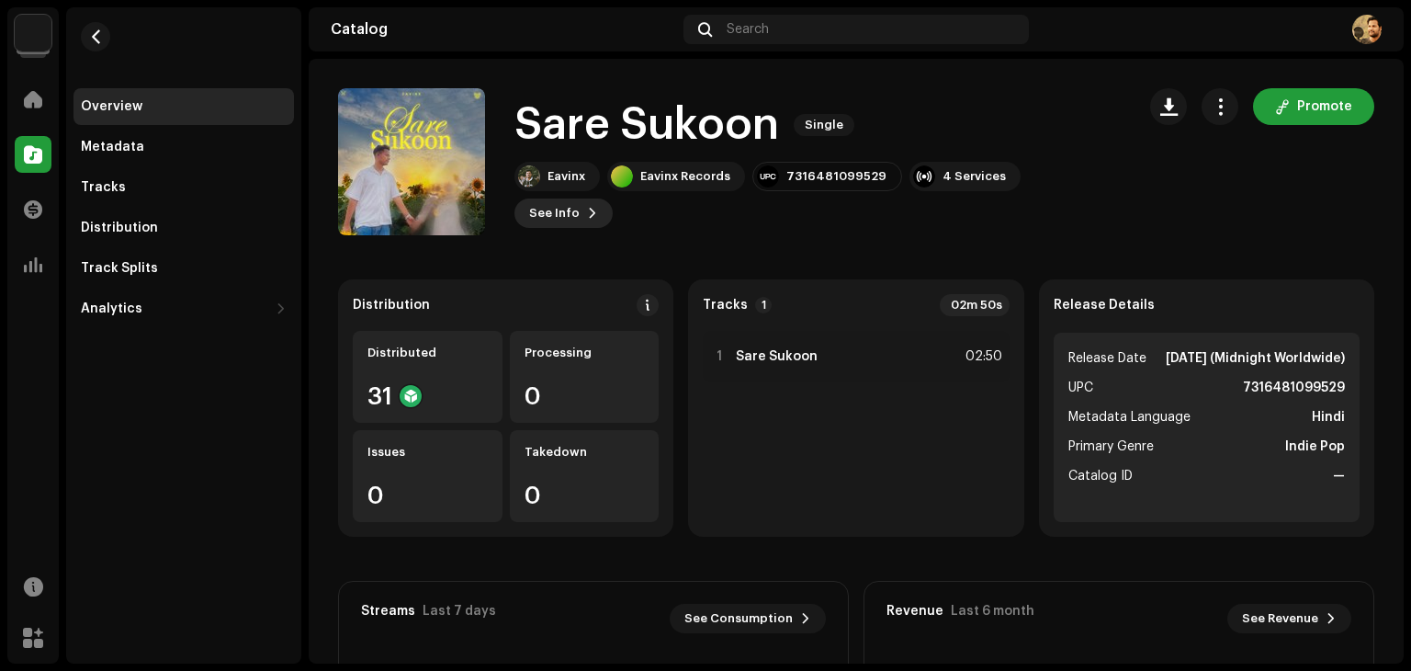
click at [580, 195] on span "See Info" at bounding box center [554, 213] width 51 height 37
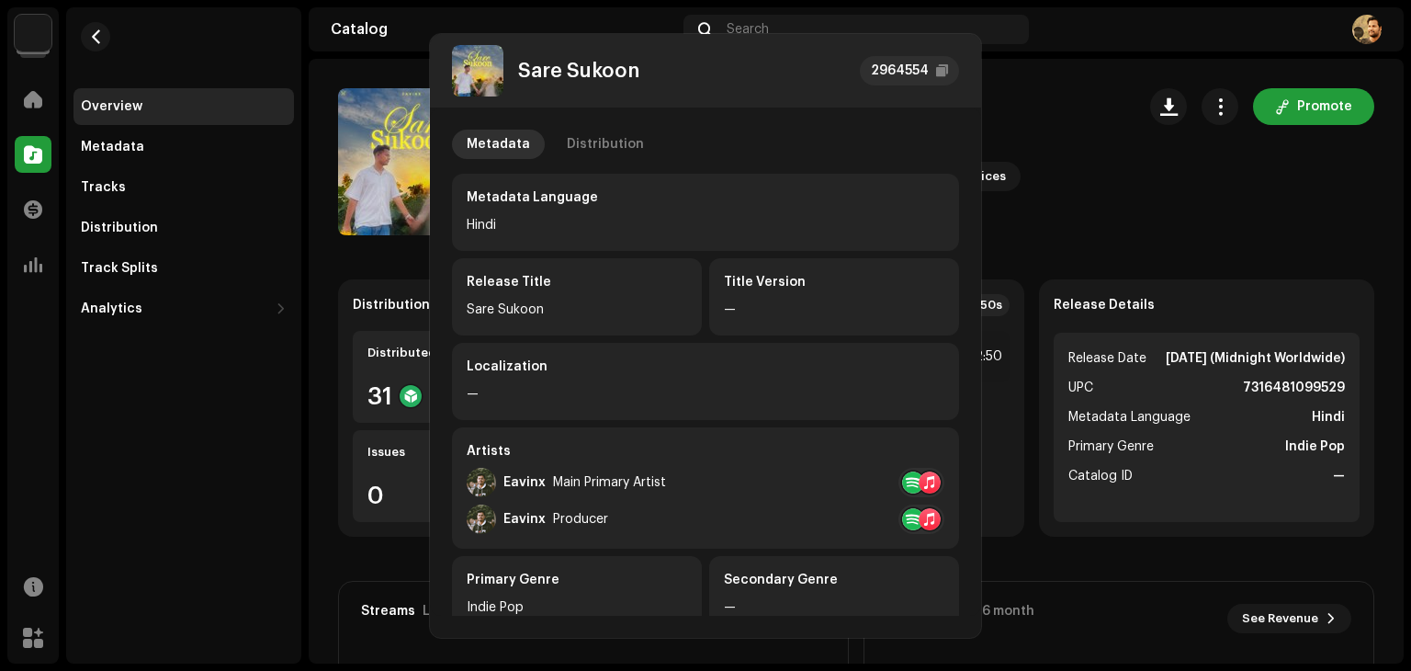
click at [1022, 122] on div "Sare Sukoon 2964554 Metadata Distribution Metadata Language Hindi Release Title…" at bounding box center [705, 335] width 1411 height 671
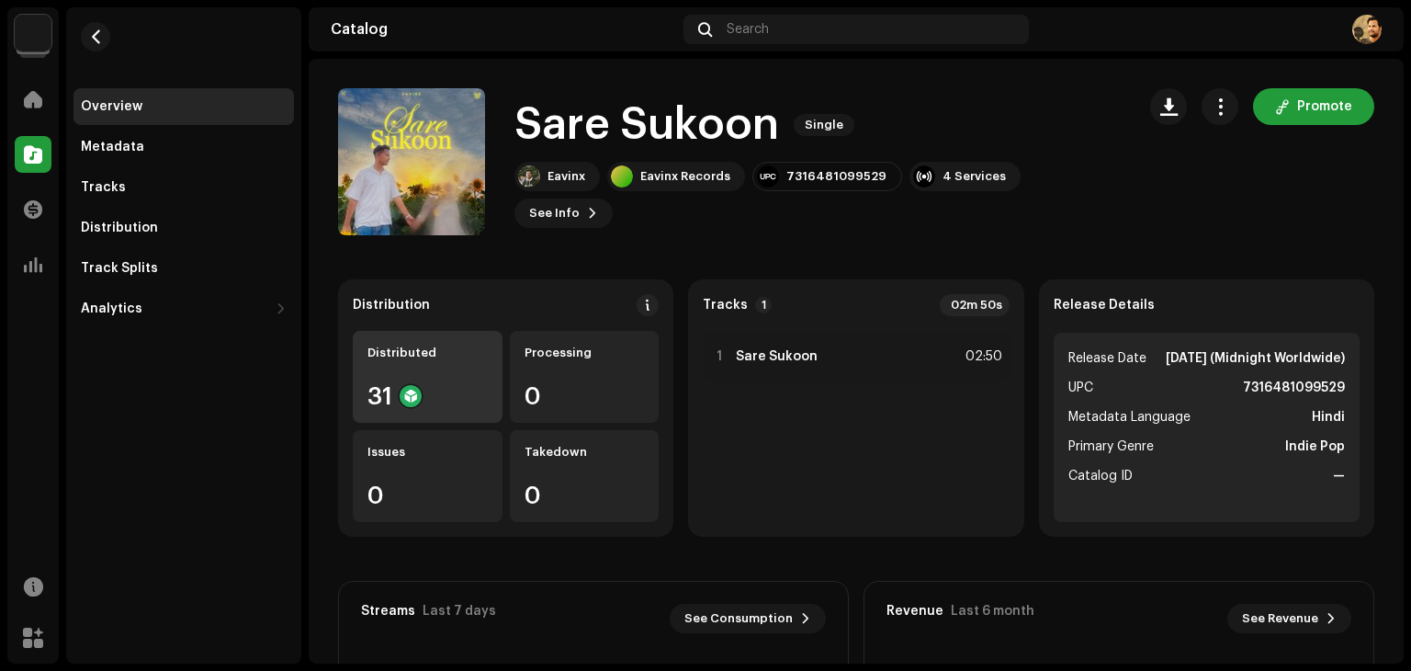
click at [408, 384] on div "31" at bounding box center [427, 396] width 120 height 24
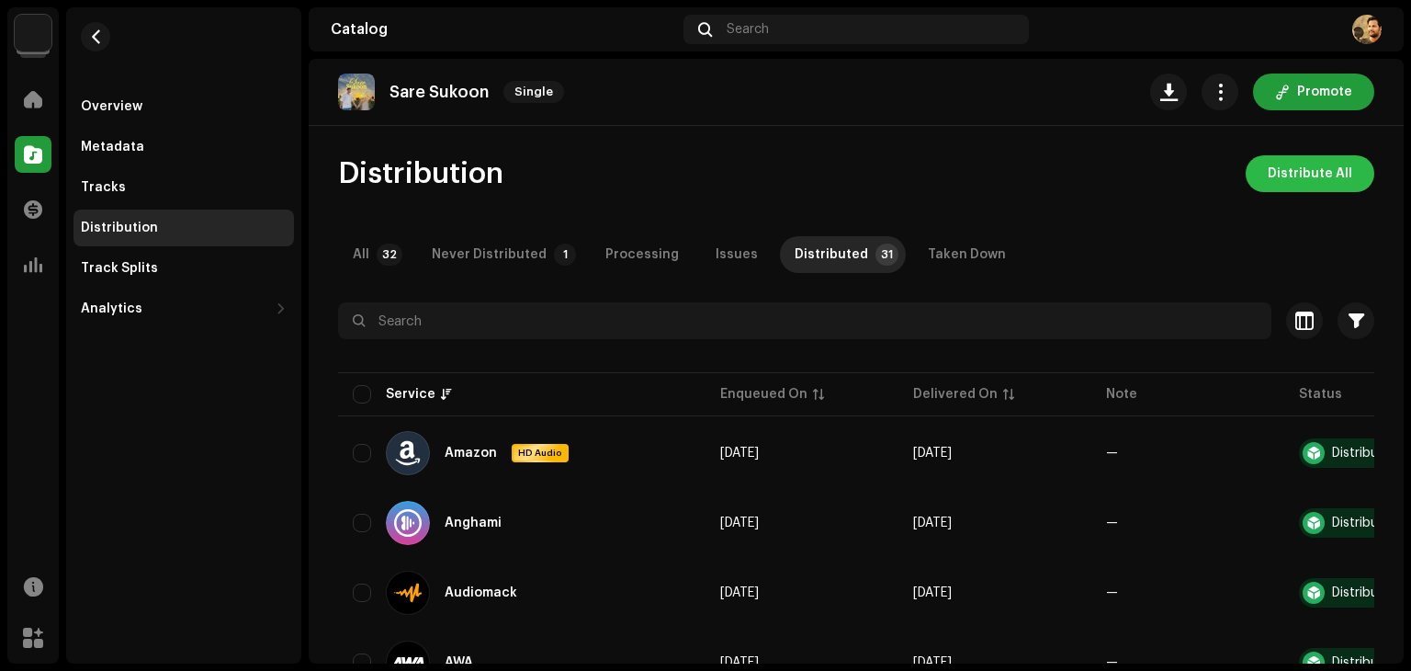
click at [1293, 173] on span "Distribute All" at bounding box center [1310, 173] width 85 height 37
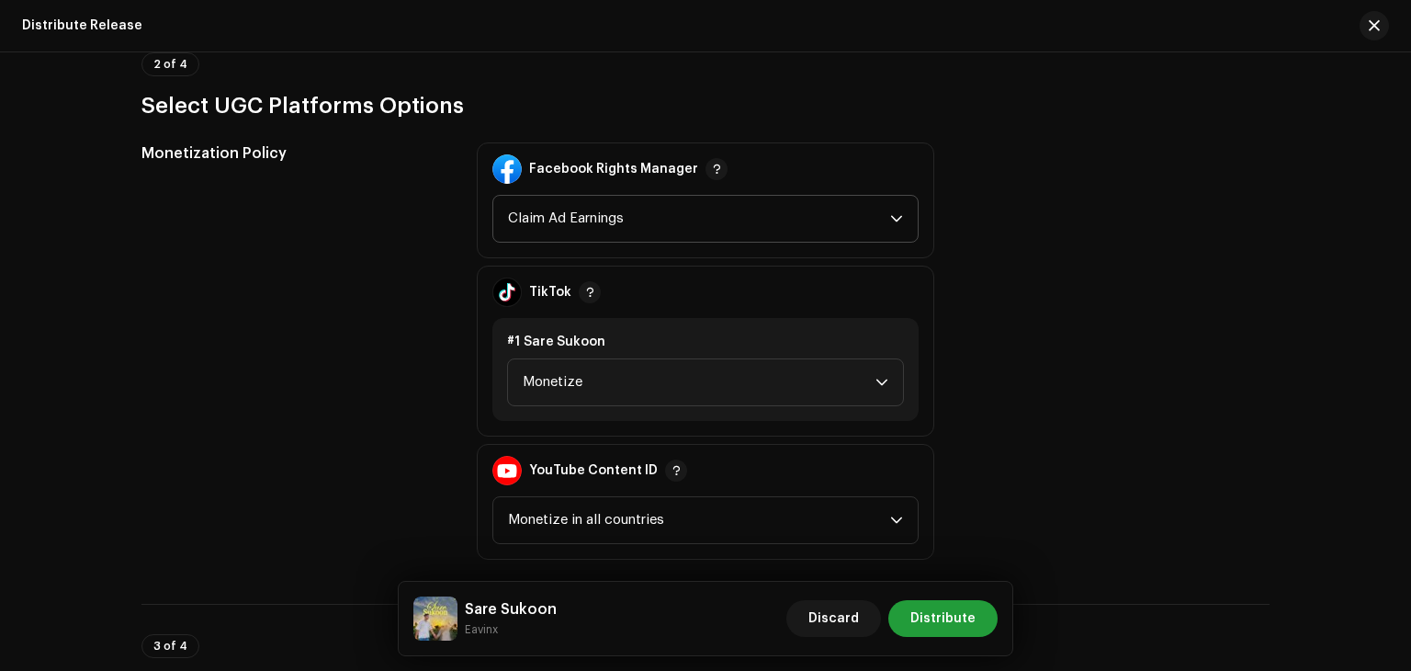
scroll to position [2297, 0]
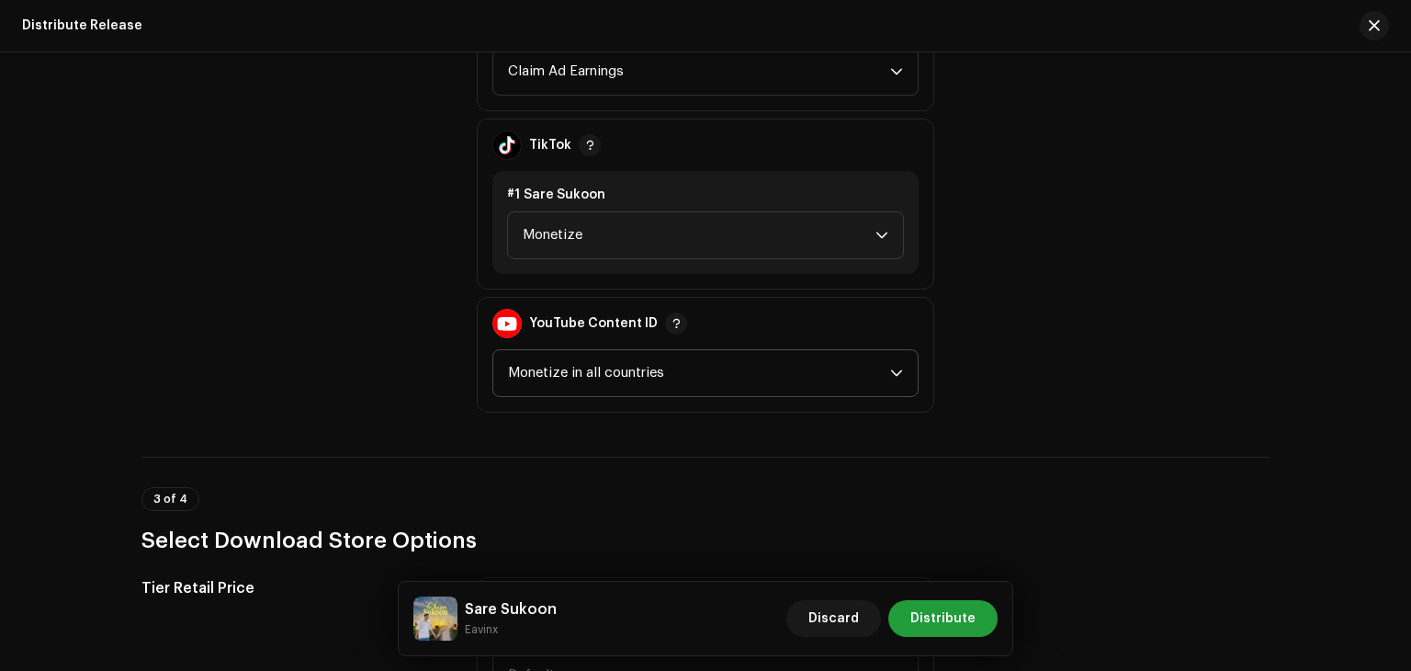
click at [695, 366] on span "Monetize in all countries" at bounding box center [699, 373] width 382 height 46
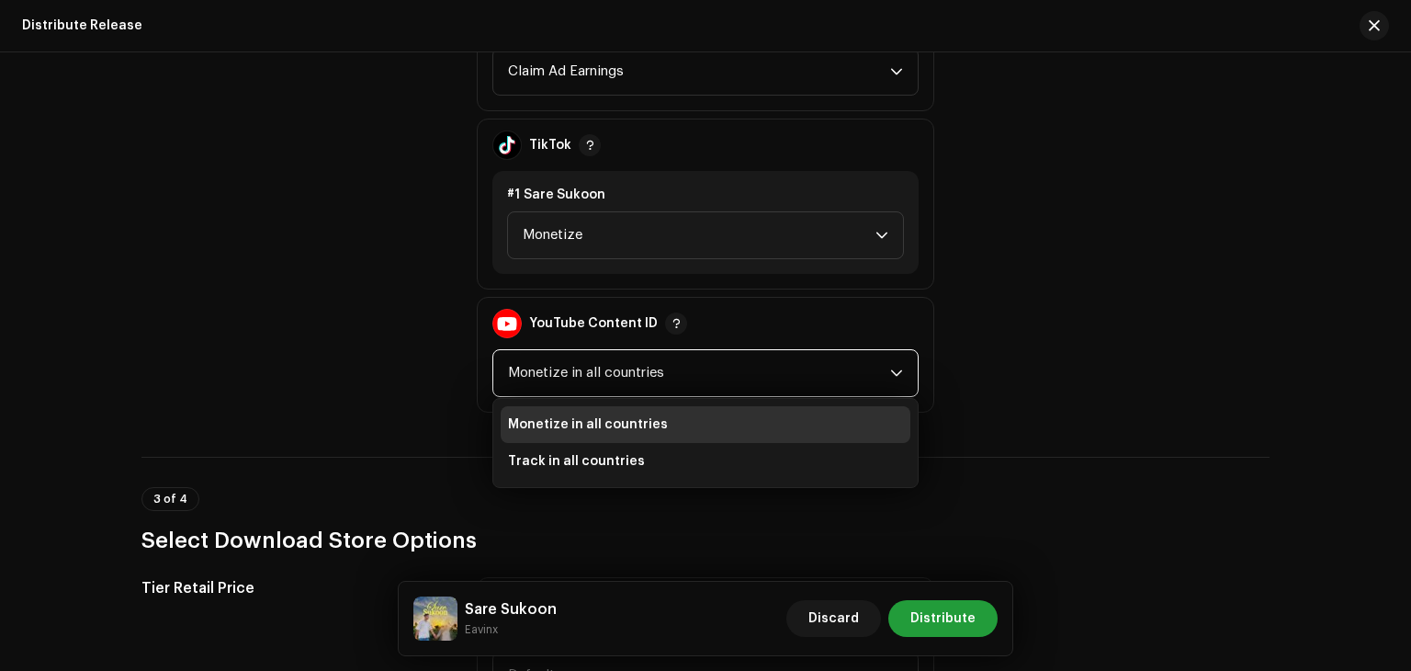
click at [695, 366] on span "Monetize in all countries" at bounding box center [699, 373] width 382 height 46
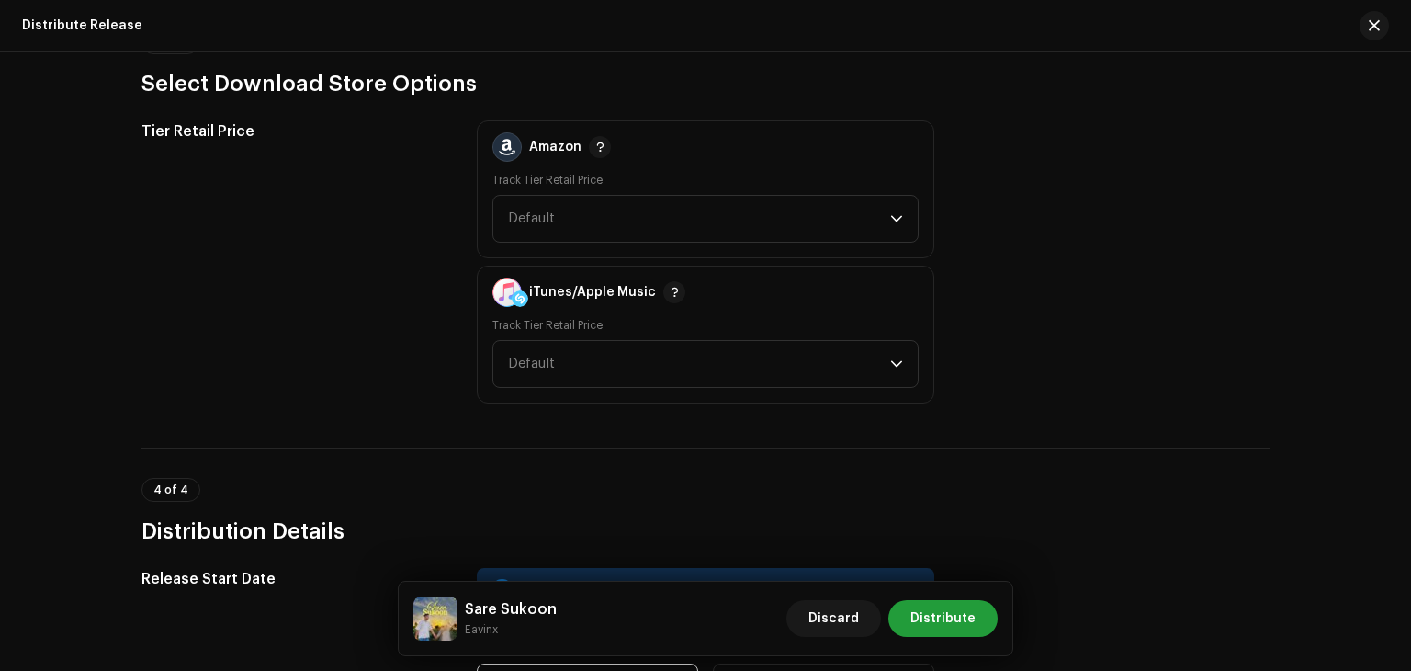
scroll to position [2756, 0]
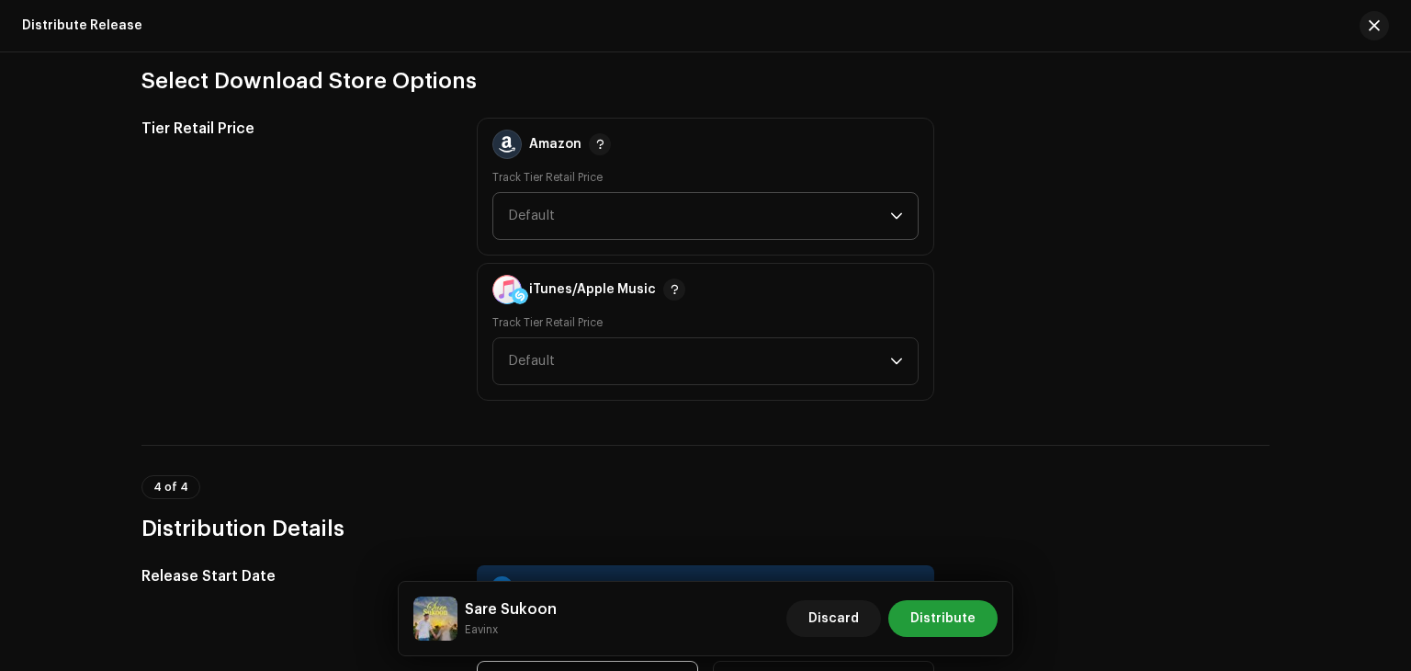
click at [723, 214] on span "Default" at bounding box center [699, 216] width 382 height 46
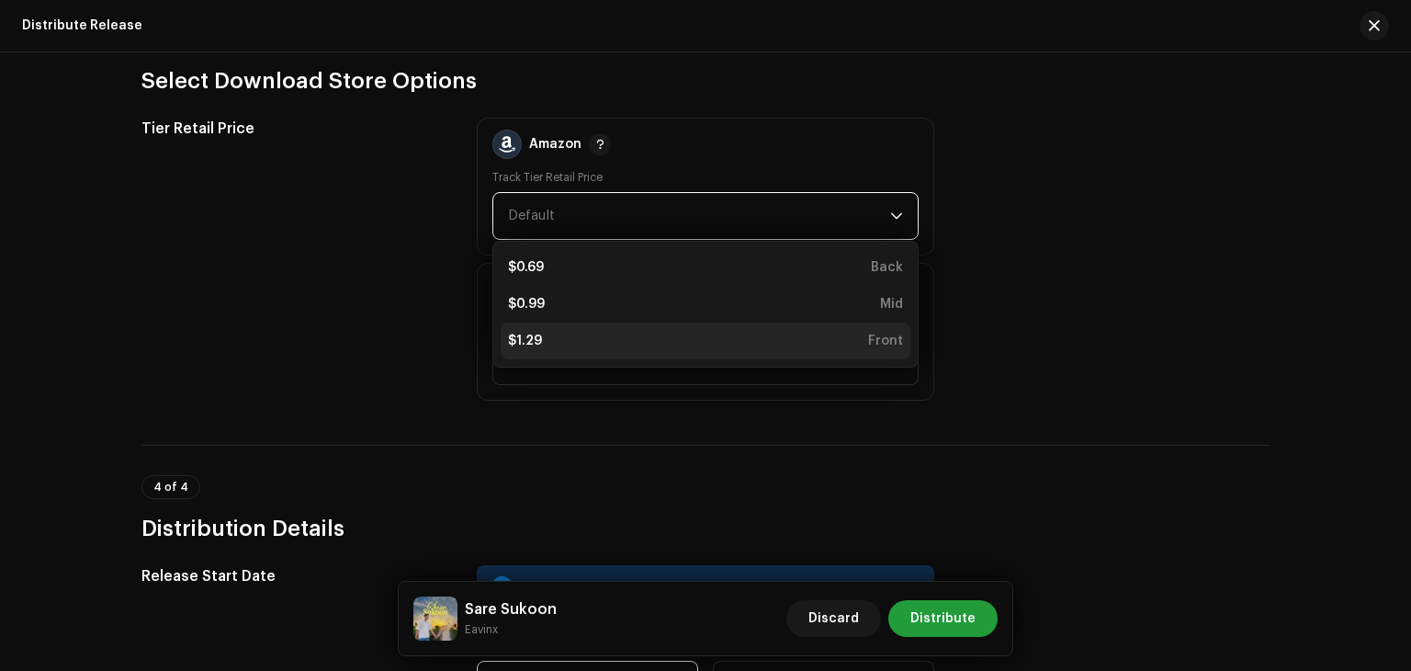
click at [679, 338] on div "$1.29 Front" at bounding box center [705, 341] width 395 height 18
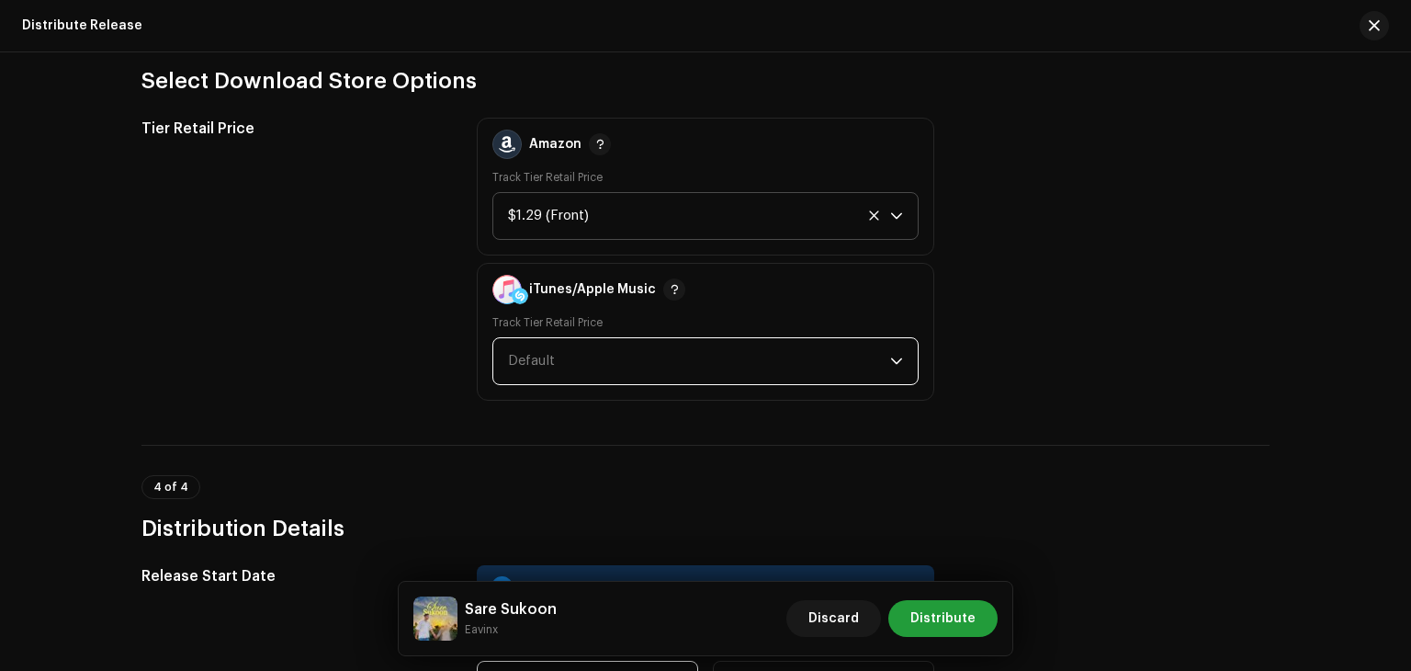
click at [687, 354] on span "Default" at bounding box center [699, 361] width 382 height 46
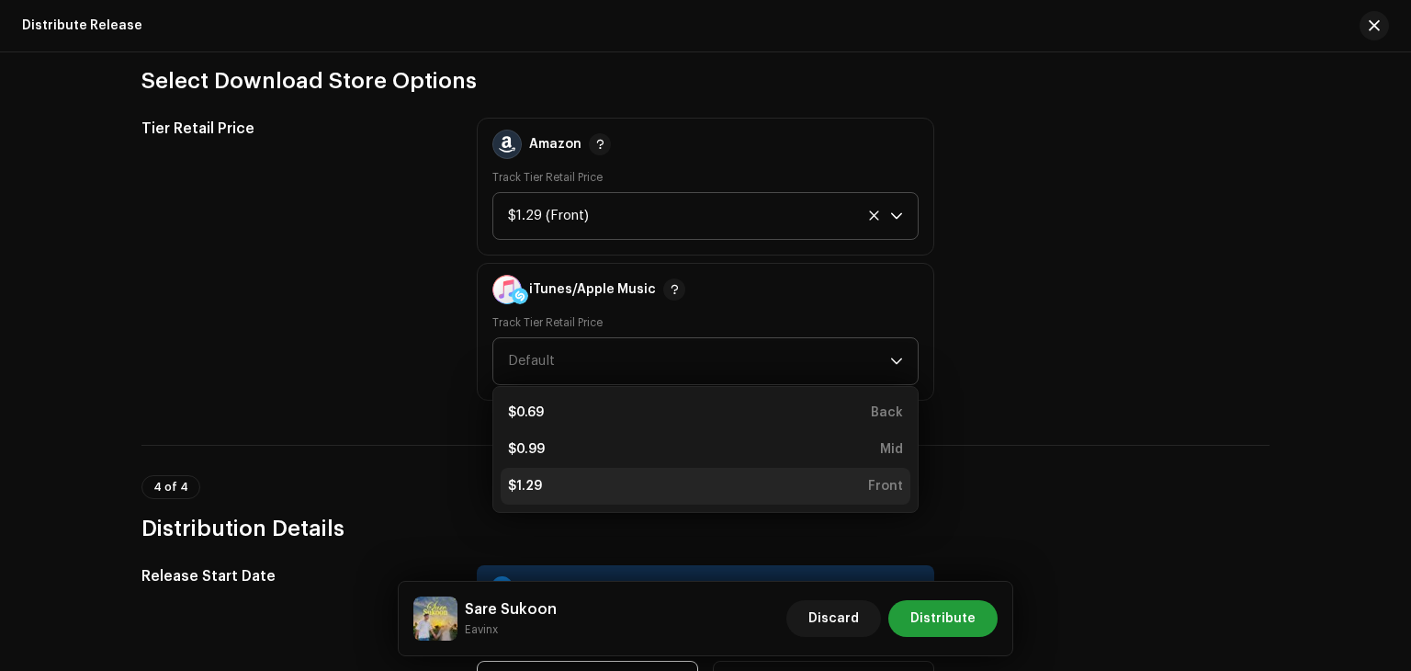
click at [669, 473] on li "$1.29 Front" at bounding box center [706, 486] width 410 height 37
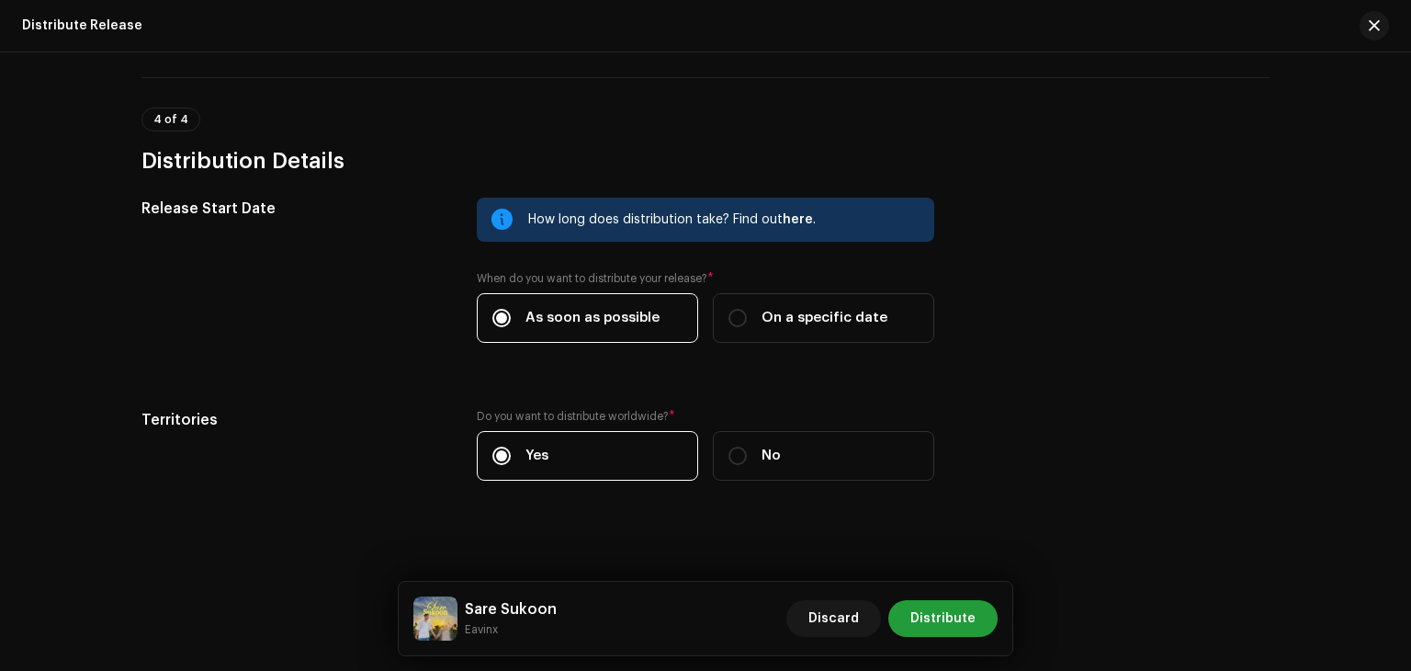
scroll to position [3131, 0]
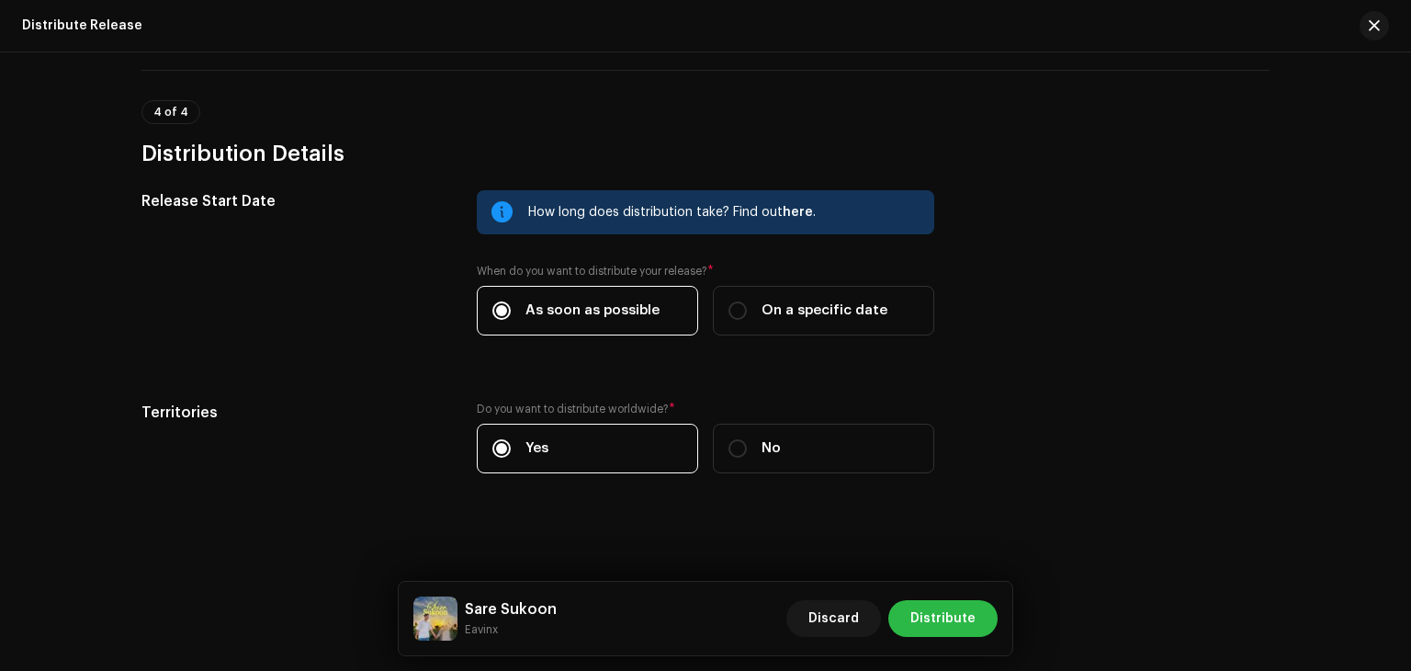
click at [973, 611] on span "Distribute" at bounding box center [942, 618] width 65 height 37
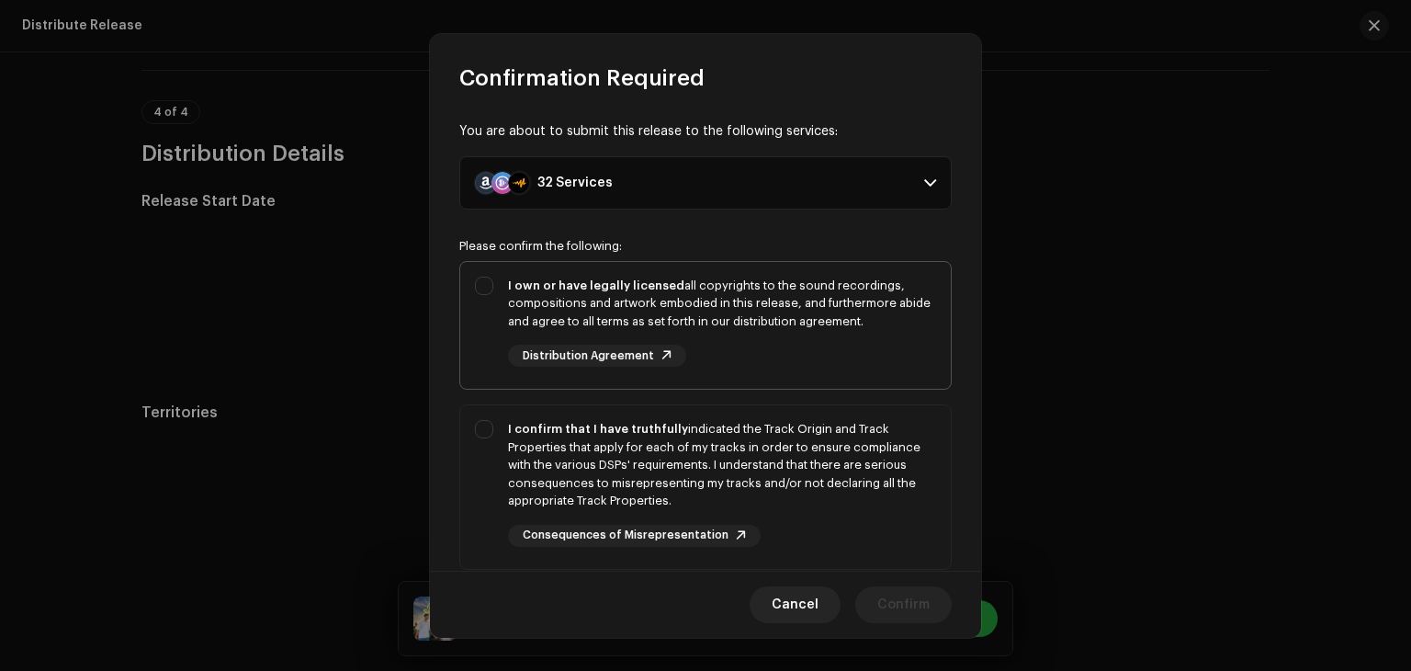
drag, startPoint x: 742, startPoint y: 339, endPoint x: 739, endPoint y: 372, distance: 33.3
click at [742, 338] on div "I own or have legally licensed all copyrights to the sound recordings, composit…" at bounding box center [722, 322] width 428 height 91
checkbox input "true"
click at [737, 462] on div "I confirm that I have truthfully indicated the Track Origin and Track Propertie…" at bounding box center [722, 465] width 428 height 90
checkbox input "true"
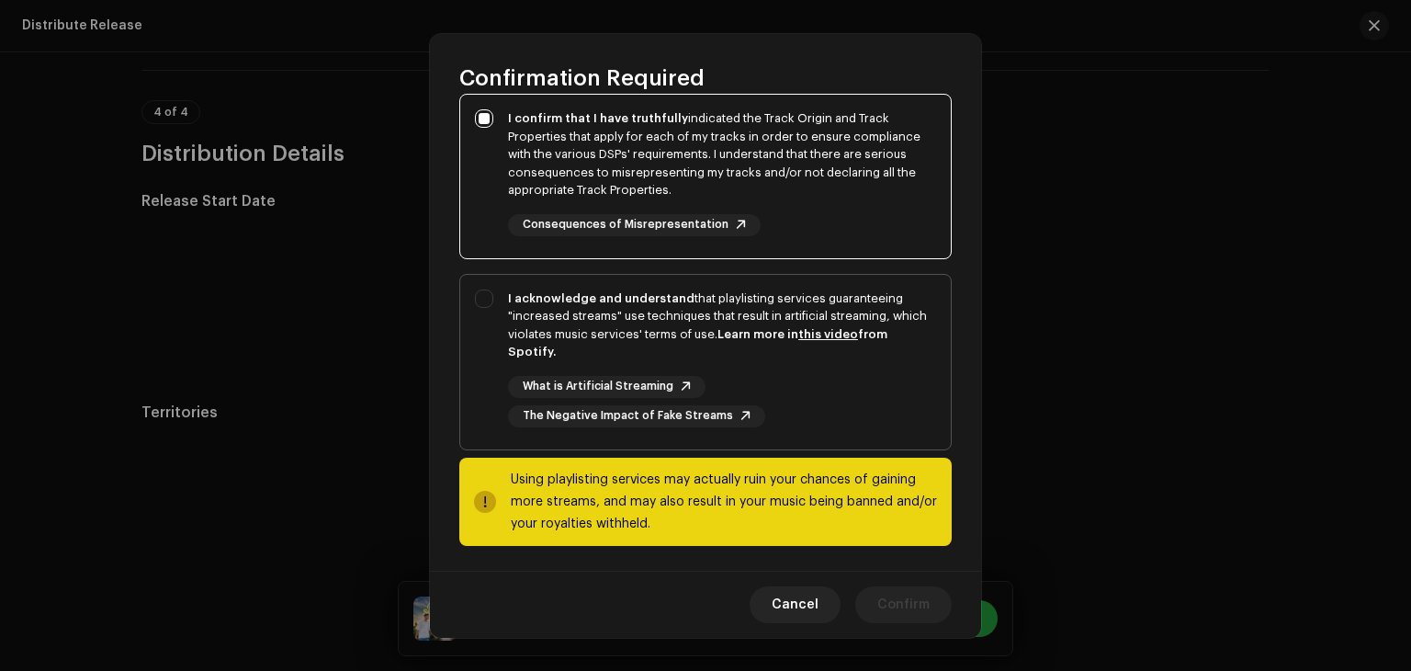
scroll to position [313, 0]
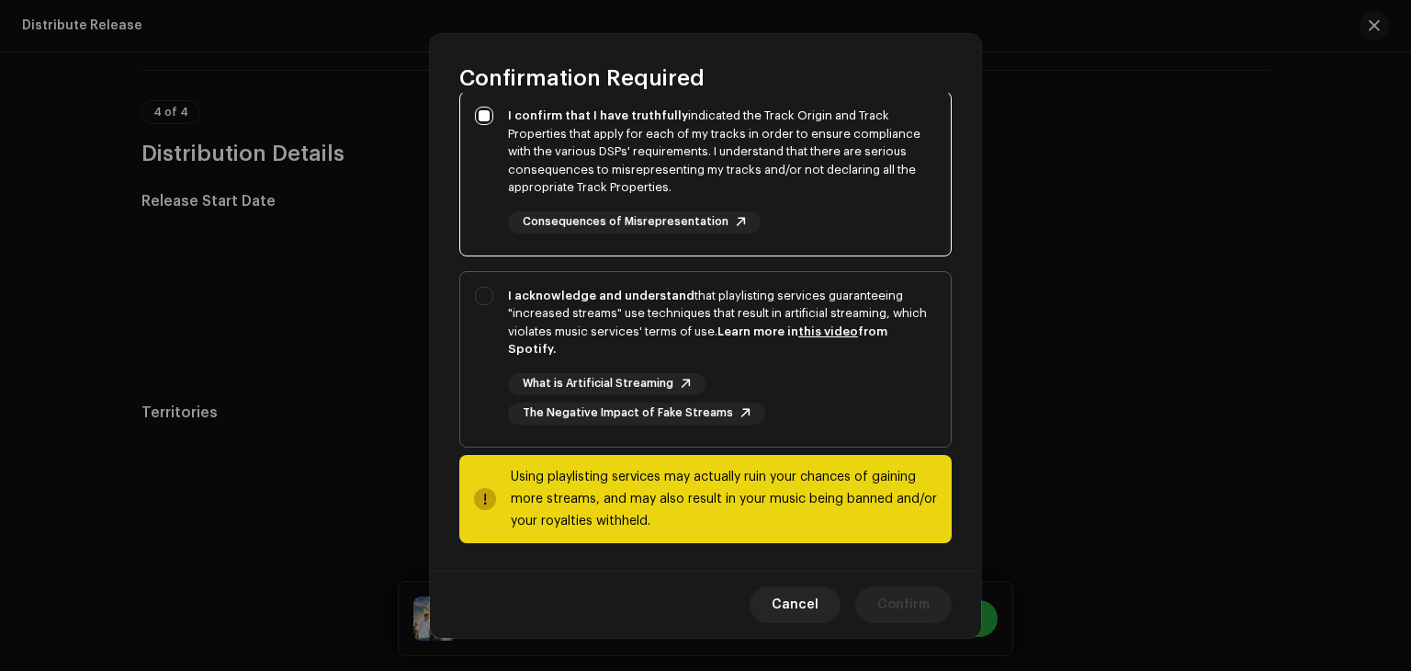
click at [751, 335] on div "I acknowledge and understand that playlisting services guaranteeing "increased …" at bounding box center [722, 323] width 428 height 72
checkbox input "true"
click at [904, 599] on span "Confirm" at bounding box center [903, 604] width 52 height 37
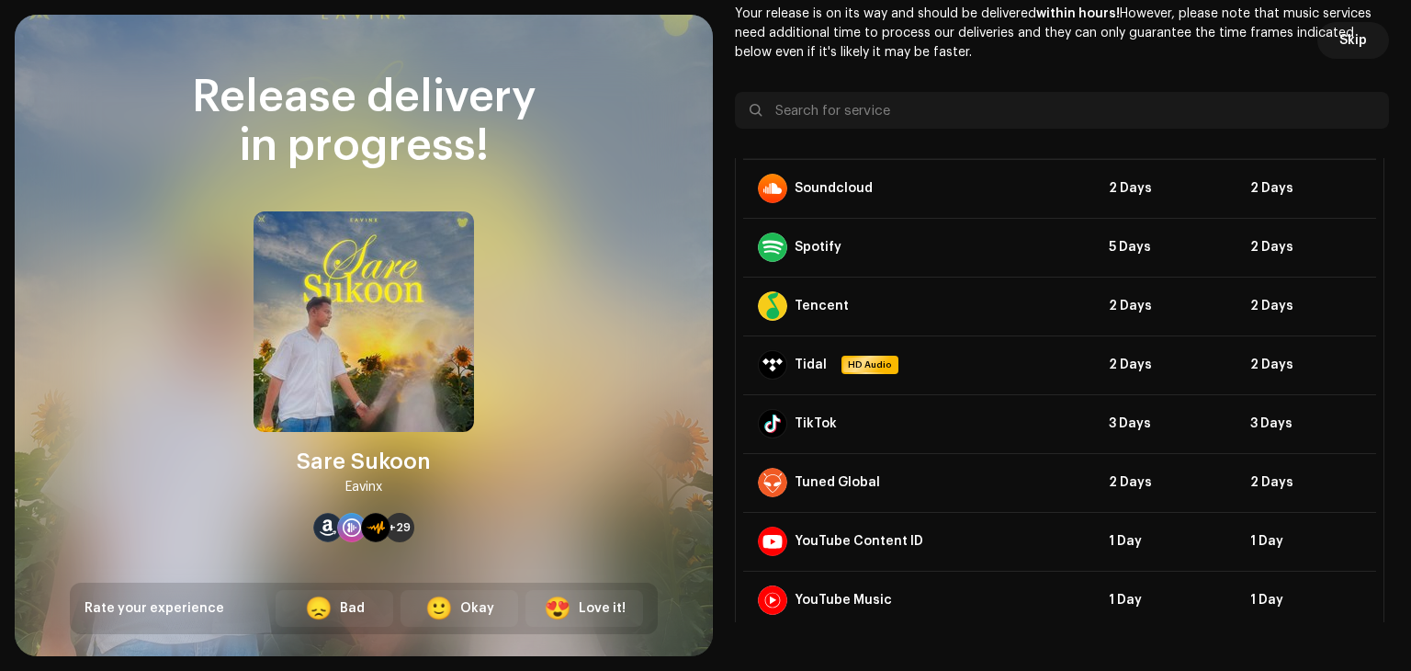
scroll to position [1485, 0]
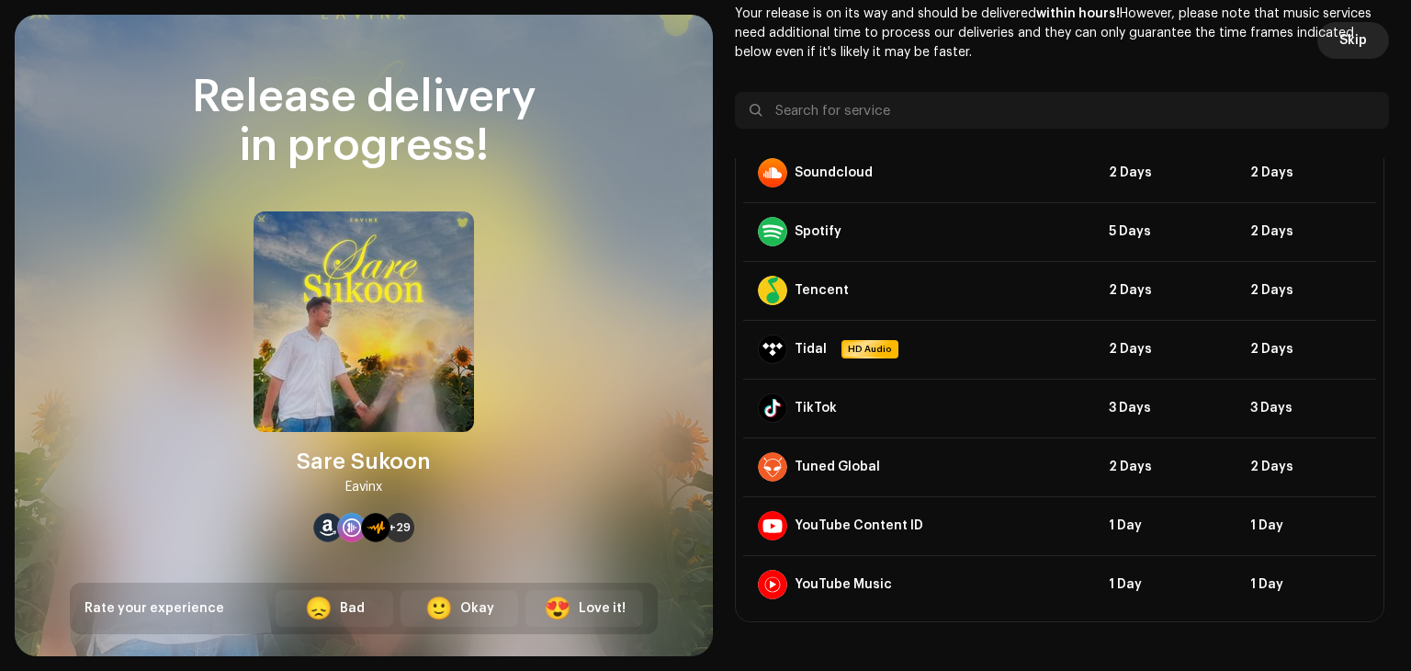
click at [1339, 51] on span "Skip" at bounding box center [1353, 40] width 28 height 37
